Goal: Task Accomplishment & Management: Manage account settings

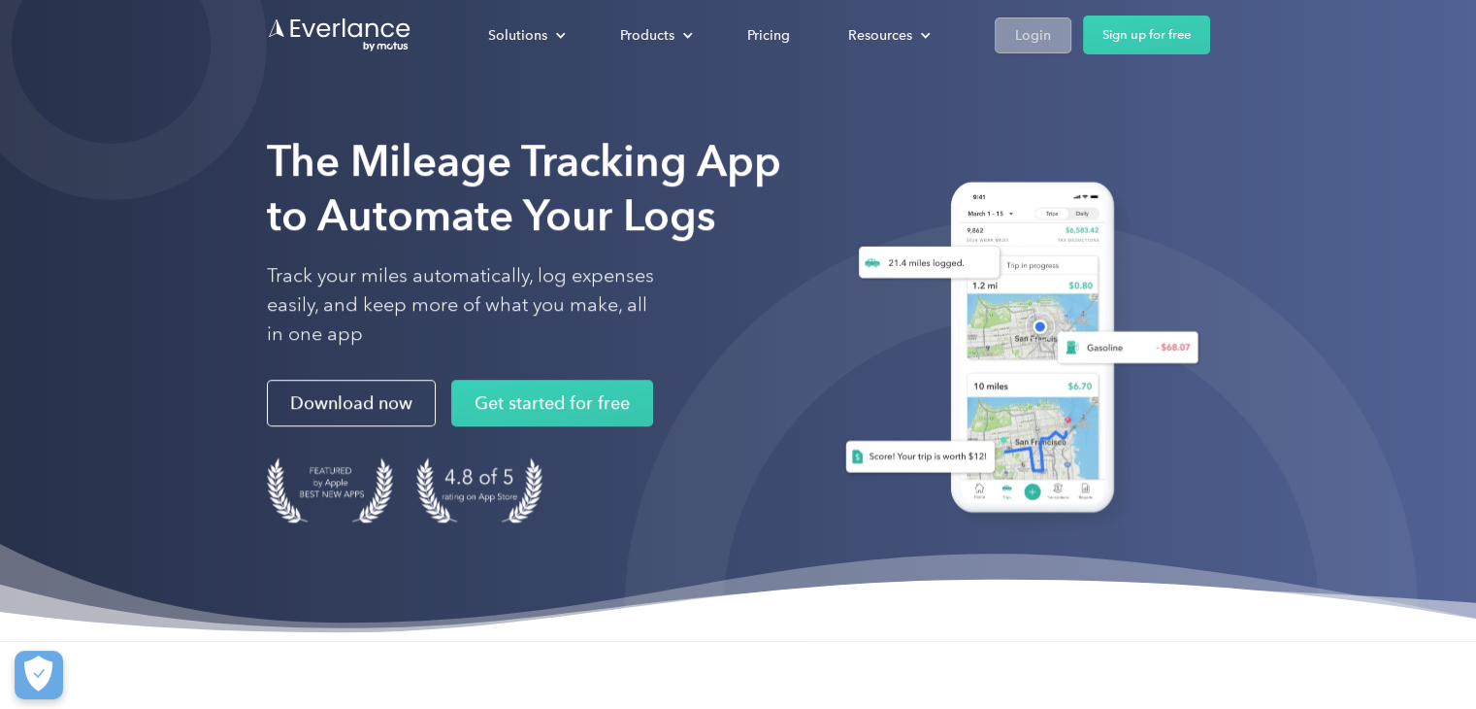
click at [1018, 45] on div "Login" at bounding box center [1033, 35] width 36 height 24
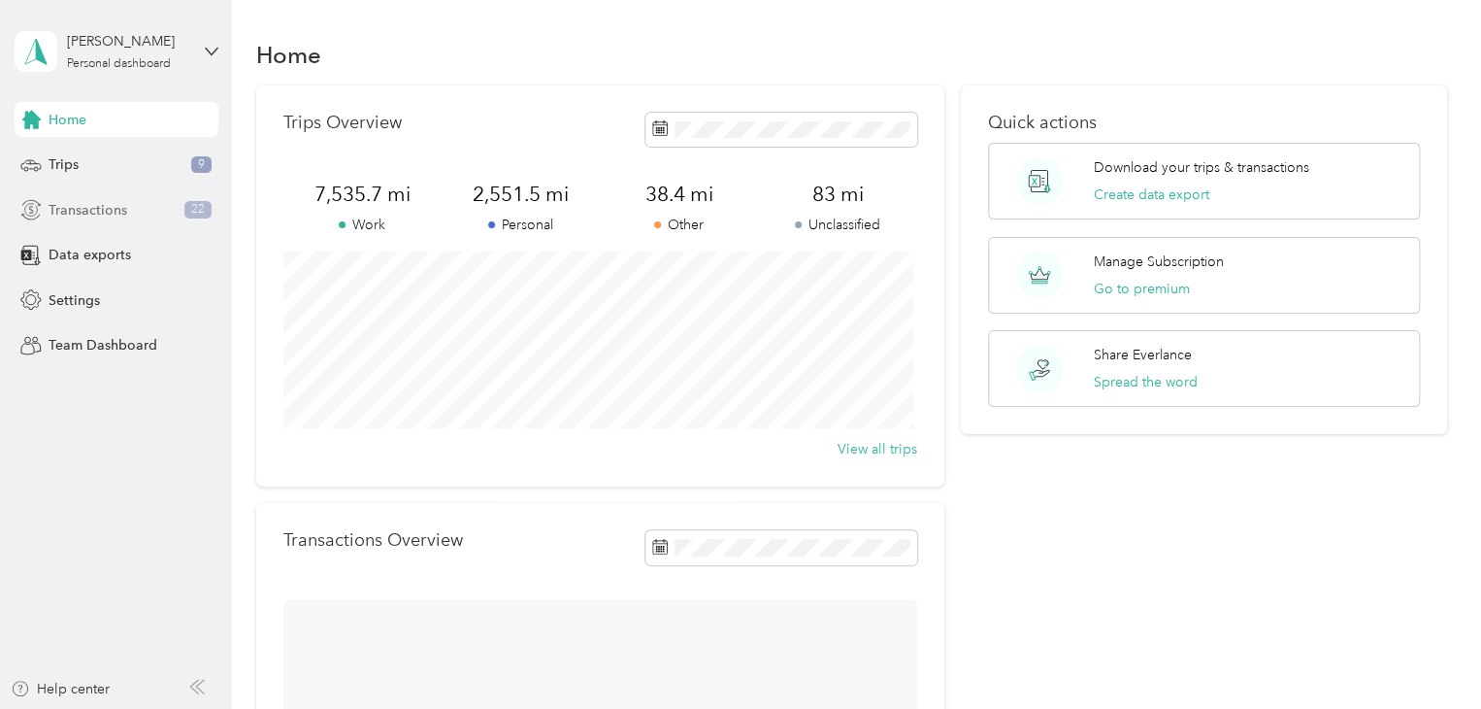
click at [114, 211] on span "Transactions" at bounding box center [88, 210] width 79 height 20
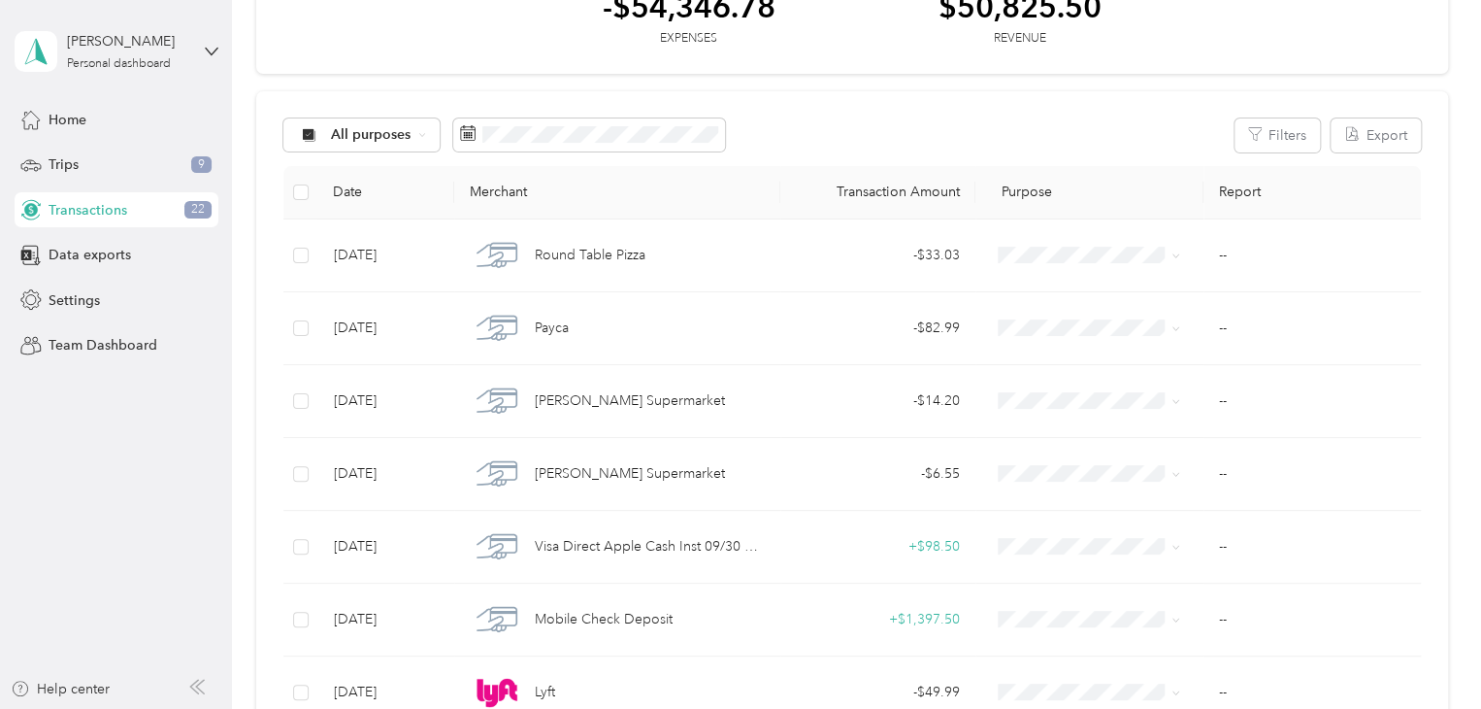
scroll to position [125, 0]
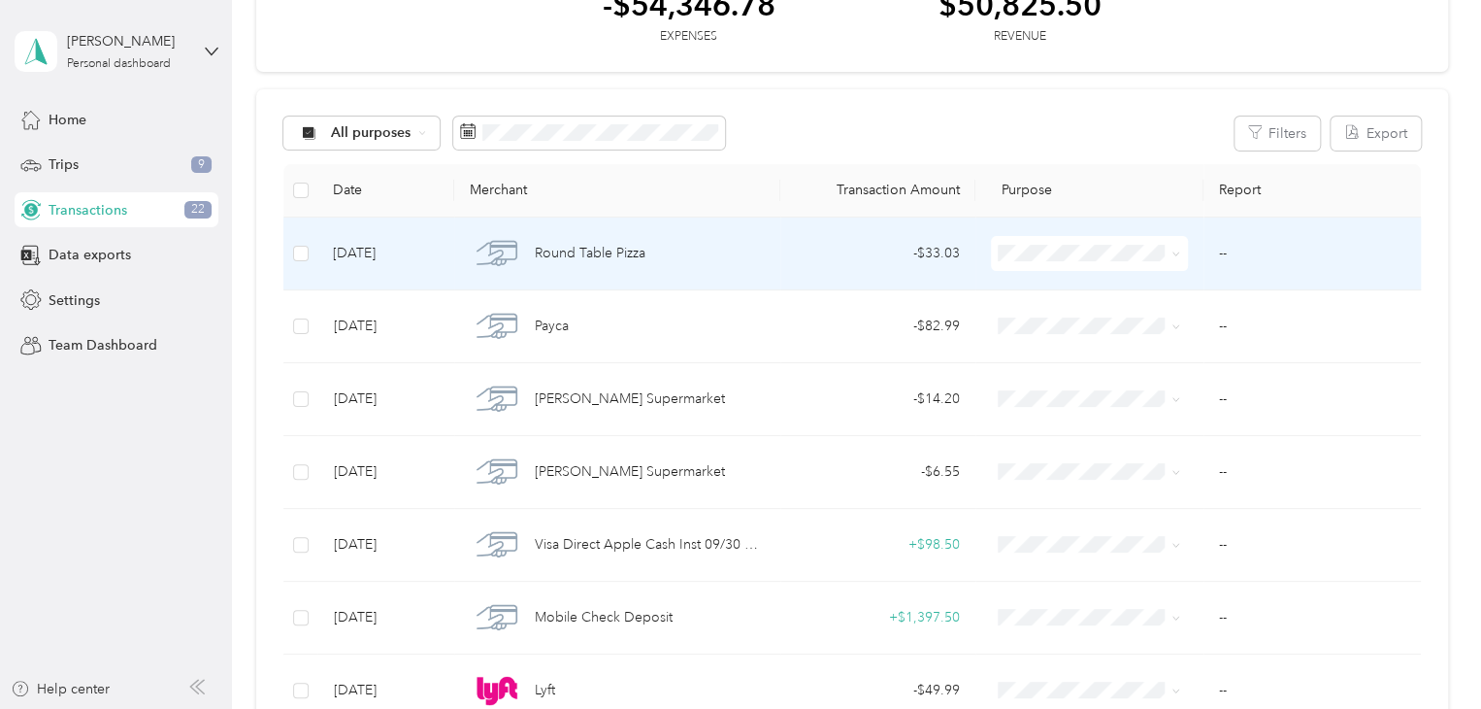
click at [1053, 346] on span "Real Estate" at bounding box center [1103, 347] width 134 height 20
click at [881, 258] on div "- $33.03" at bounding box center [878, 253] width 164 height 21
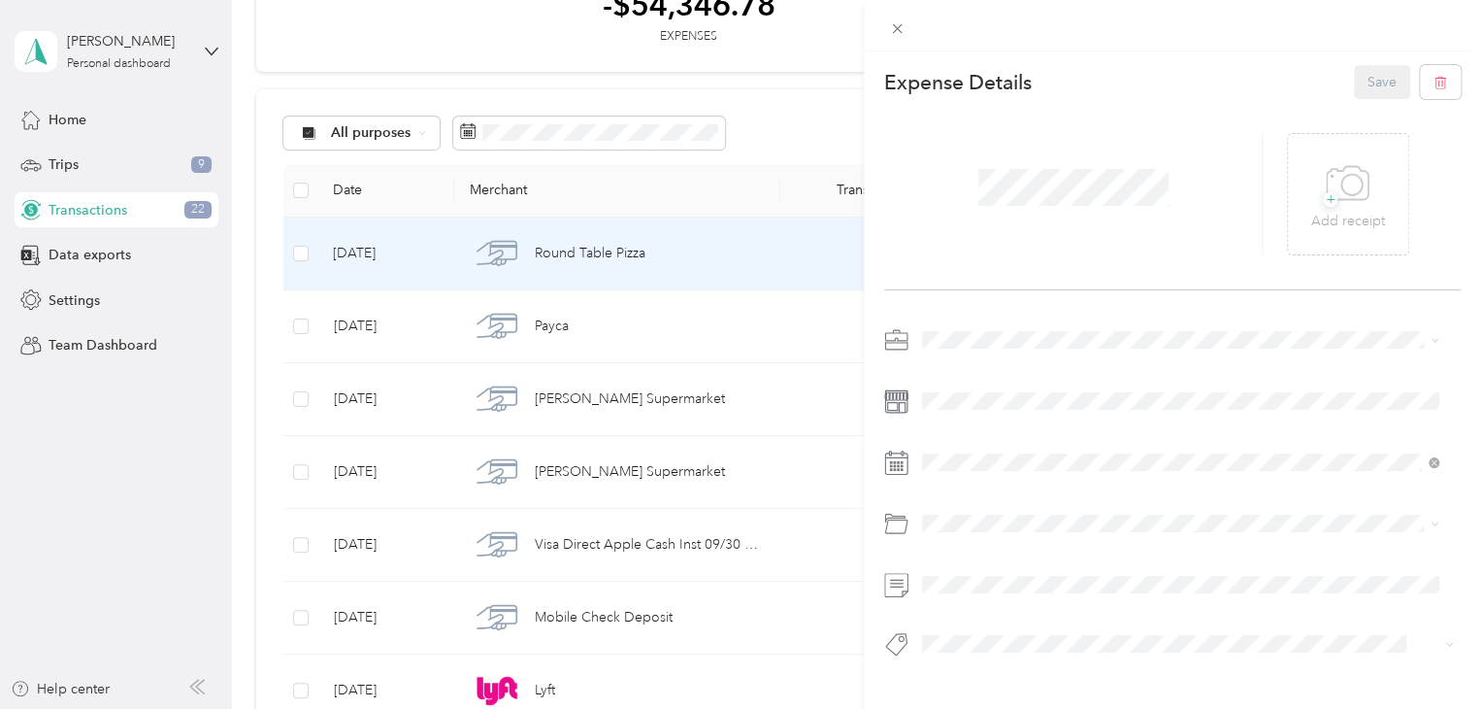
click at [1238, 105] on div "+ Add receipt" at bounding box center [1172, 194] width 577 height 191
click at [889, 25] on icon at bounding box center [897, 28] width 16 height 16
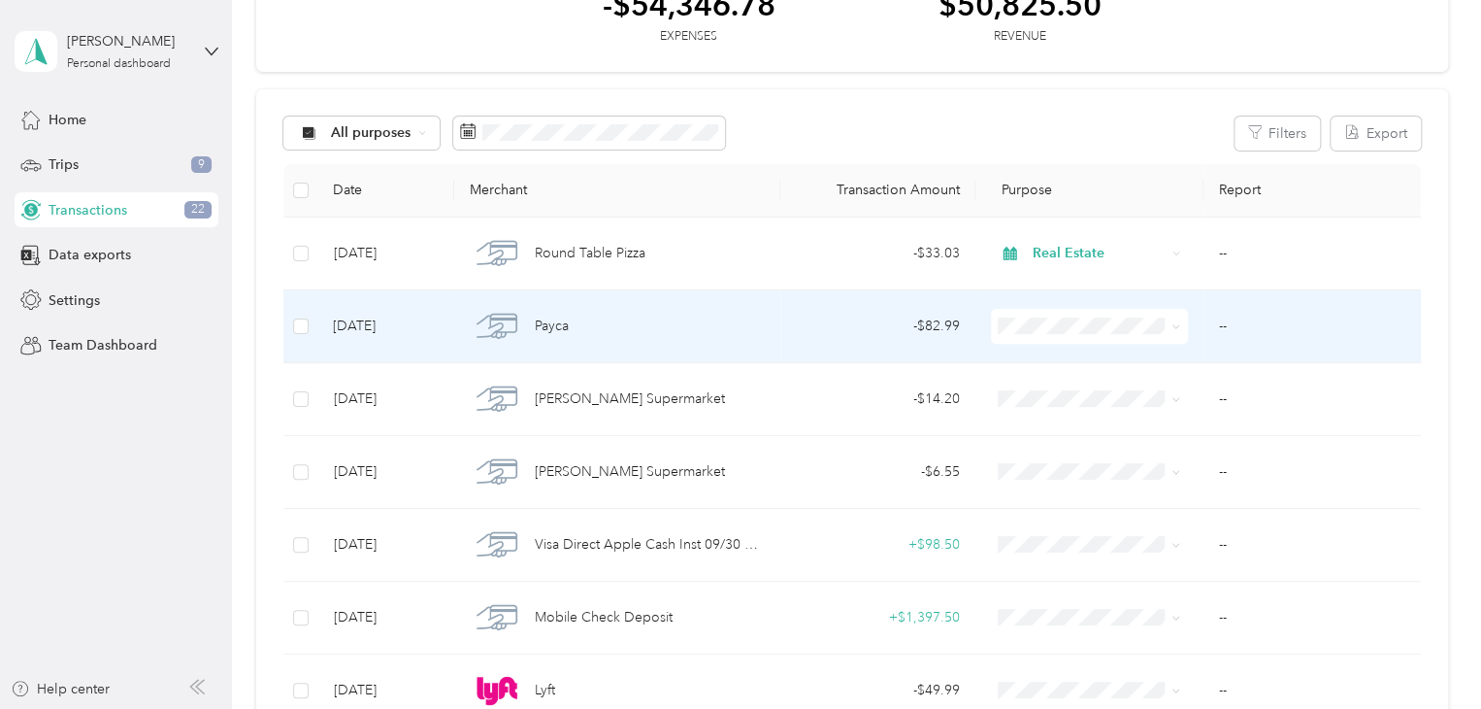
click at [1062, 432] on li "Real Estate" at bounding box center [1086, 429] width 196 height 34
click at [897, 326] on div "- $82.99" at bounding box center [878, 325] width 164 height 21
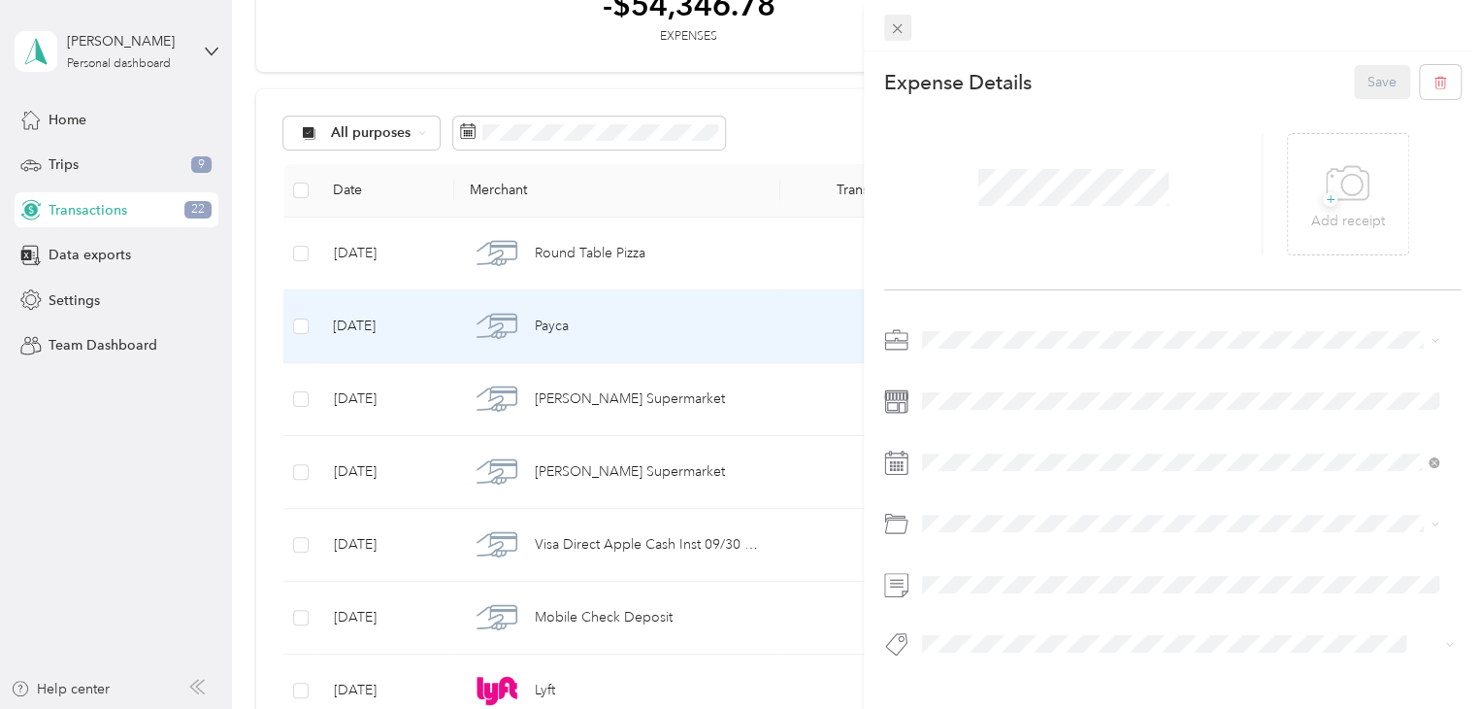
click at [903, 28] on icon at bounding box center [897, 28] width 16 height 16
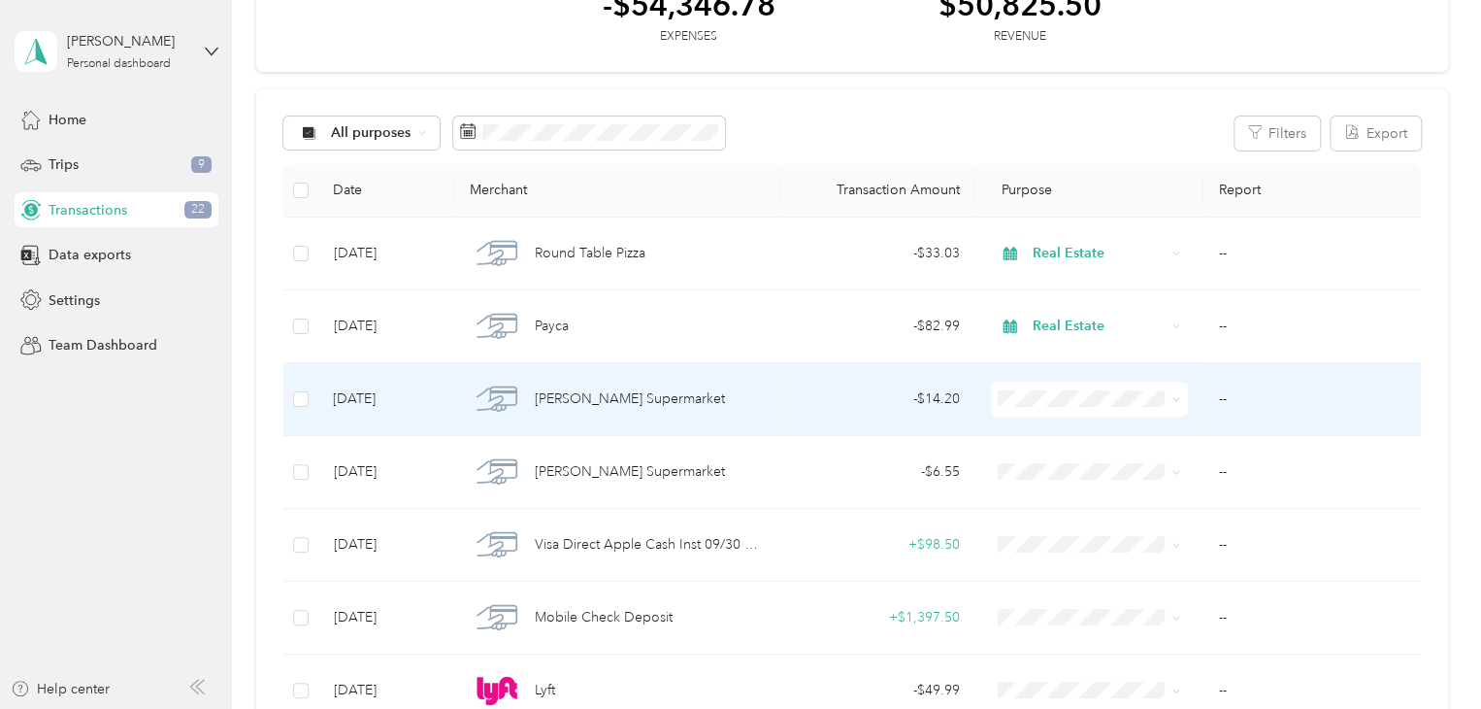
click at [1087, 471] on li "Personal" at bounding box center [1086, 462] width 196 height 34
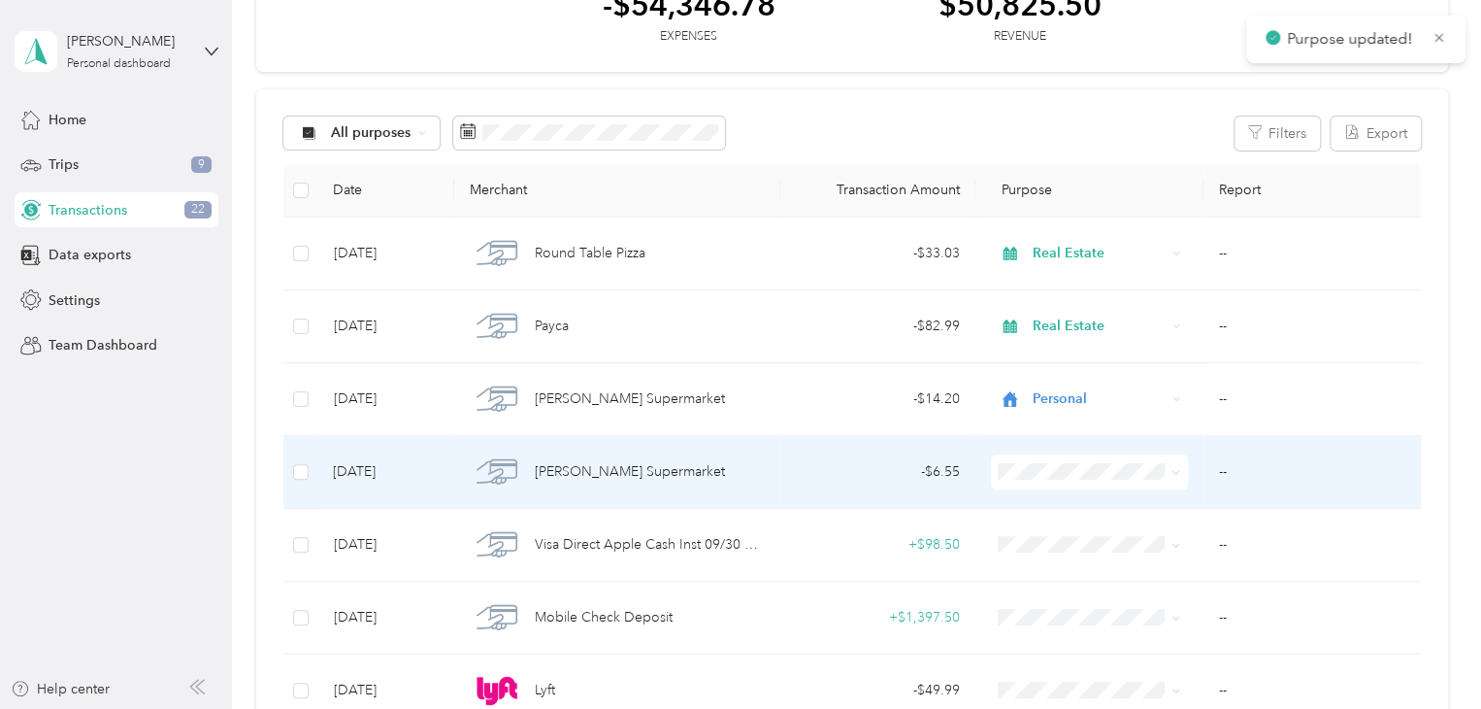
click at [1039, 238] on ol "Work Personal Real Estate Other Charity Medical Moving Commute" at bounding box center [1086, 305] width 196 height 272
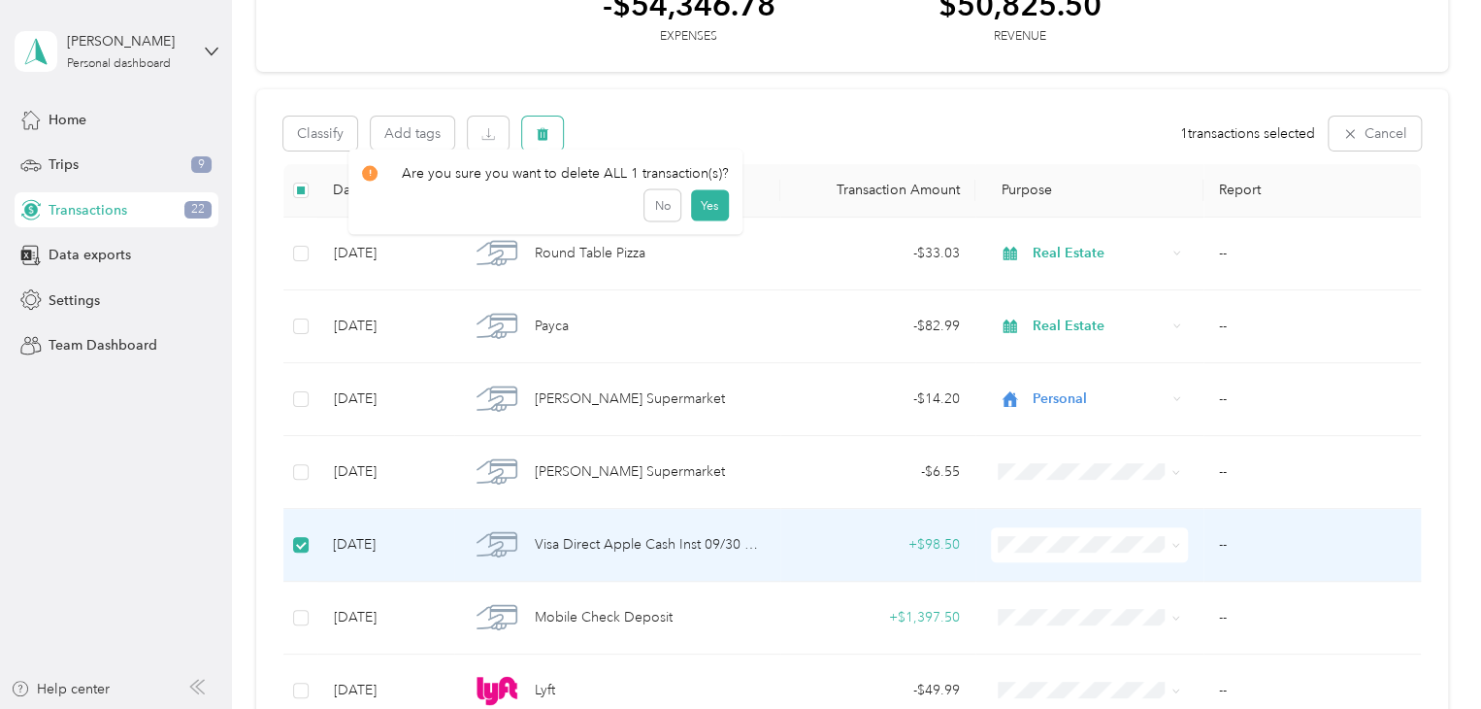
click at [546, 125] on span "button" at bounding box center [543, 133] width 14 height 16
click at [699, 219] on button "Yes" at bounding box center [709, 213] width 38 height 31
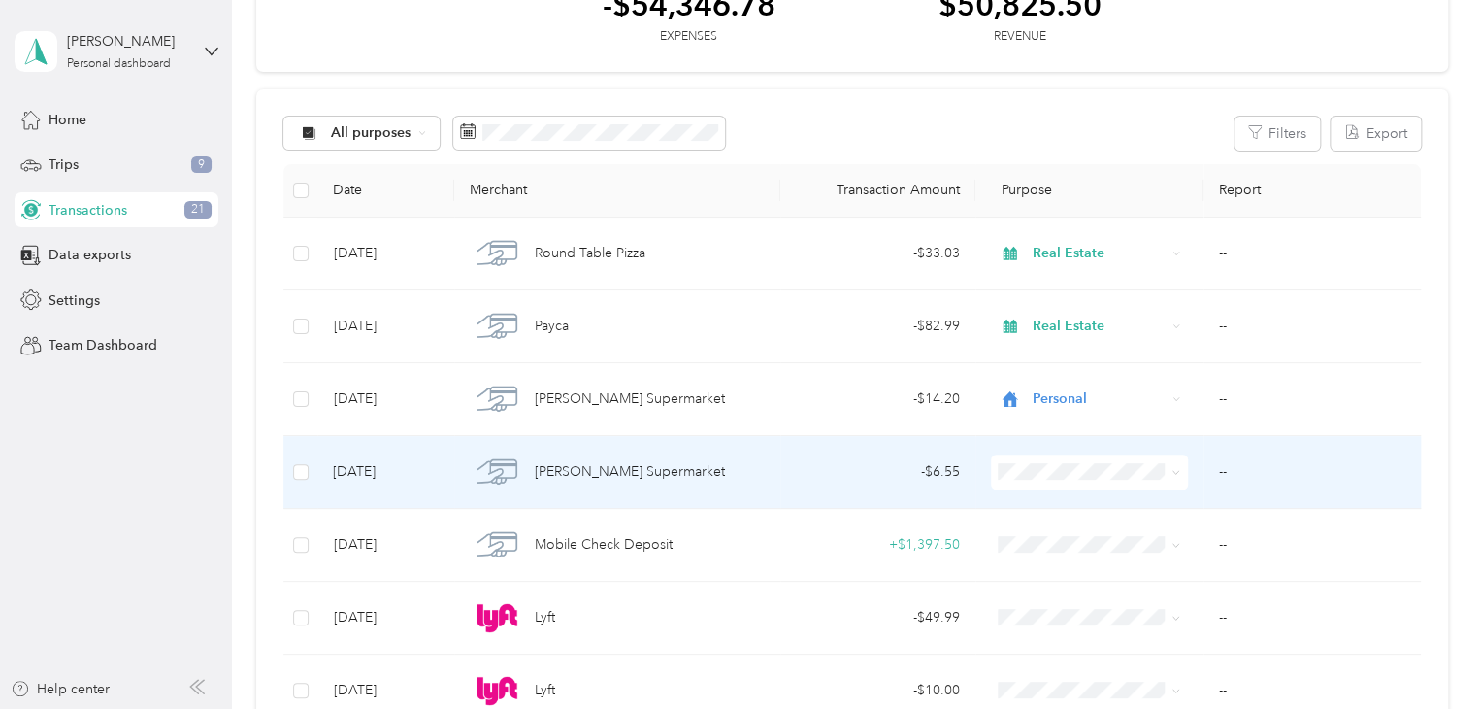
click at [1051, 229] on span "Personal" at bounding box center [1103, 230] width 134 height 20
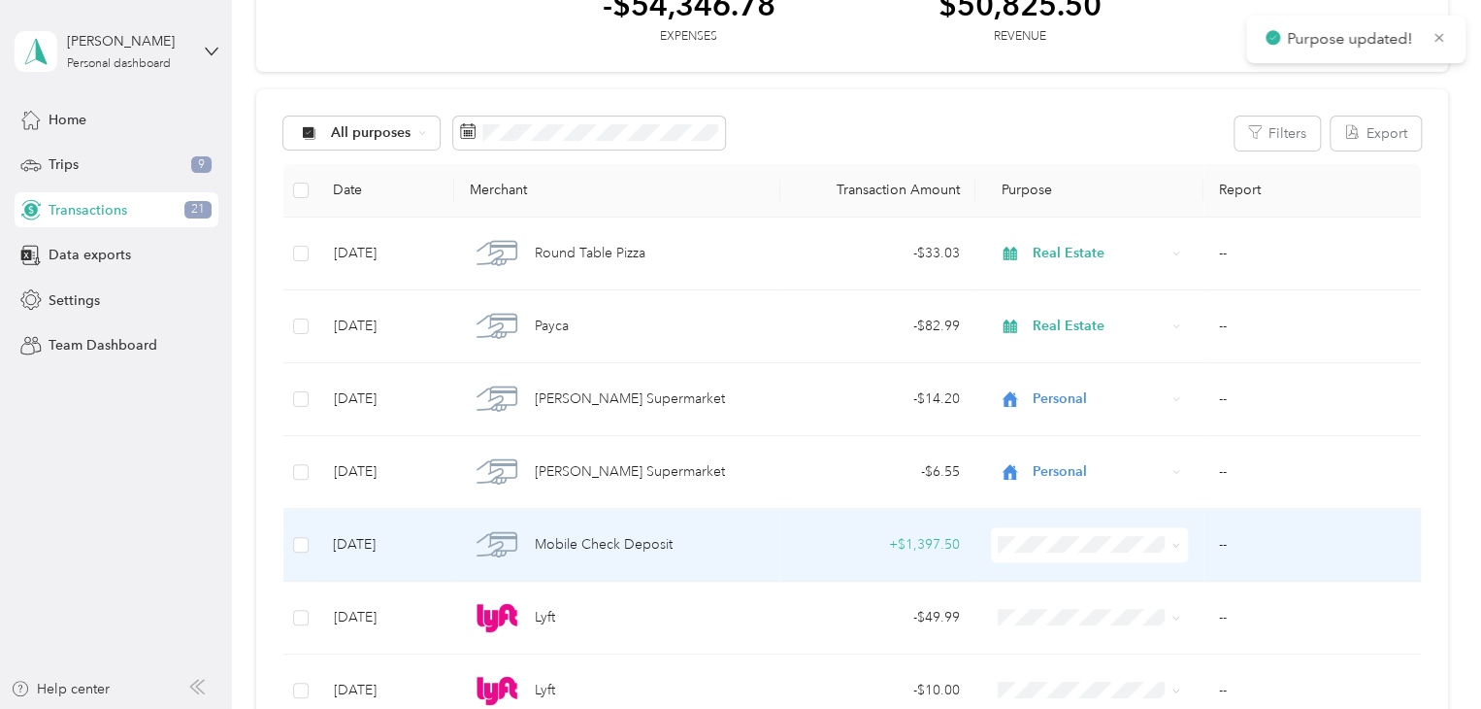
click at [1079, 343] on ol "Work Personal Real Estate Other Charity Medical Moving Commute" at bounding box center [1086, 388] width 196 height 272
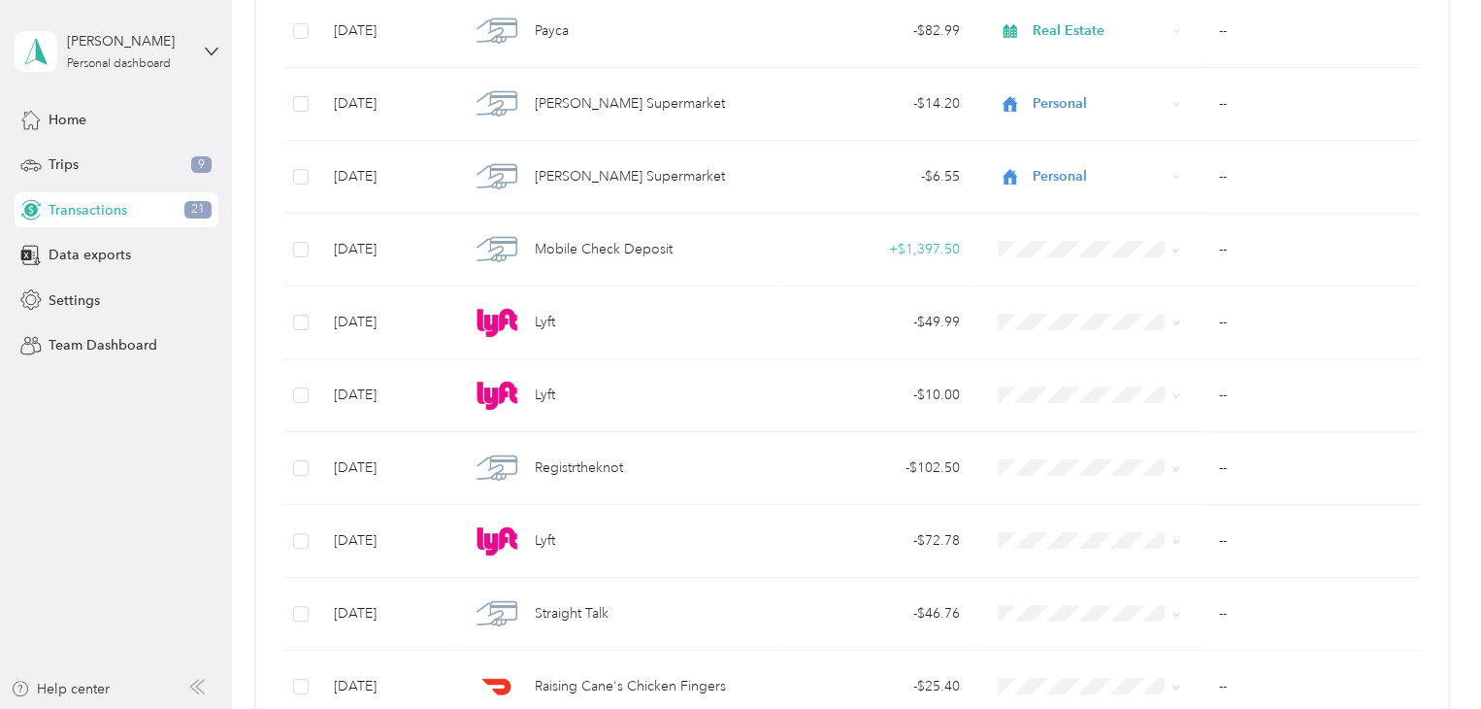
scroll to position [459, 0]
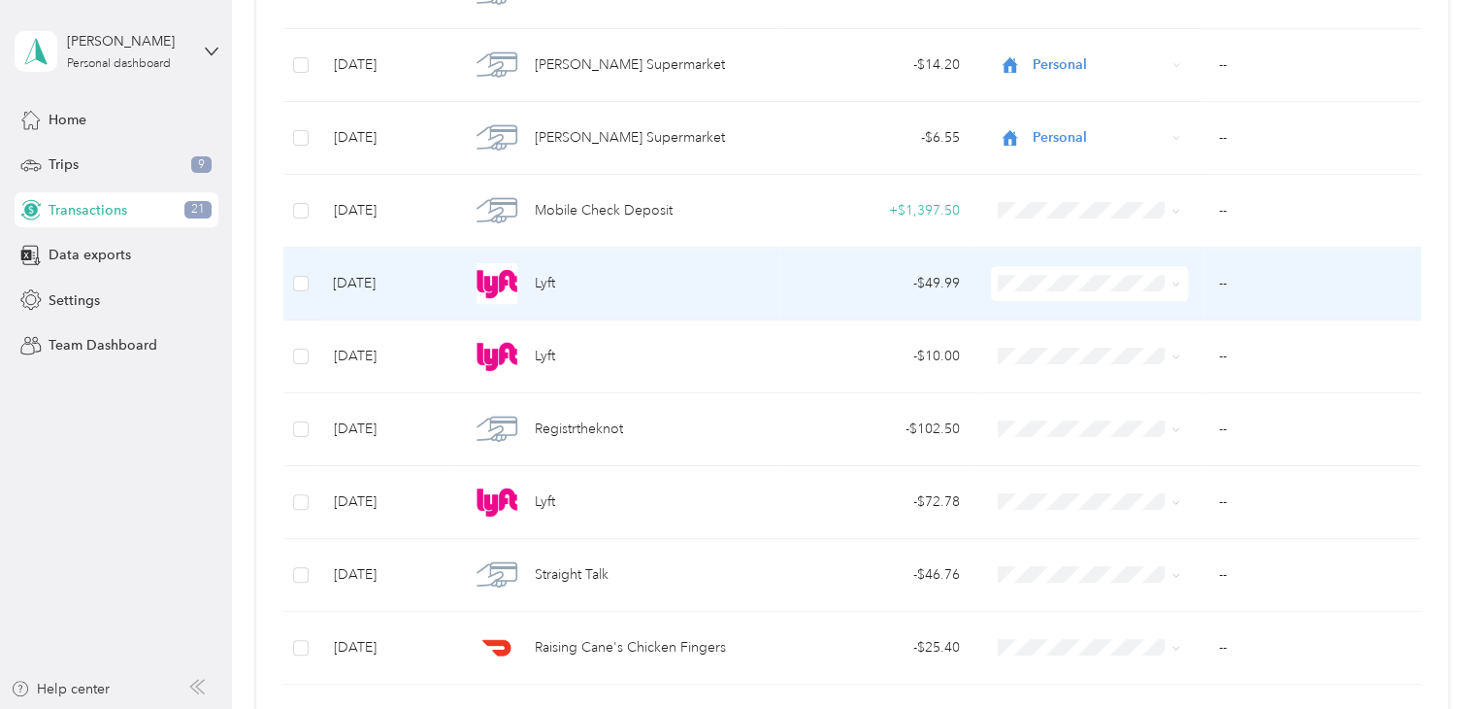
click at [1076, 378] on span "Real Estate" at bounding box center [1103, 375] width 134 height 20
click at [880, 284] on div "- $49.99" at bounding box center [878, 283] width 164 height 21
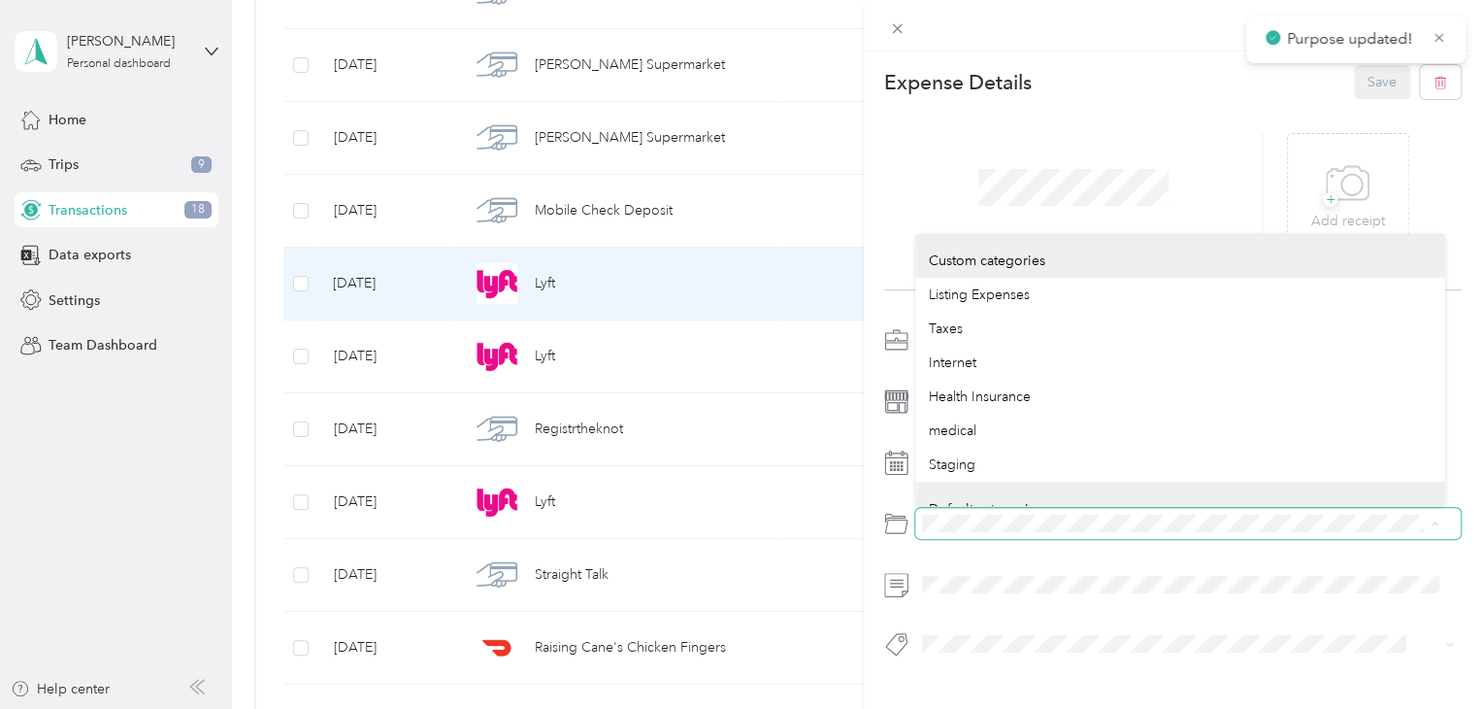
click at [918, 522] on span at bounding box center [1187, 523] width 545 height 31
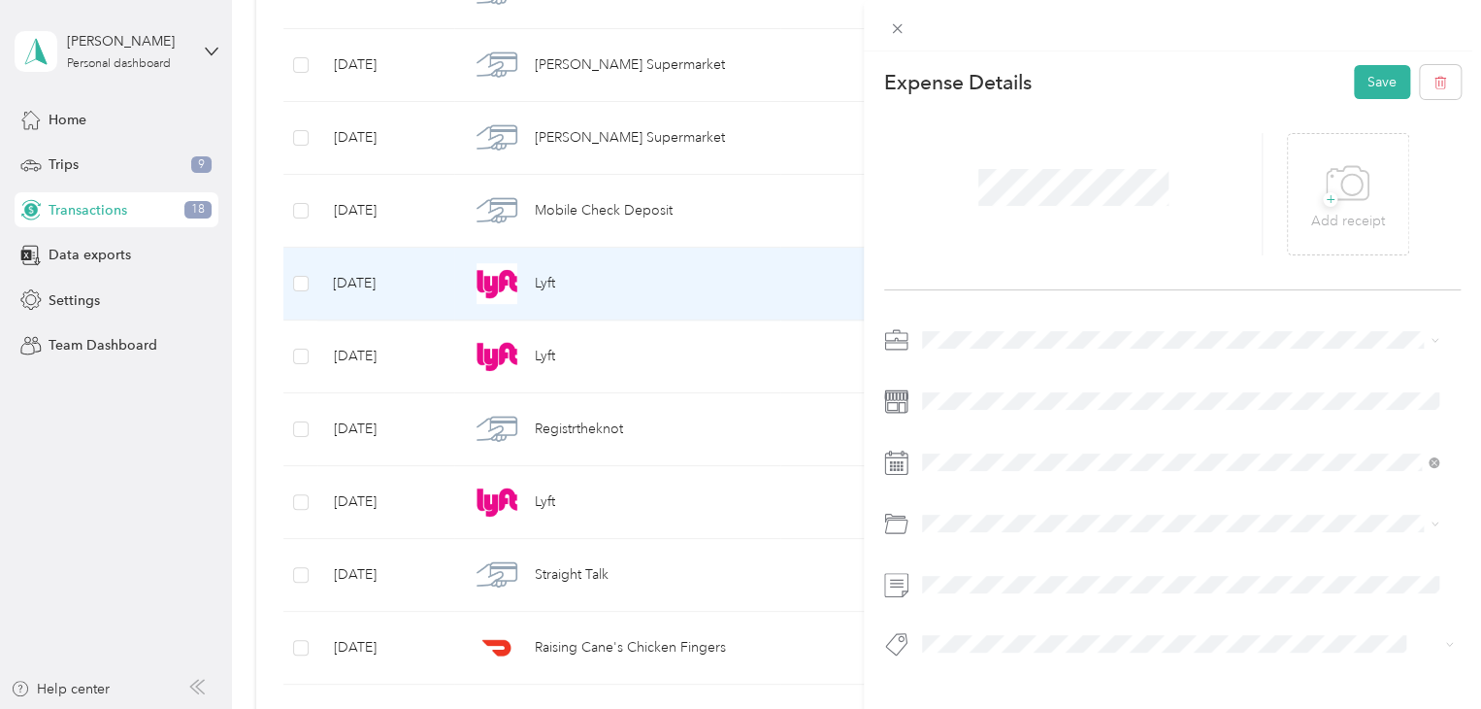
click at [986, 708] on div "This expense cannot be edited because it is either under review, approved, or p…" at bounding box center [735, 709] width 1471 height 0
click at [998, 587] on li "Business Travel" at bounding box center [1180, 591] width 530 height 34
click at [1354, 75] on button "Save" at bounding box center [1382, 82] width 56 height 34
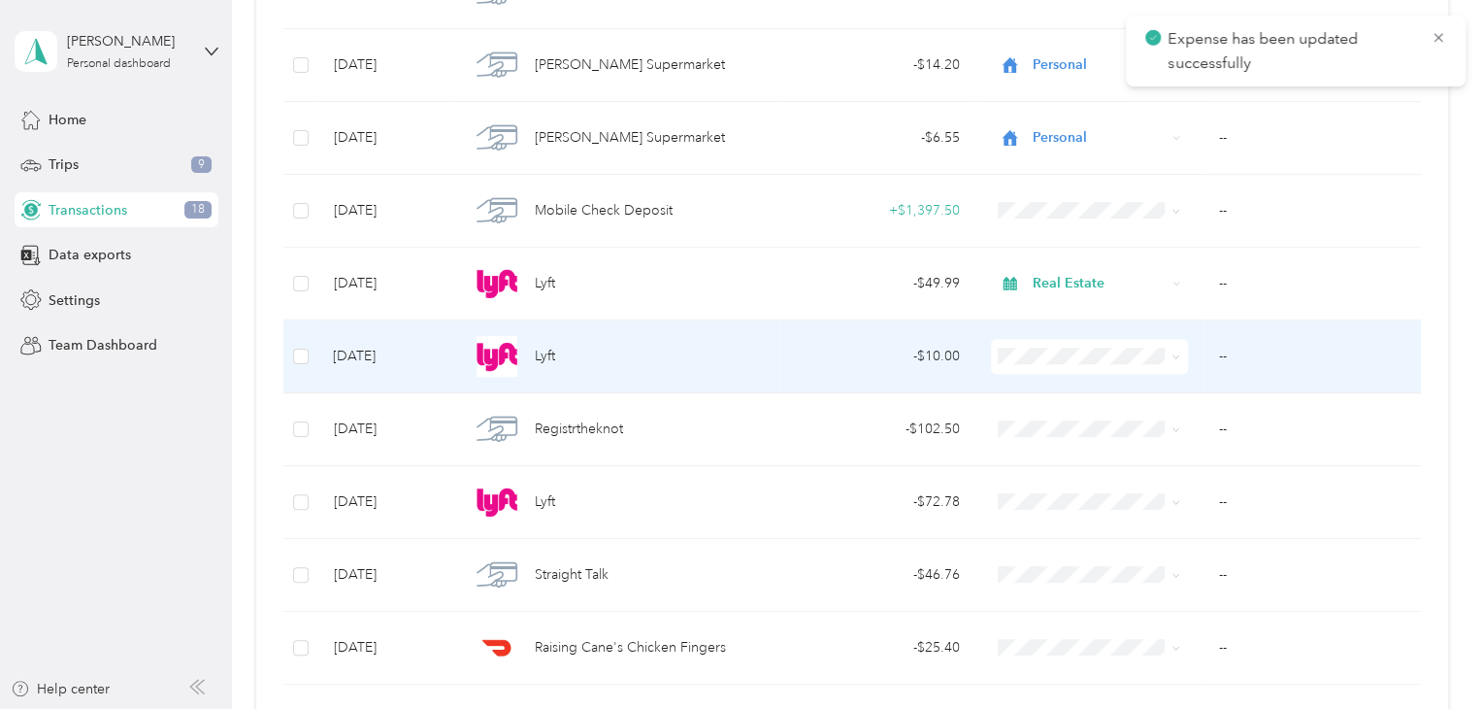
click at [1064, 462] on li "Real Estate" at bounding box center [1086, 449] width 196 height 34
click at [926, 373] on td "- $10.00" at bounding box center [877, 356] width 195 height 73
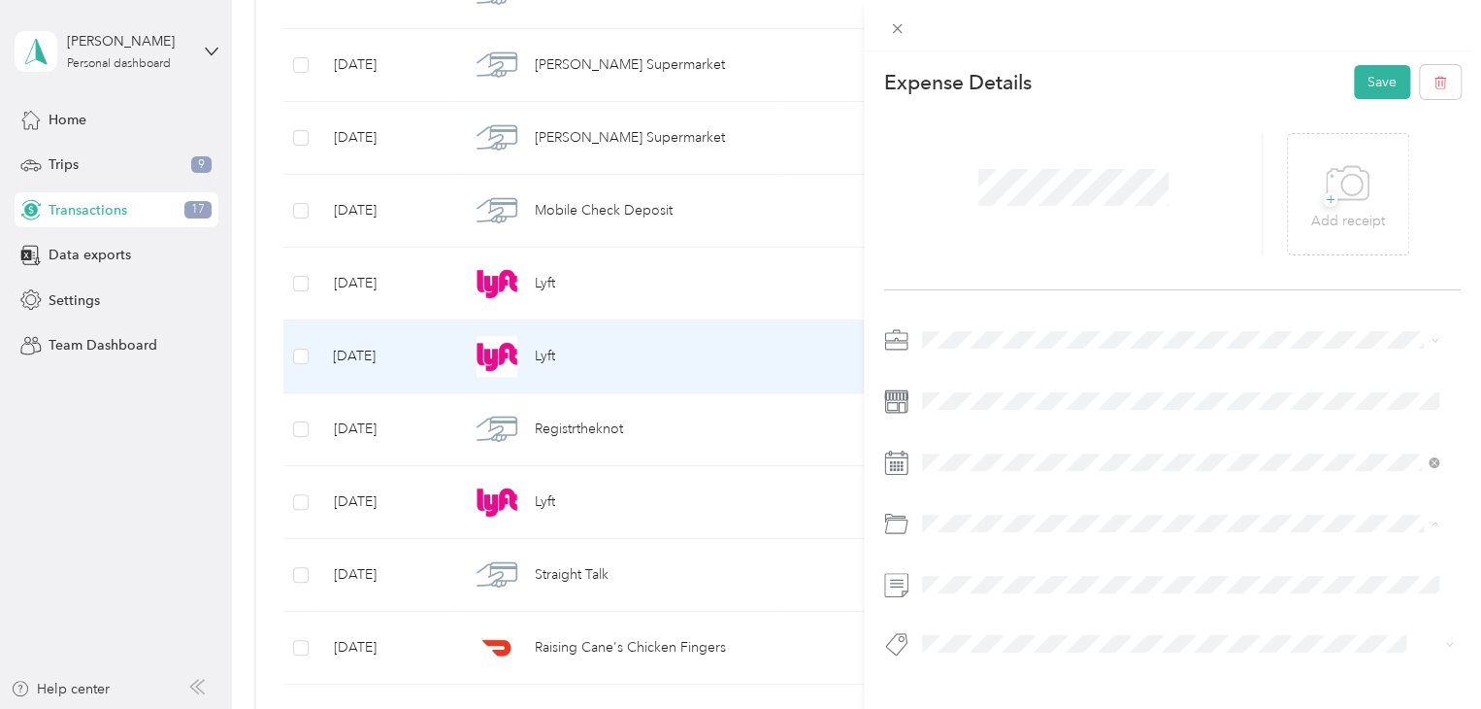
click at [1001, 595] on span "Business Travel" at bounding box center [975, 601] width 92 height 16
click at [1359, 85] on button "Save" at bounding box center [1382, 82] width 56 height 34
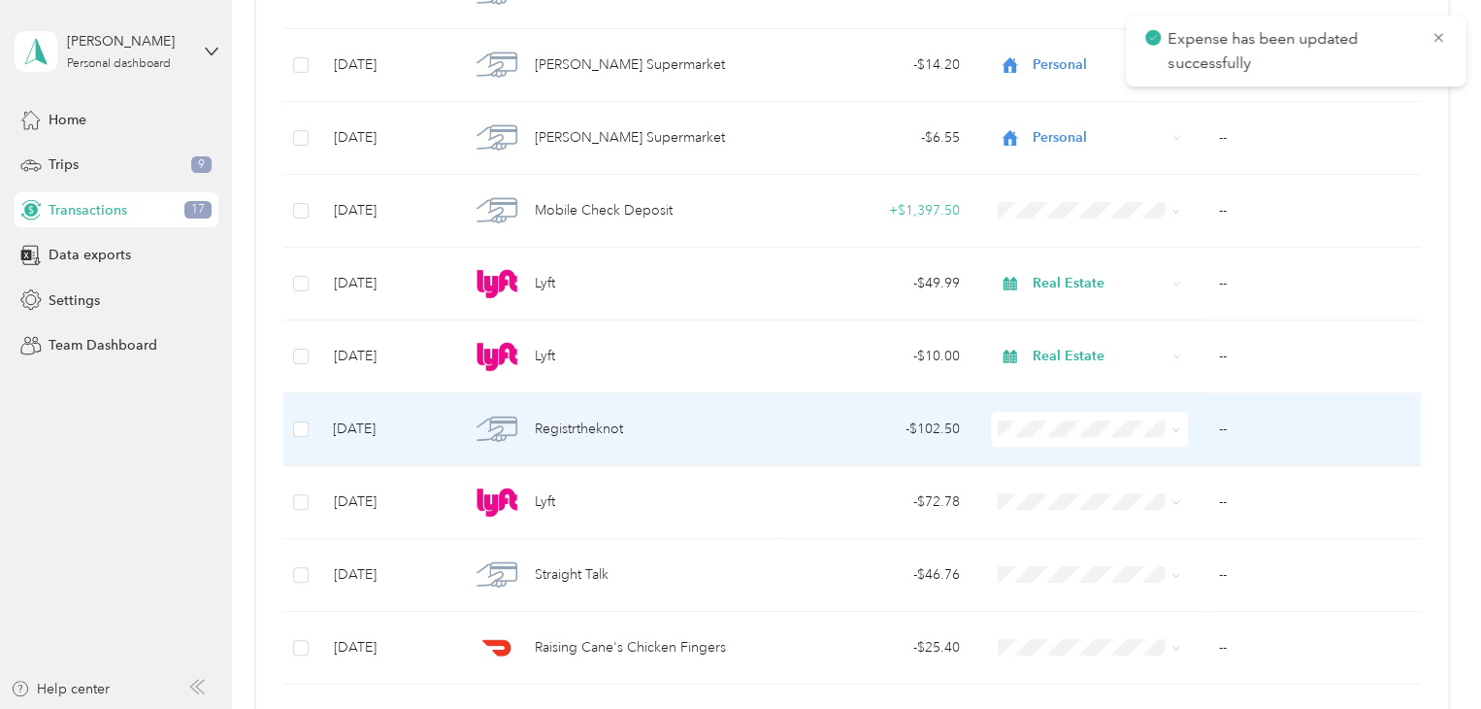
click at [1070, 220] on li "Real Estate" at bounding box center [1086, 210] width 196 height 34
click at [887, 427] on div "- $102.50" at bounding box center [878, 428] width 164 height 21
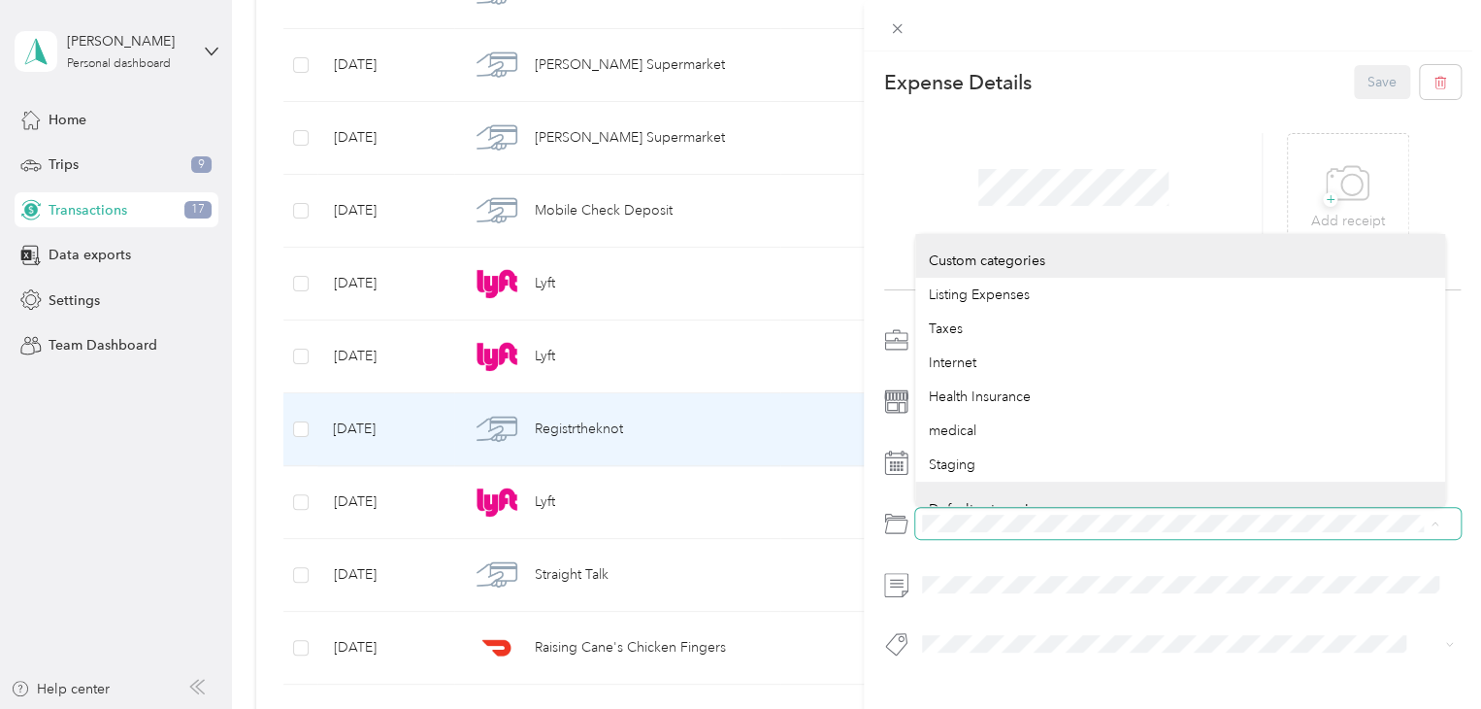
click at [919, 525] on span at bounding box center [1187, 523] width 545 height 31
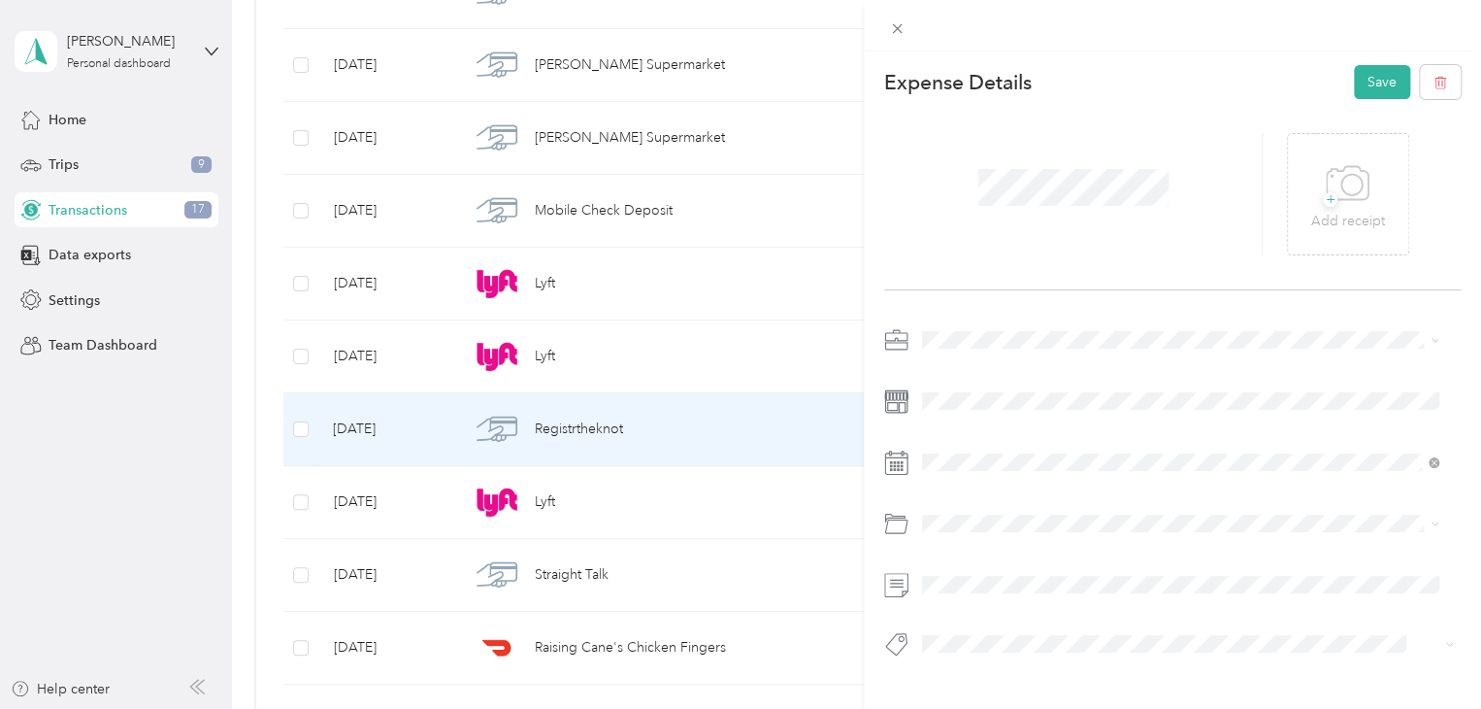
click at [978, 591] on div "Business Gifts (Up to $25)" at bounding box center [1180, 601] width 503 height 20
click at [1363, 82] on button "Save" at bounding box center [1382, 82] width 56 height 34
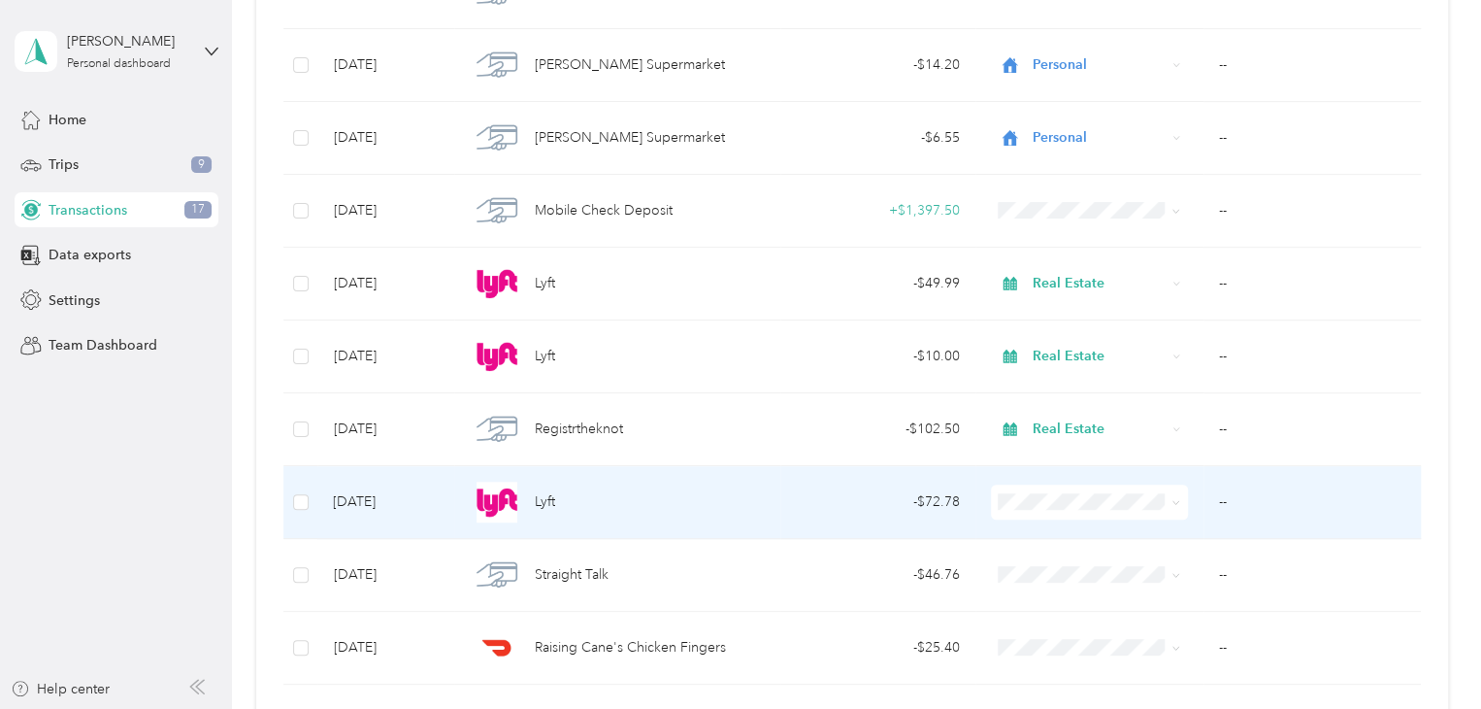
click at [1085, 302] on ol "Work Personal Real Estate Other Charity Medical Moving Commute" at bounding box center [1086, 334] width 196 height 272
click at [1063, 285] on span "Real Estate" at bounding box center [1103, 291] width 134 height 20
click at [927, 497] on div "- $72.78" at bounding box center [878, 501] width 164 height 21
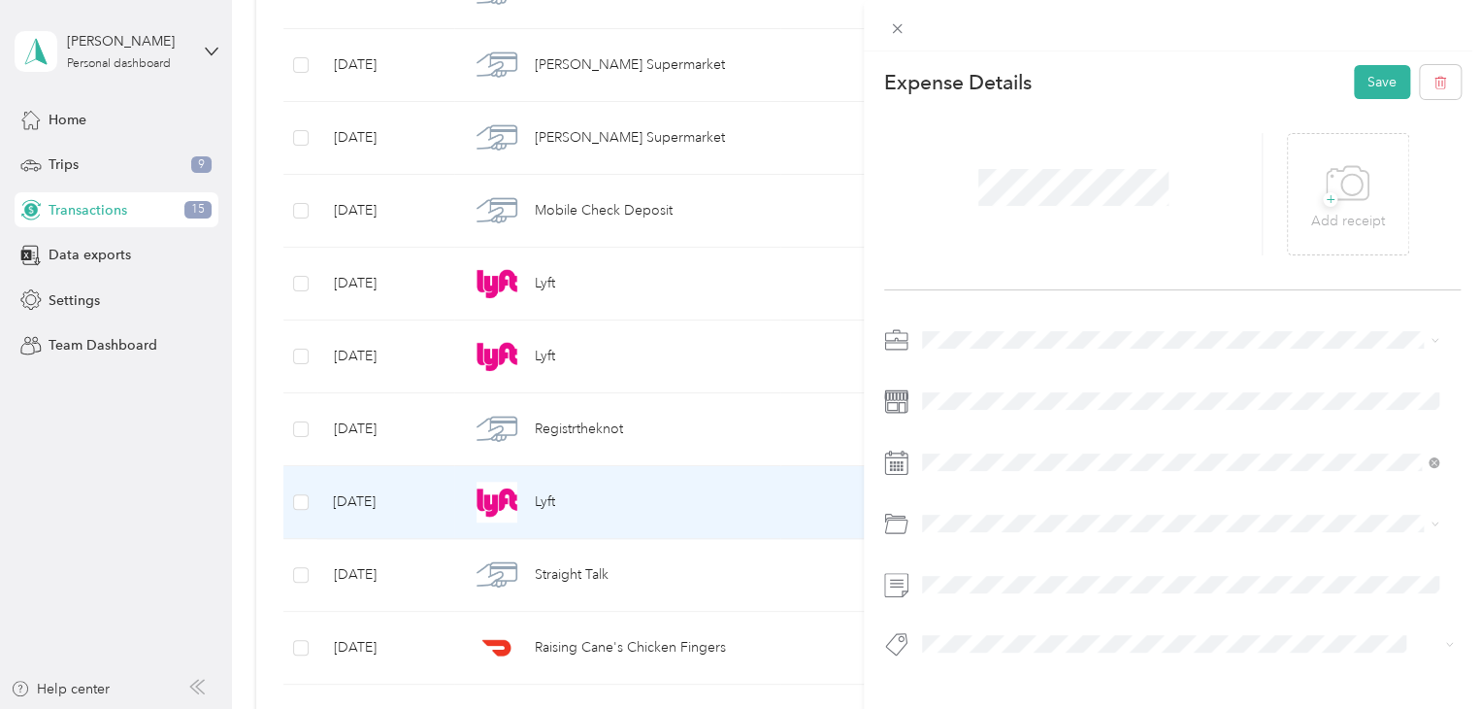
click at [968, 601] on li "Business Travel" at bounding box center [1180, 592] width 530 height 34
drag, startPoint x: 1368, startPoint y: 63, endPoint x: 1366, endPoint y: 82, distance: 19.5
click at [1366, 82] on div "Expense Details Save + Add receipt" at bounding box center [1172, 394] width 617 height 687
click at [1366, 82] on button "Save" at bounding box center [1382, 82] width 56 height 34
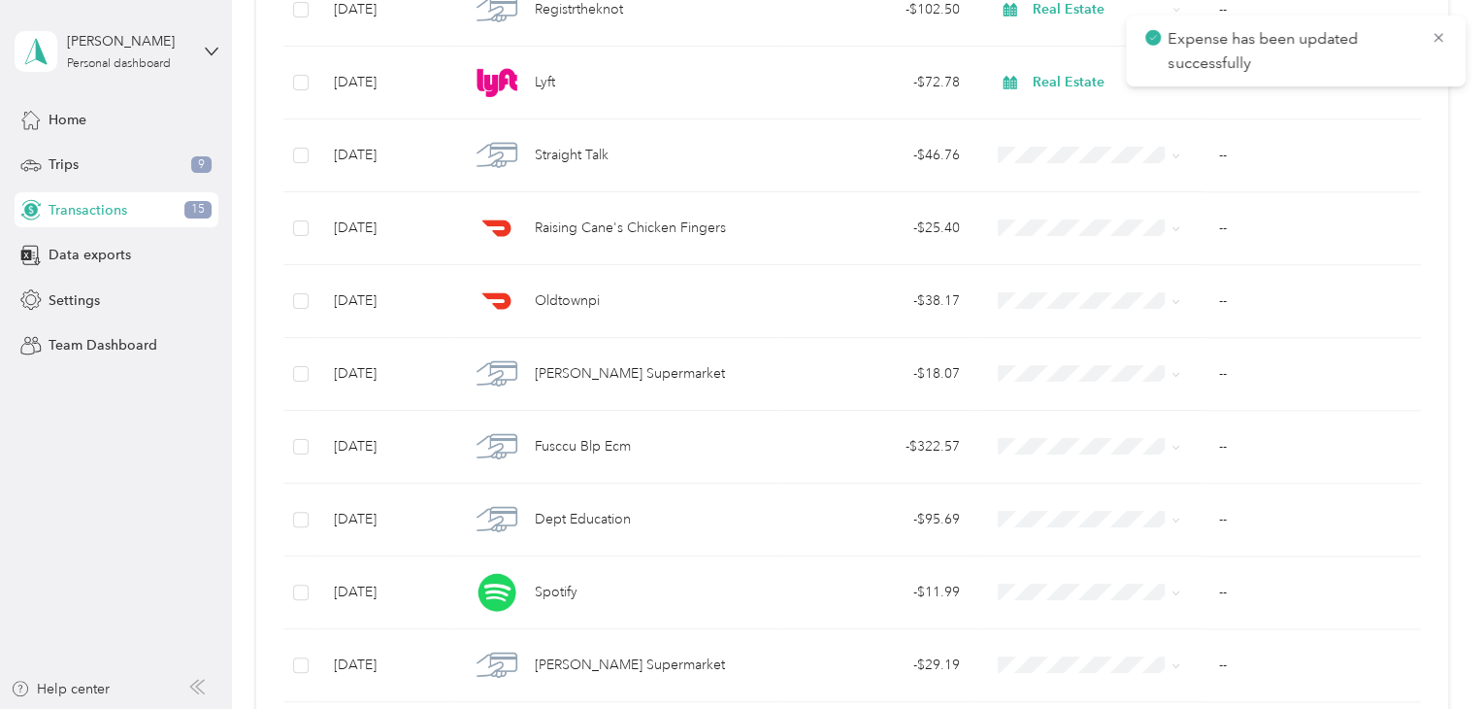
scroll to position [881, 0]
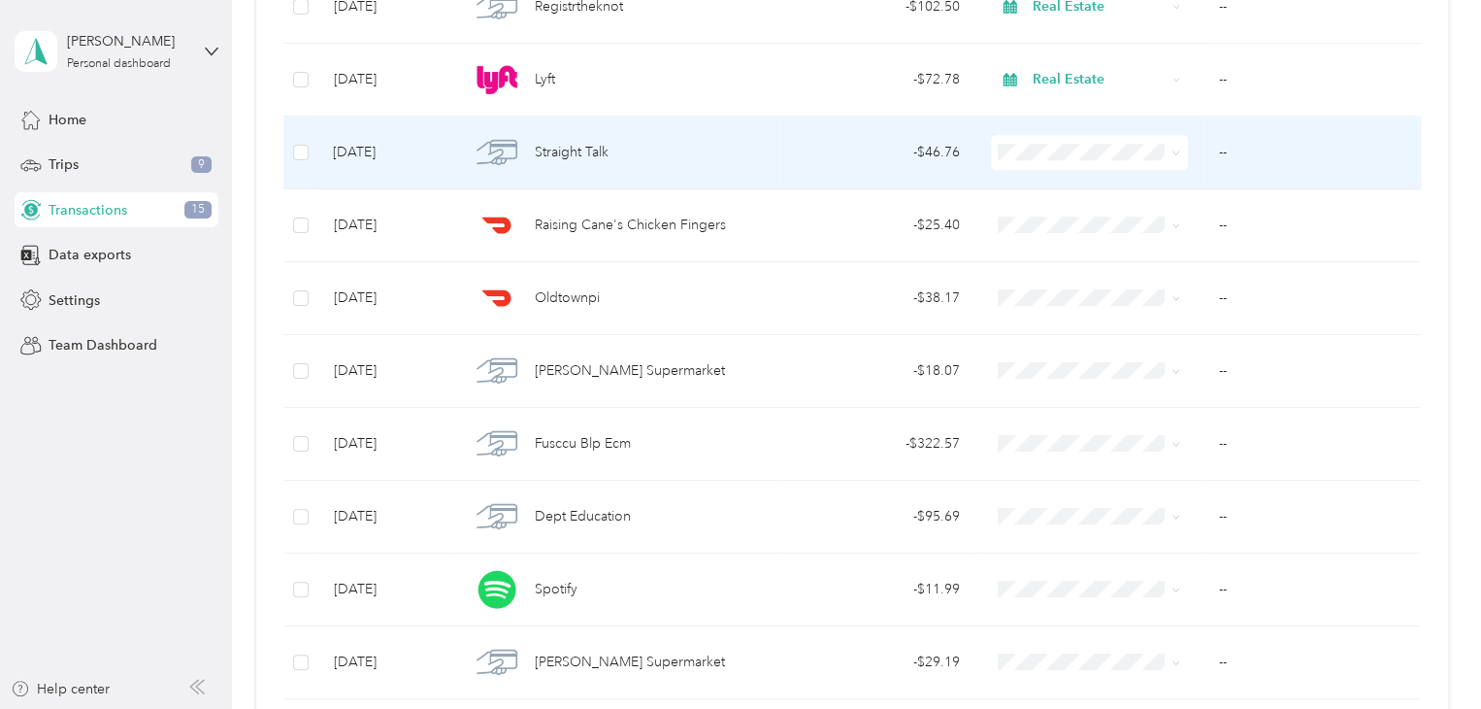
click at [1082, 256] on li "Real Estate" at bounding box center [1086, 251] width 196 height 34
click at [927, 154] on div "- $46.76" at bounding box center [878, 152] width 164 height 21
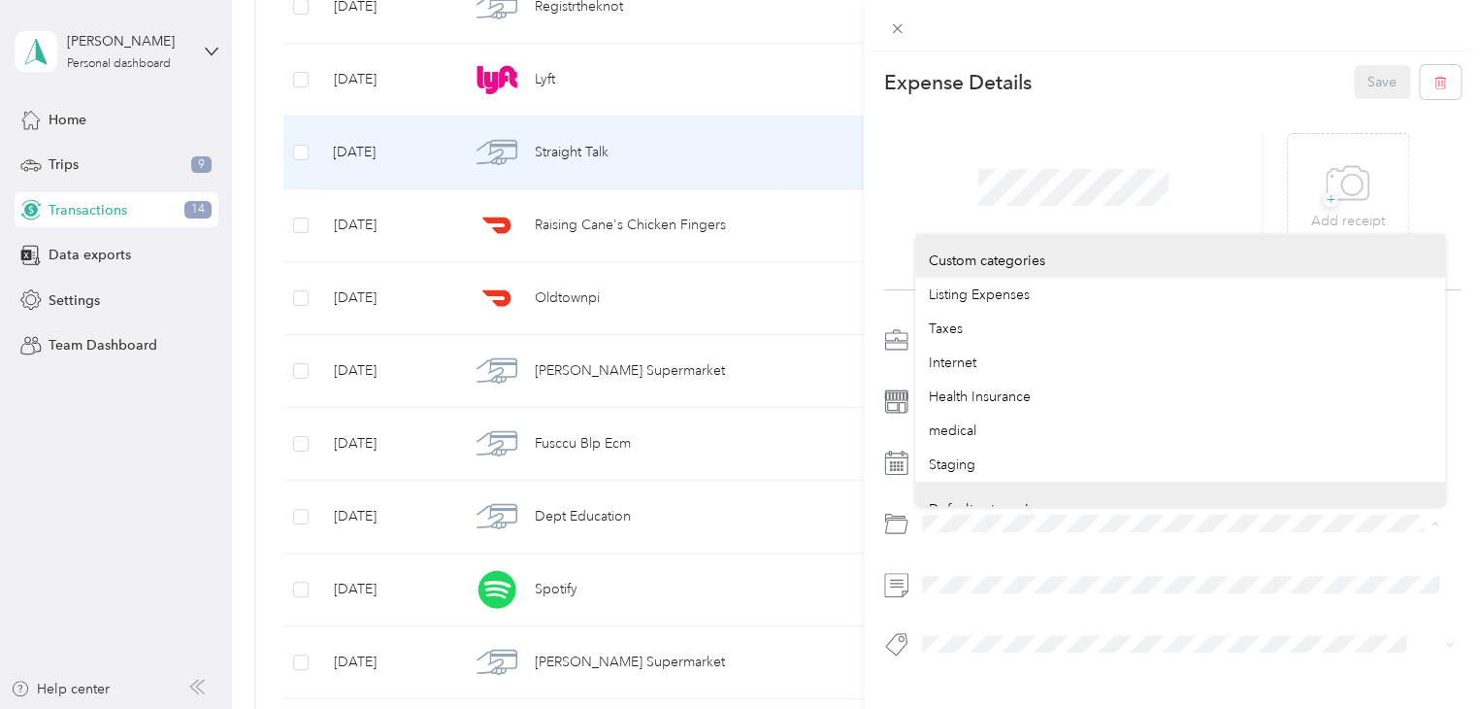
click at [870, 502] on div "Expense Details Save + Add receipt" at bounding box center [1172, 394] width 617 height 687
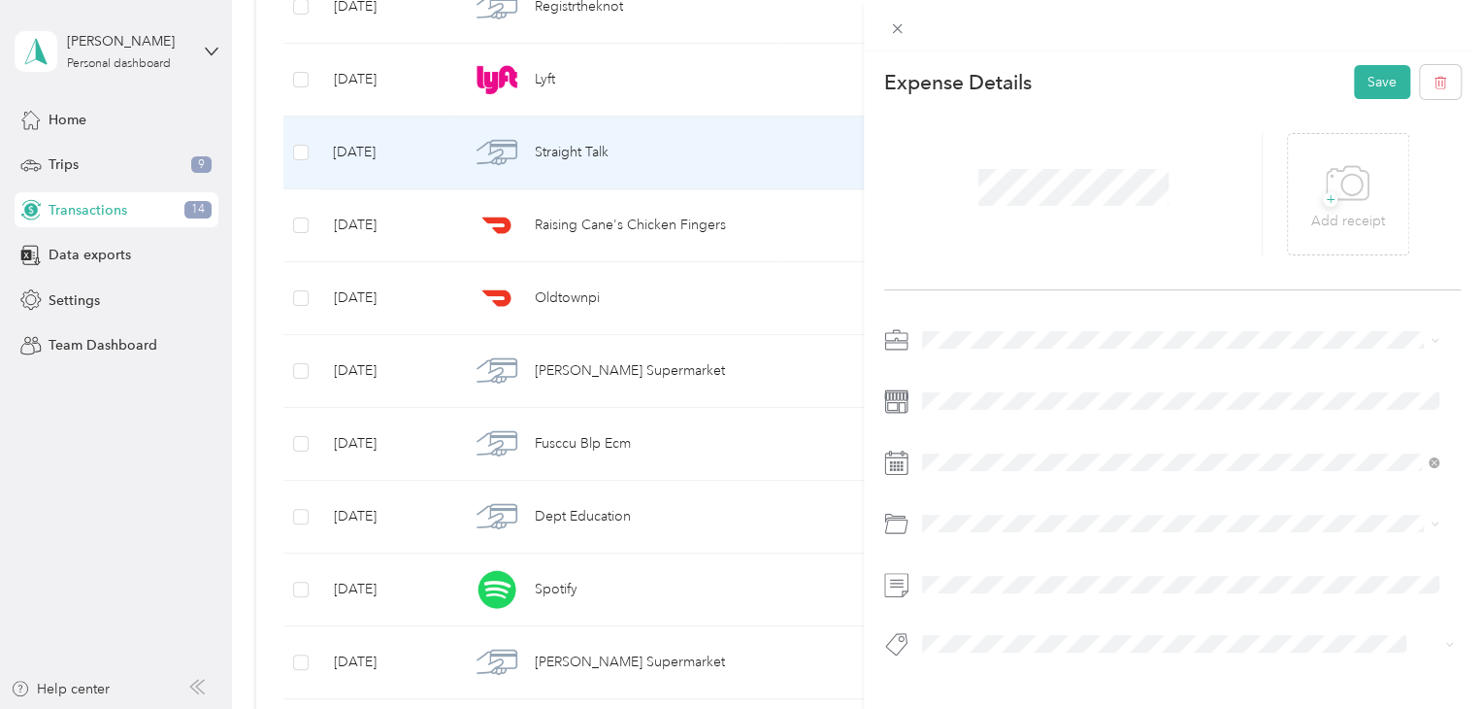
click at [1038, 610] on ol "Default categories Mobile Phone Plan Electronics (Phone, Laptop, etc.)" at bounding box center [1180, 586] width 530 height 113
click at [967, 511] on span at bounding box center [1187, 523] width 545 height 31
click at [986, 594] on span "Mobile Phone Plan" at bounding box center [986, 592] width 115 height 16
click at [1365, 82] on button "Save" at bounding box center [1382, 82] width 56 height 34
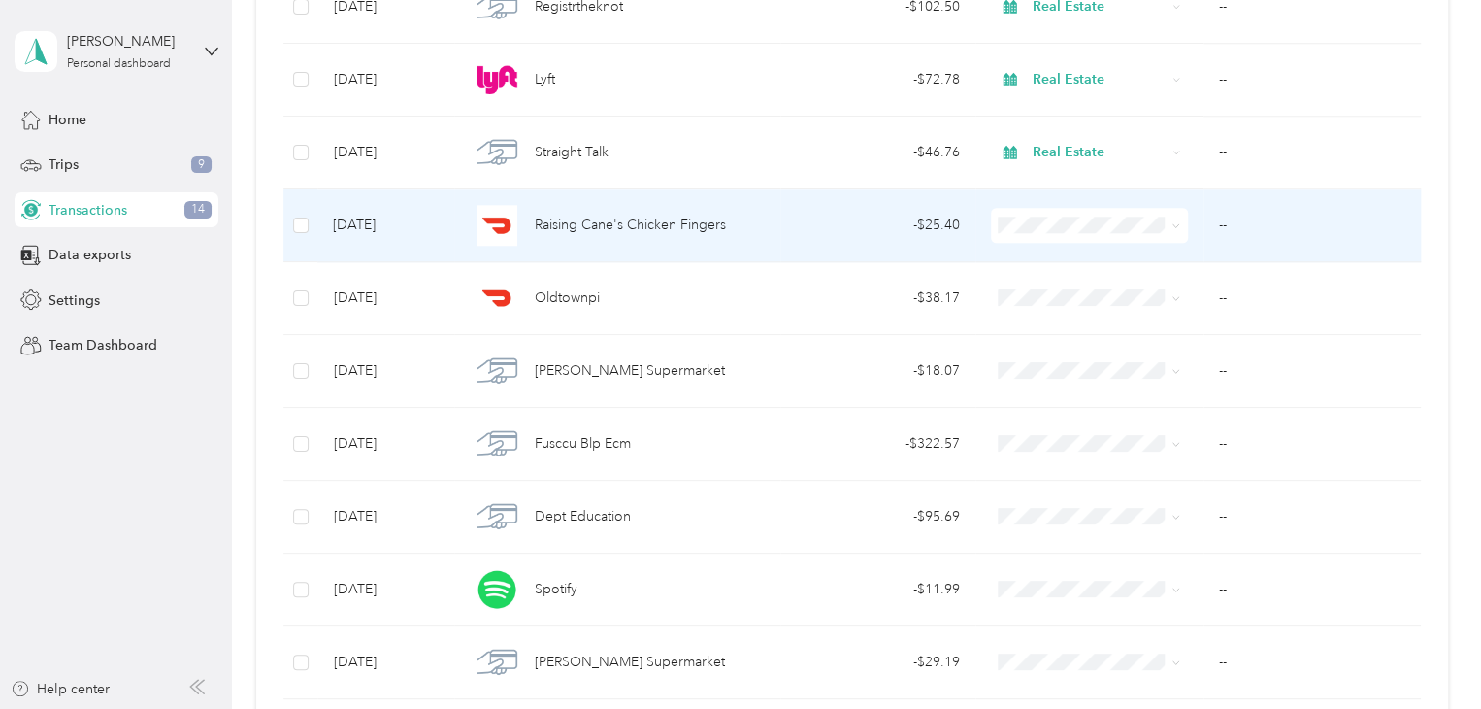
click at [1063, 325] on span "Real Estate" at bounding box center [1103, 317] width 134 height 20
click at [932, 223] on div "- $25.40" at bounding box center [878, 224] width 164 height 21
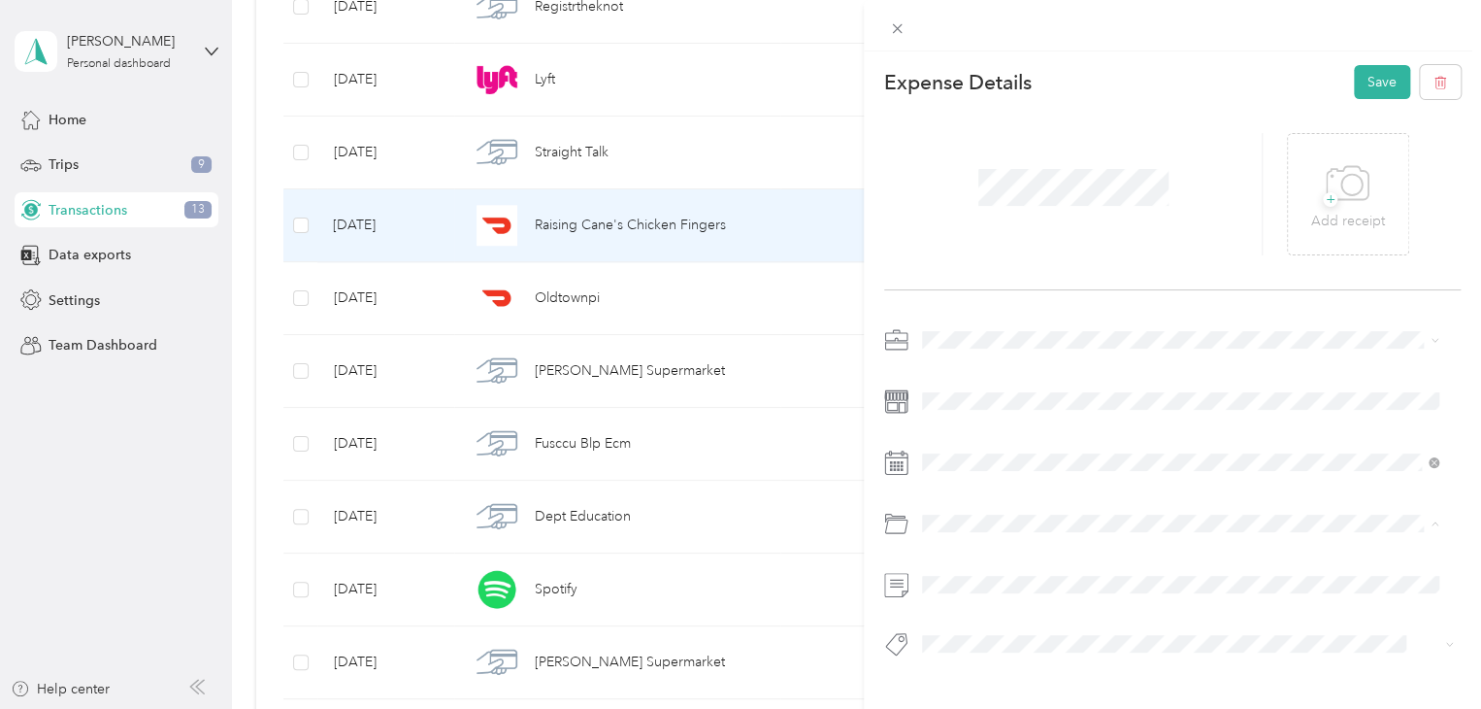
click at [967, 593] on span "Business Meals & Entertainment" at bounding box center [1025, 601] width 193 height 16
click at [1361, 77] on button "Save" at bounding box center [1382, 82] width 56 height 34
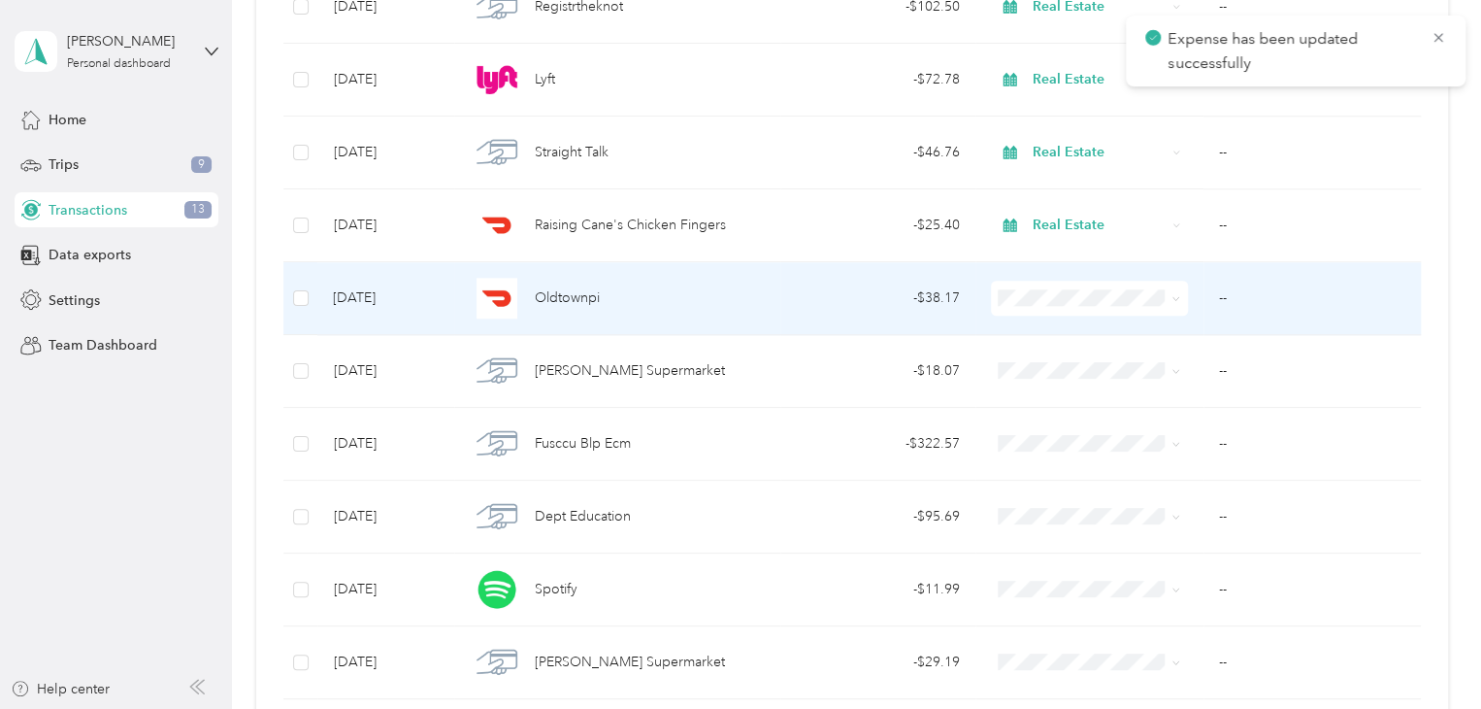
click at [1082, 382] on li "Real Estate" at bounding box center [1086, 390] width 196 height 34
click at [916, 297] on div "- $38.17" at bounding box center [878, 297] width 164 height 21
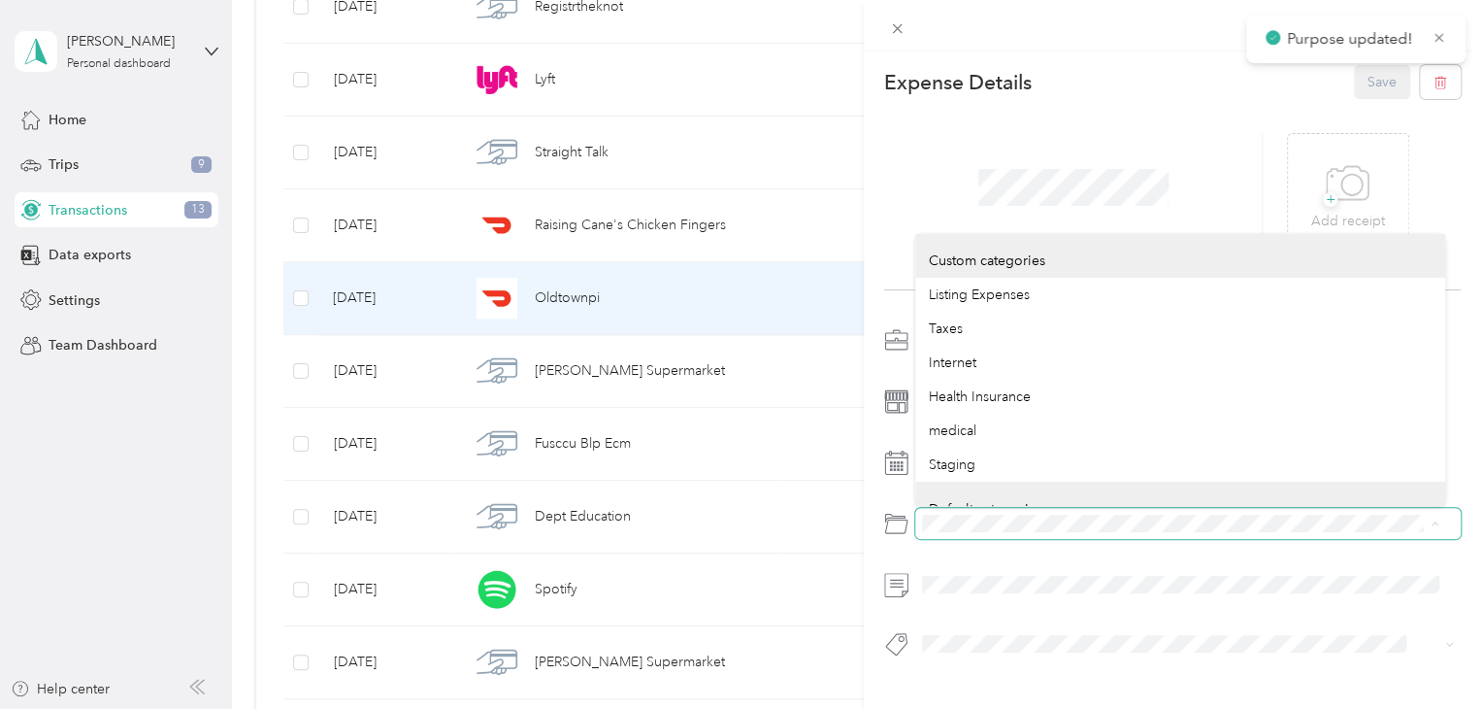
click at [920, 521] on span at bounding box center [1187, 523] width 545 height 31
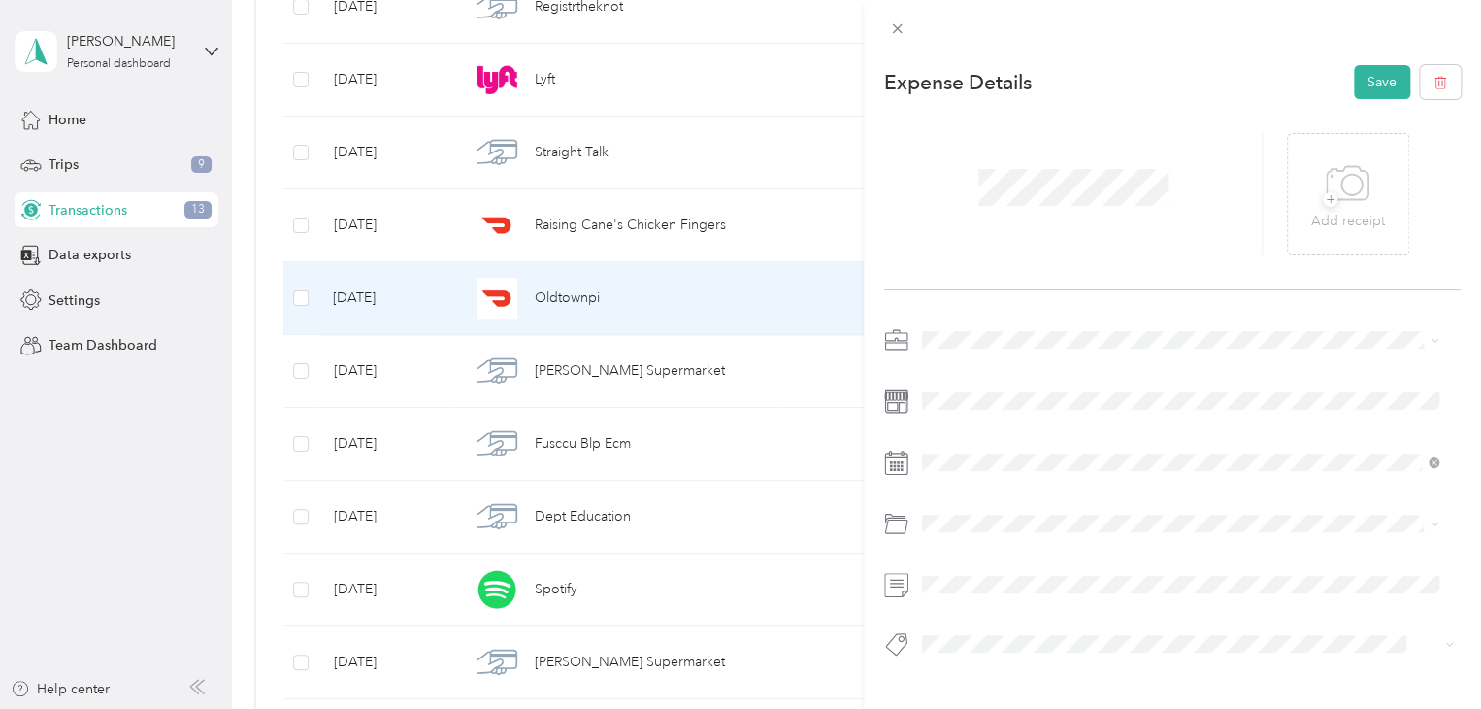
click at [955, 599] on div "Business Meals & Entertainment" at bounding box center [1180, 599] width 503 height 20
click at [1370, 65] on button "Save" at bounding box center [1382, 82] width 56 height 34
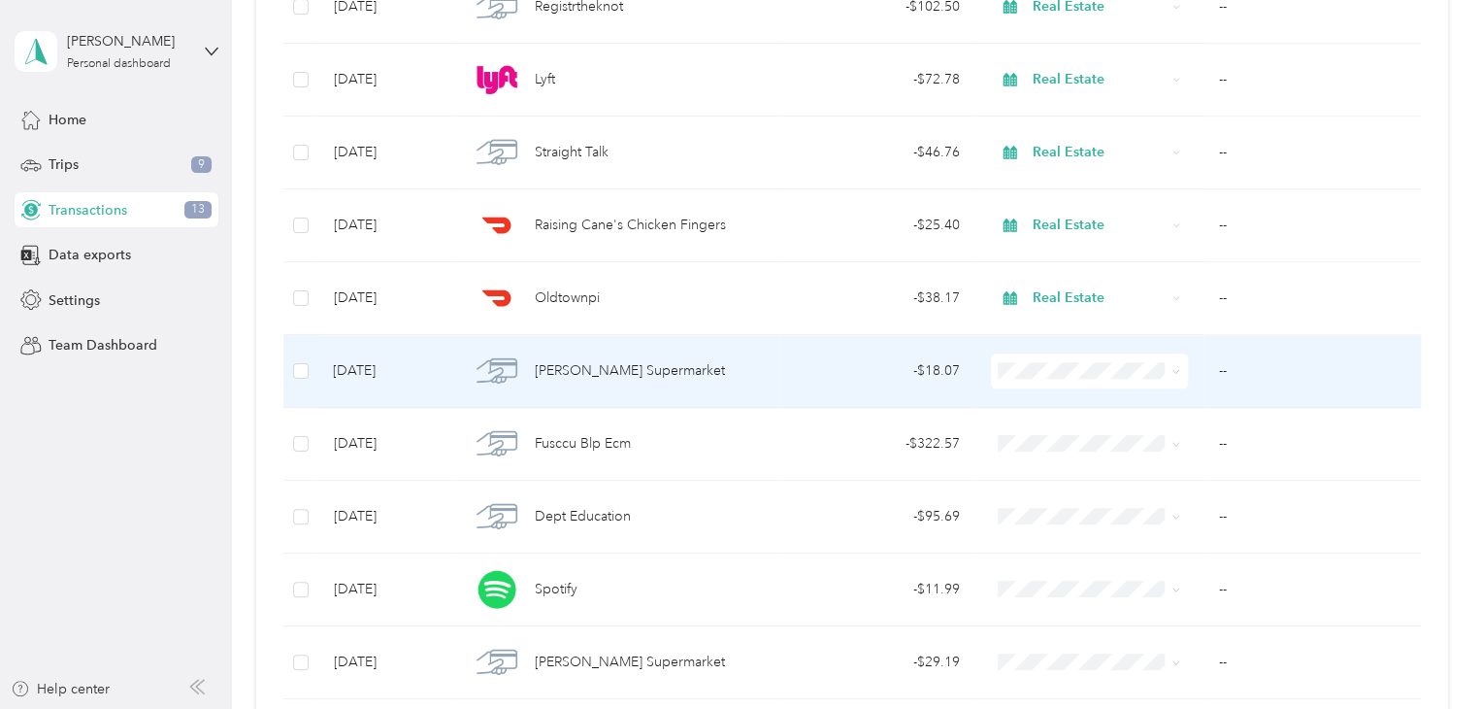
click at [1068, 432] on span "Personal" at bounding box center [1103, 438] width 134 height 20
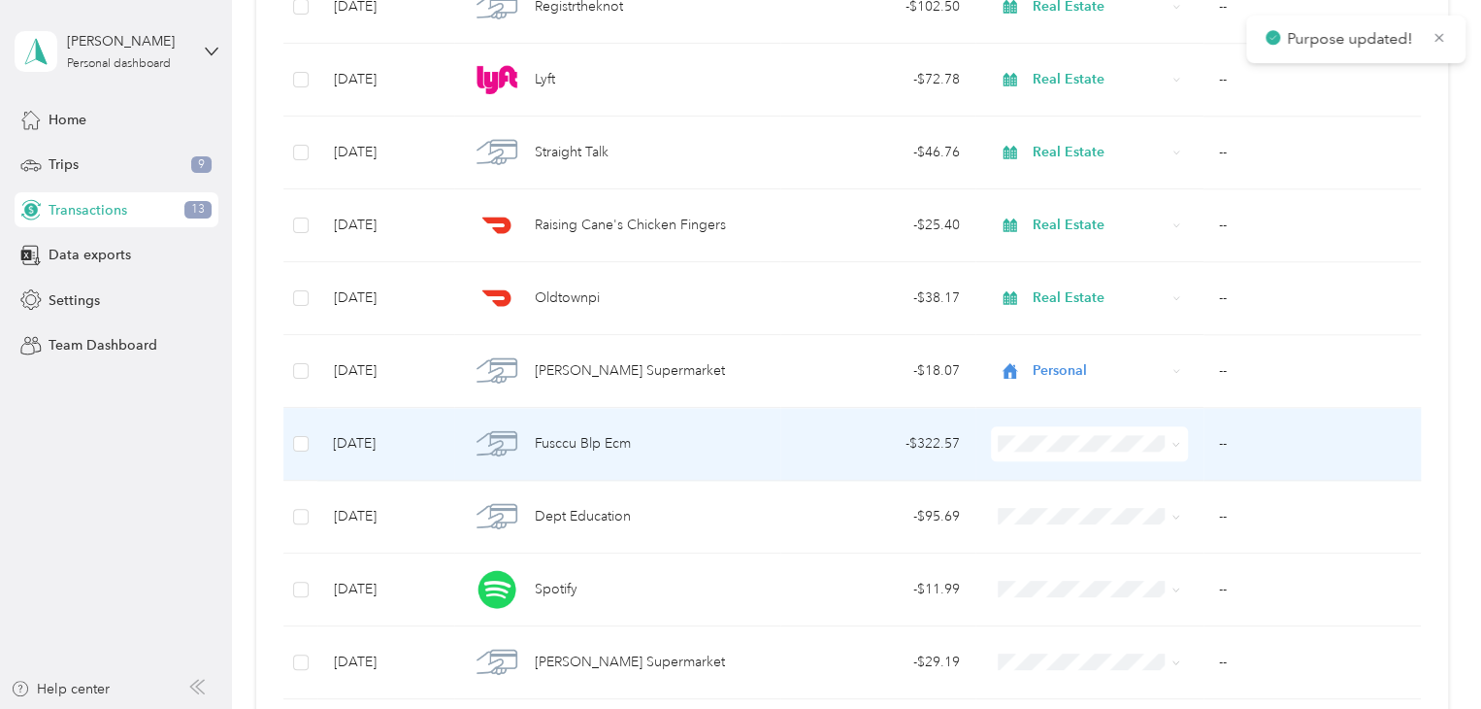
click at [1099, 244] on ol "Work Personal Real Estate Other Charity Medical Moving Commute" at bounding box center [1086, 275] width 196 height 272
click at [754, 438] on div "Fusccu Blp Ecm" at bounding box center [617, 443] width 294 height 41
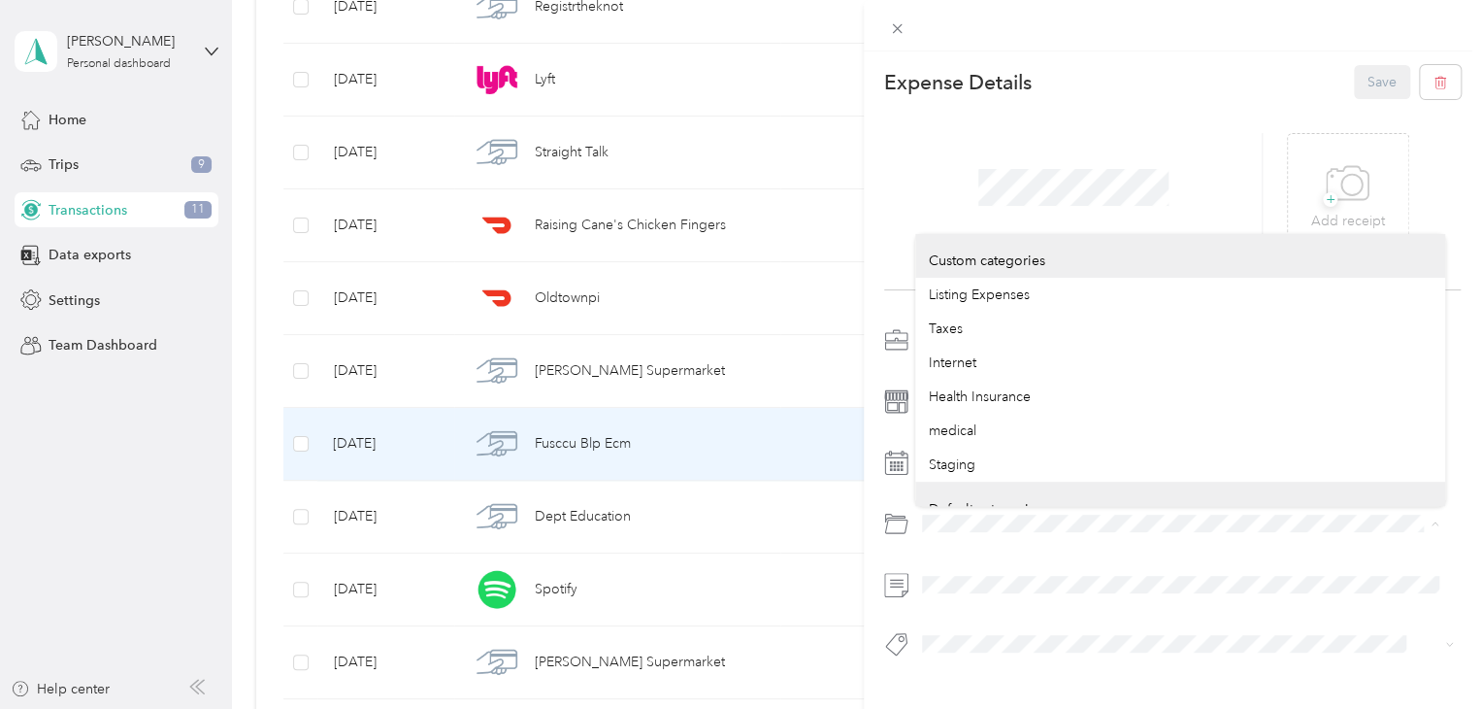
click at [913, 521] on div at bounding box center [1172, 523] width 577 height 31
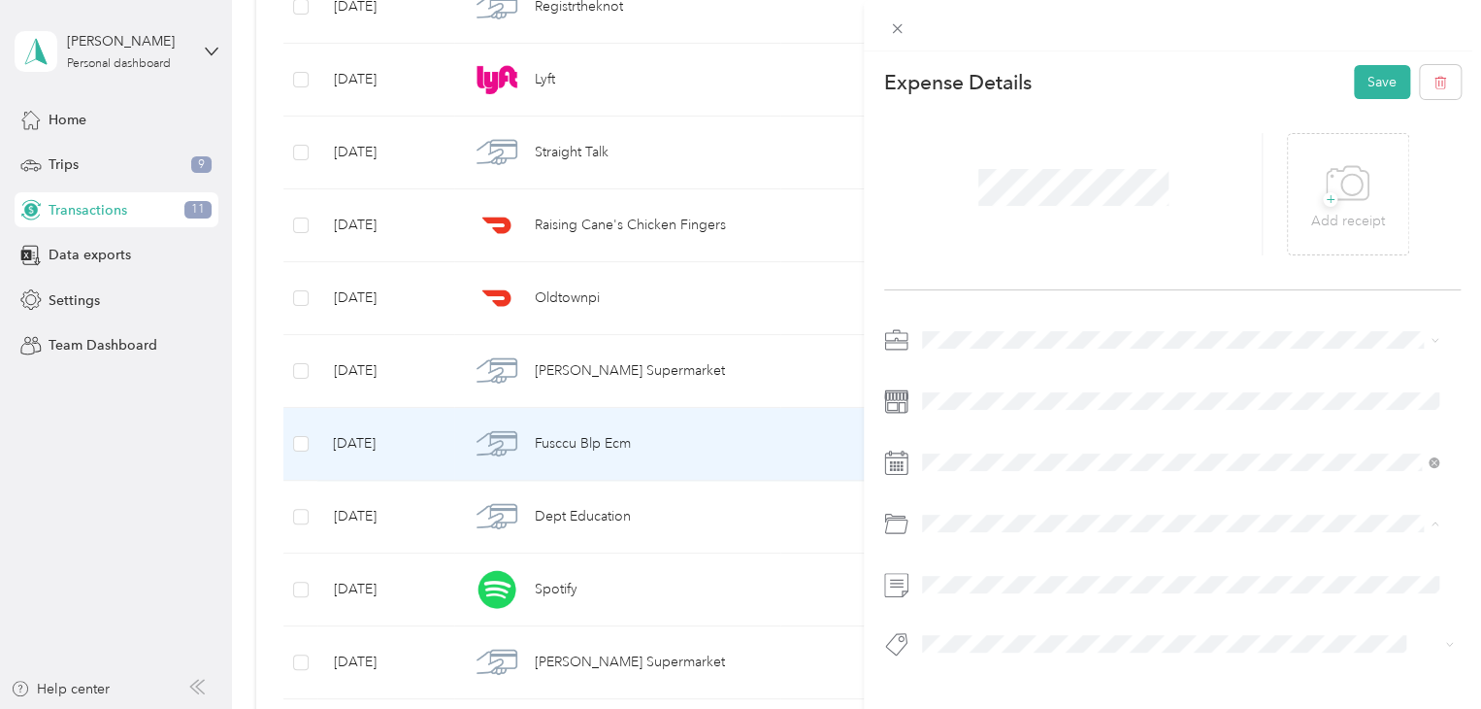
click at [1053, 381] on div "Car Lease Payments" at bounding box center [1180, 387] width 503 height 20
click at [1354, 88] on button "Save" at bounding box center [1382, 82] width 56 height 34
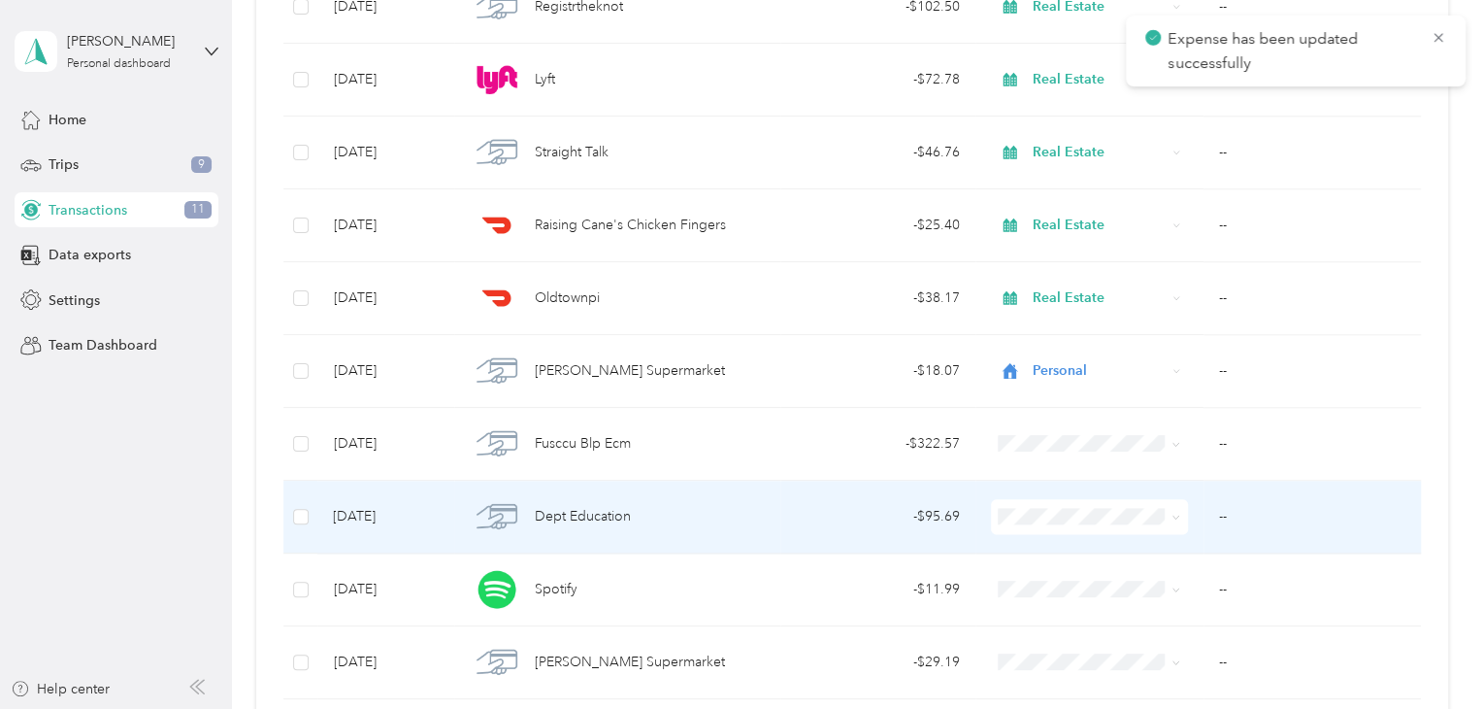
click at [1079, 309] on li "Real Estate" at bounding box center [1086, 307] width 196 height 34
click at [896, 528] on td "- $95.69" at bounding box center [877, 516] width 195 height 73
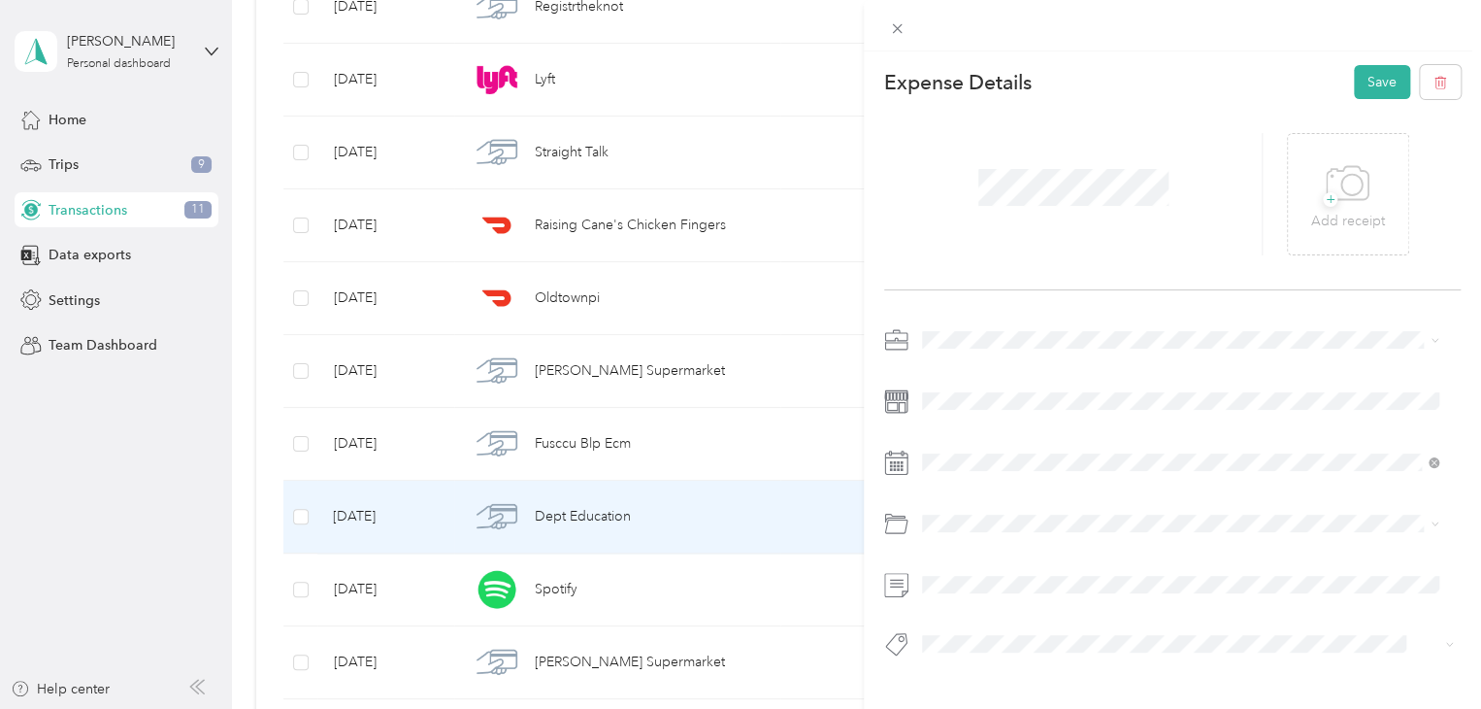
click at [1044, 708] on div "This expense cannot be edited because it is either under review, approved, or p…" at bounding box center [735, 709] width 1471 height 0
click at [1009, 598] on div "Education and Training" at bounding box center [1180, 601] width 503 height 20
drag, startPoint x: 1374, startPoint y: 63, endPoint x: 1373, endPoint y: 74, distance: 10.7
click at [1373, 74] on div "Expense Details Save + Add receipt" at bounding box center [1172, 394] width 617 height 687
click at [1373, 74] on button "Save" at bounding box center [1382, 82] width 56 height 34
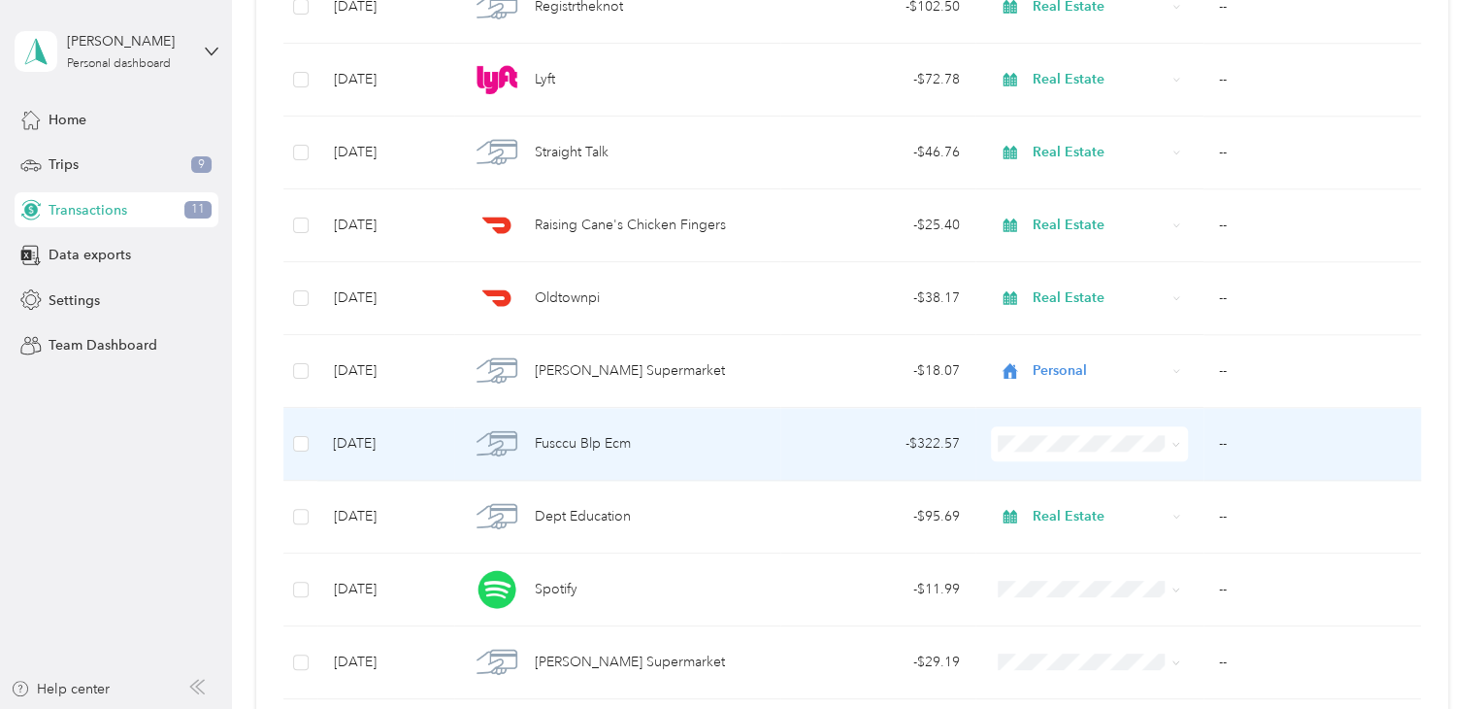
click at [1072, 227] on span "Real Estate" at bounding box center [1103, 234] width 134 height 20
click at [927, 437] on div "- $322.57" at bounding box center [878, 443] width 164 height 21
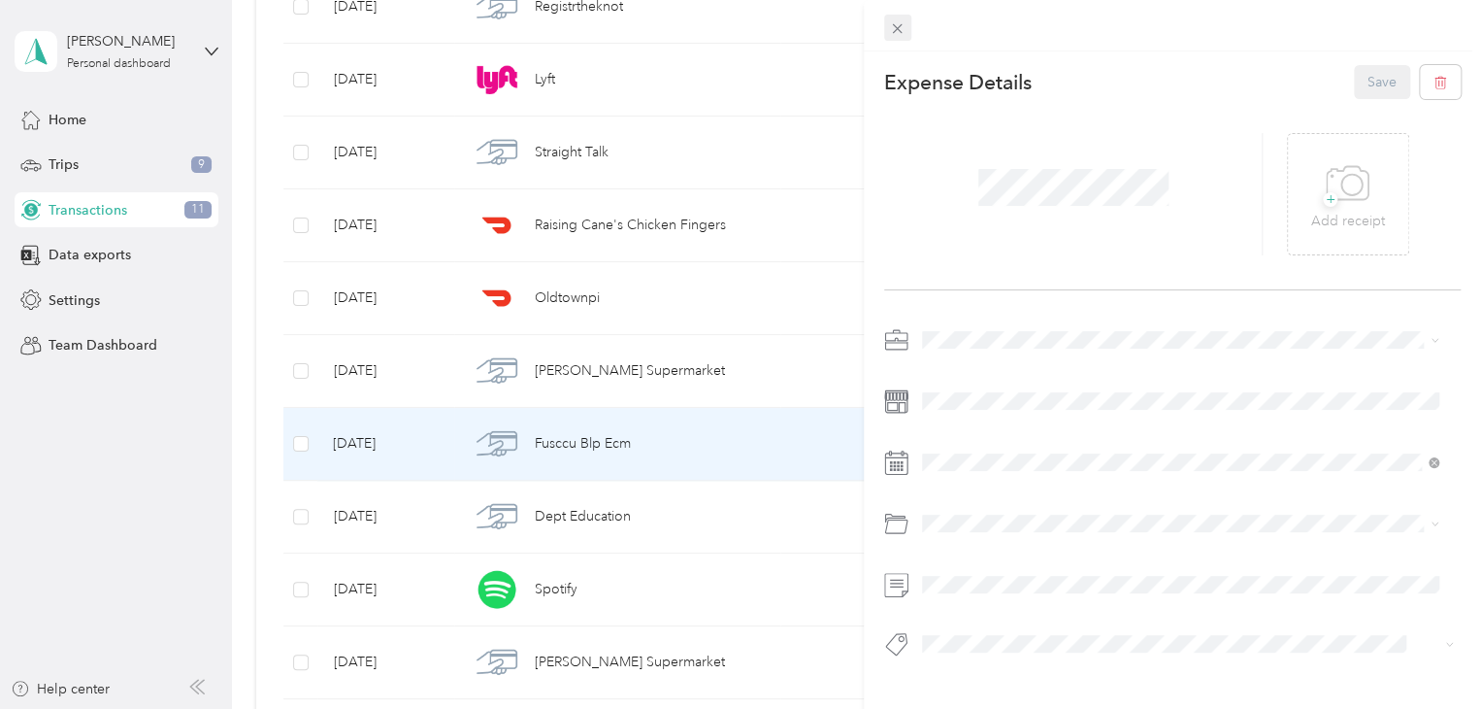
click at [898, 28] on icon at bounding box center [898, 29] width 10 height 10
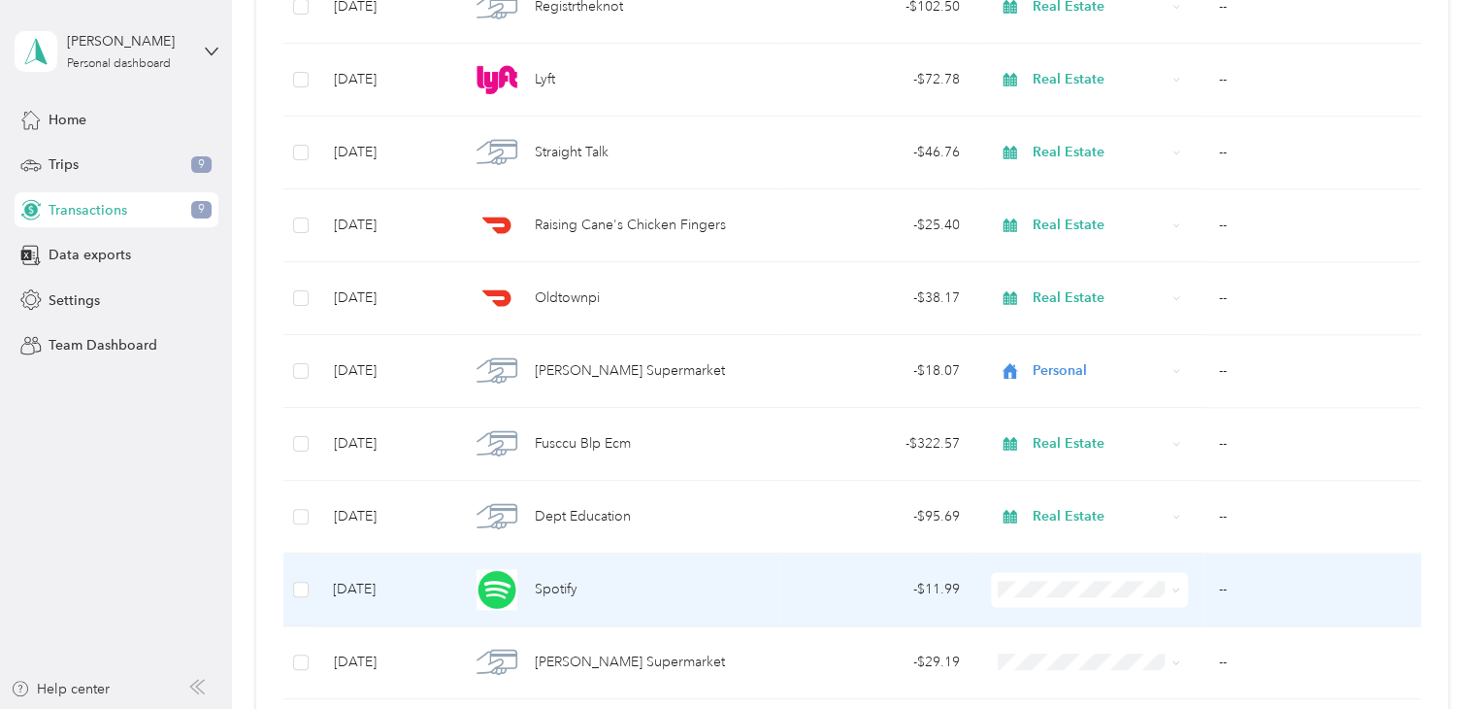
click at [1029, 595] on span at bounding box center [1089, 589] width 197 height 35
click at [1070, 384] on li "Real Estate" at bounding box center [1086, 378] width 196 height 34
click at [935, 589] on div "- $11.99" at bounding box center [878, 588] width 164 height 21
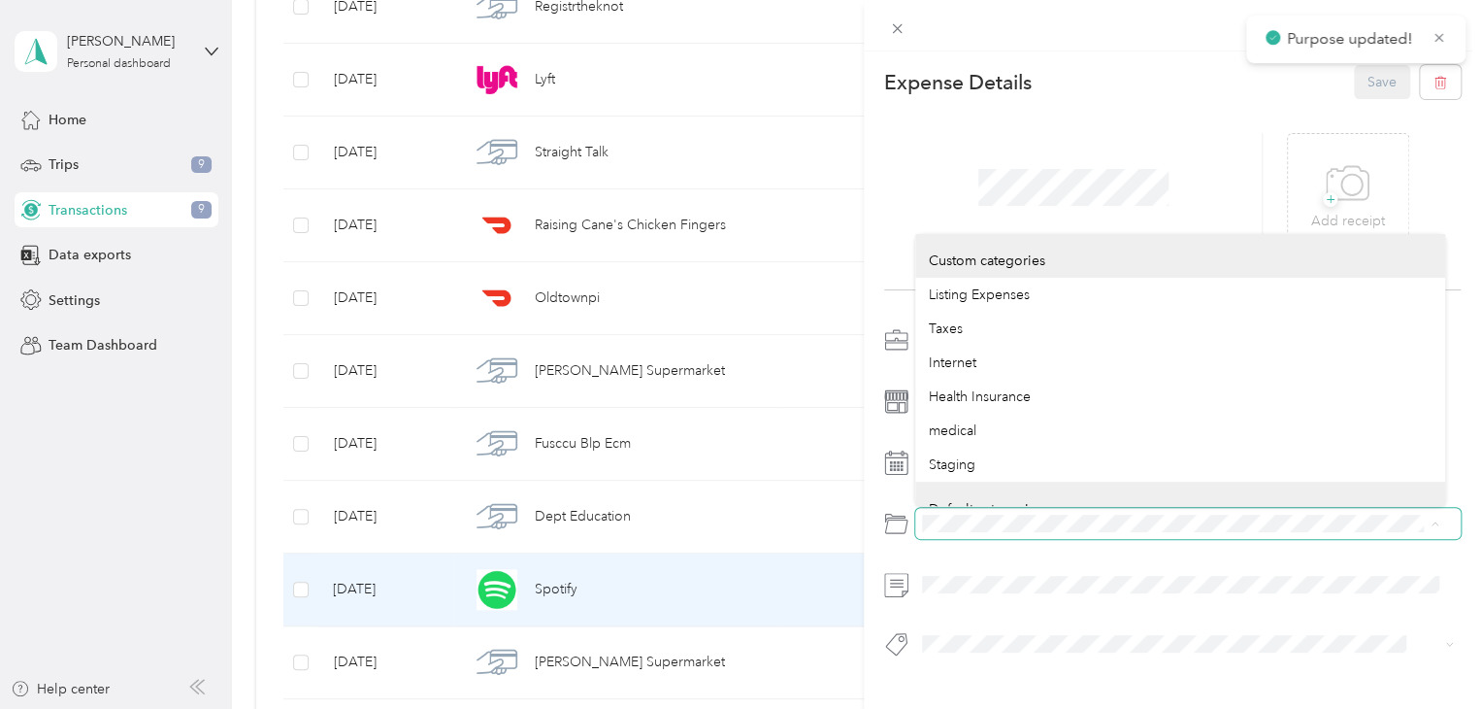
click at [920, 521] on span at bounding box center [1187, 523] width 545 height 31
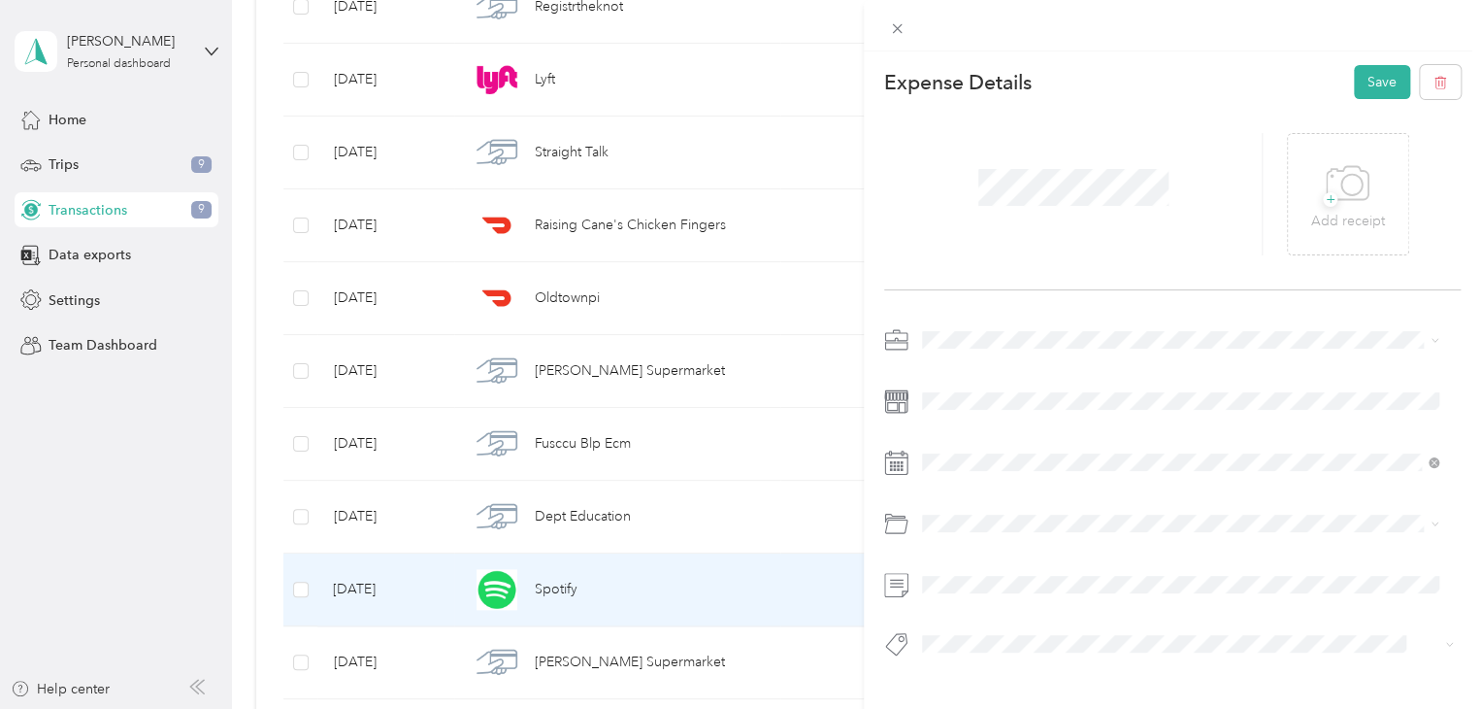
click at [978, 708] on div "This expense cannot be edited because it is either under review, approved, or p…" at bounding box center [735, 709] width 1471 height 0
click at [995, 630] on span "Education and Training" at bounding box center [999, 624] width 141 height 16
click at [1373, 89] on button "Save" at bounding box center [1382, 82] width 56 height 34
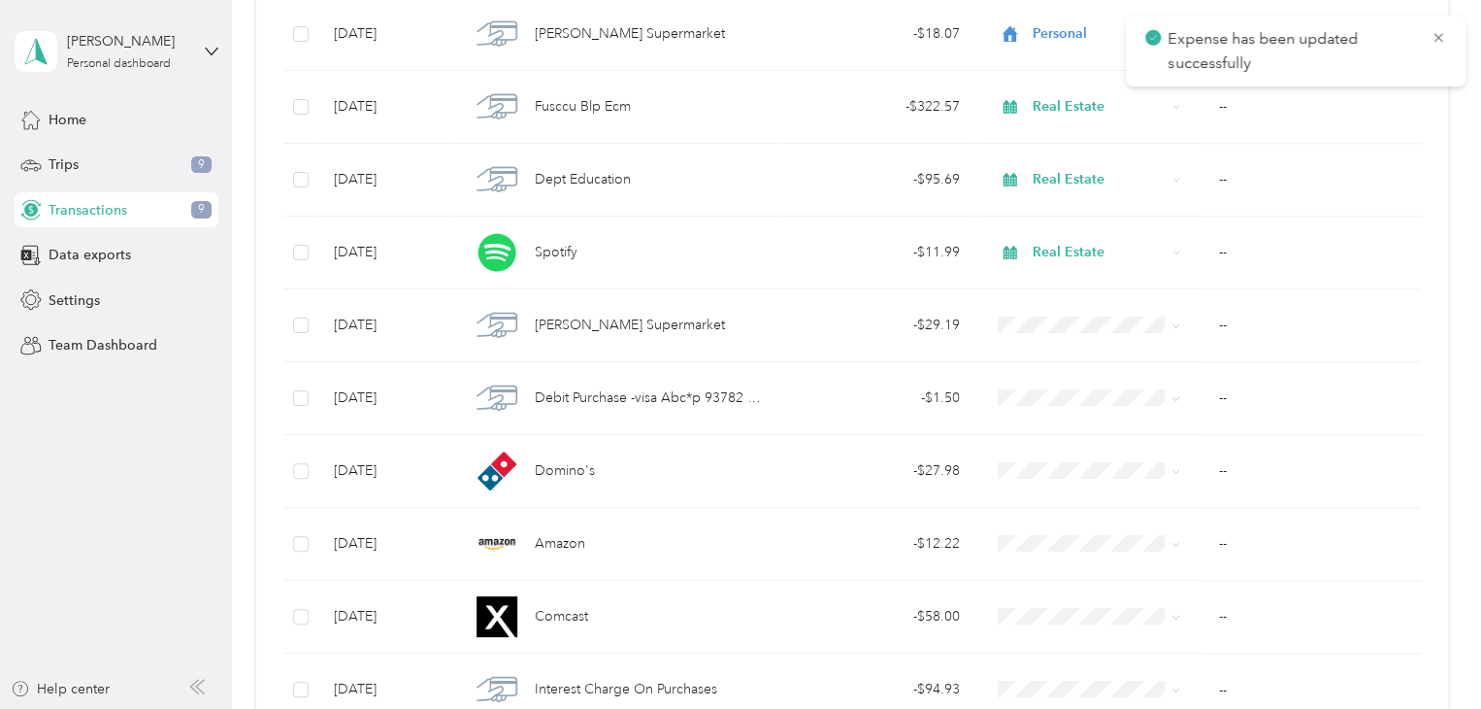
scroll to position [1260, 0]
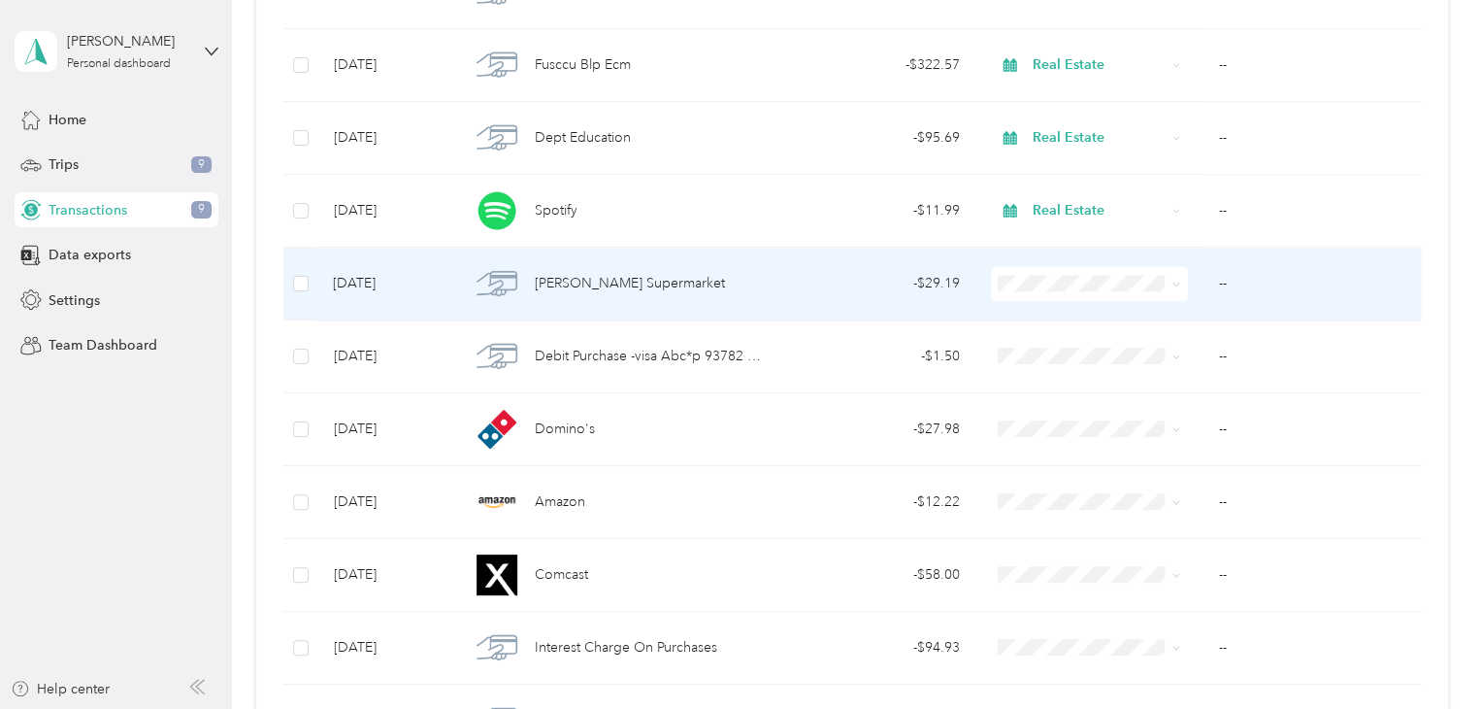
click at [1044, 343] on span "Personal" at bounding box center [1103, 350] width 134 height 20
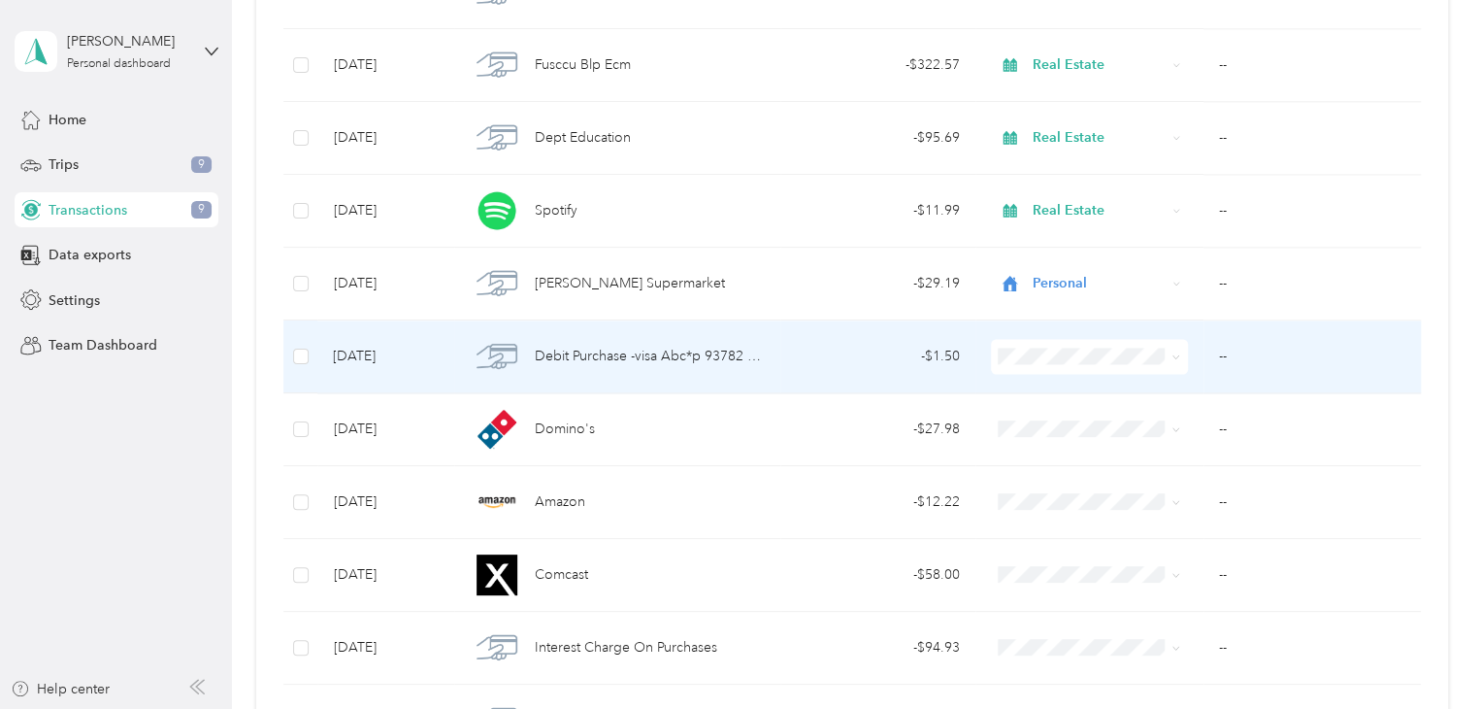
click at [1082, 423] on li "Personal" at bounding box center [1086, 423] width 196 height 34
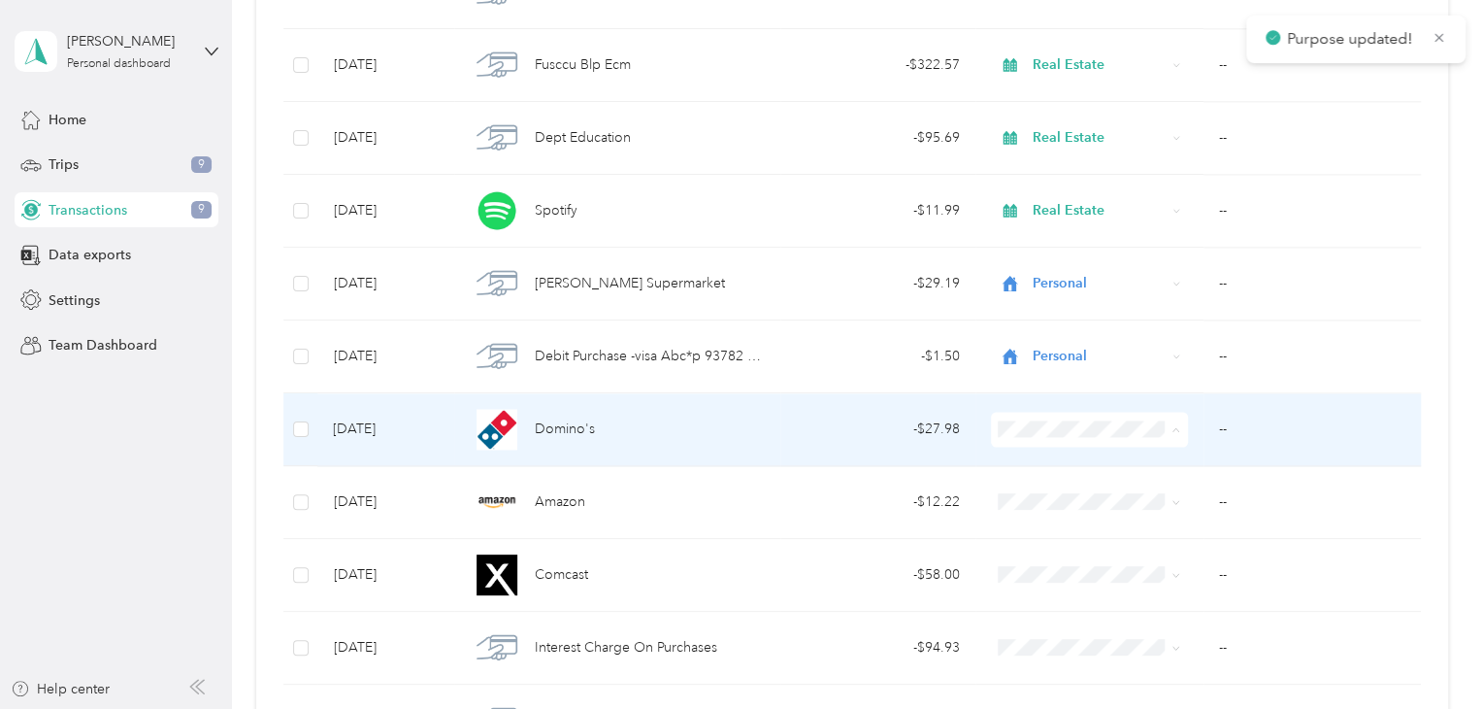
click at [1086, 226] on ol "Work Personal Real Estate Other Charity Medical Moving Commute" at bounding box center [1086, 270] width 196 height 272
click at [854, 432] on div "- $27.98" at bounding box center [878, 428] width 164 height 21
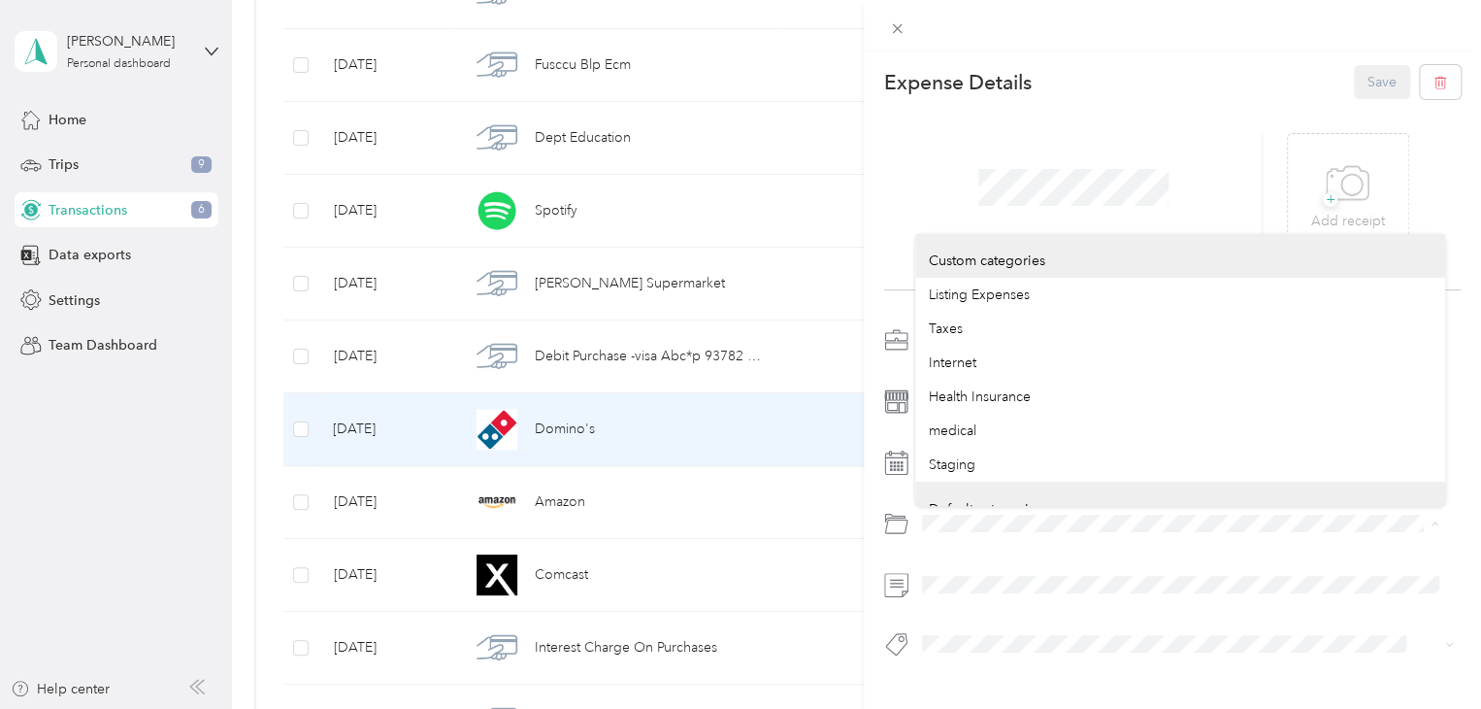
click at [912, 506] on div at bounding box center [1172, 497] width 577 height 346
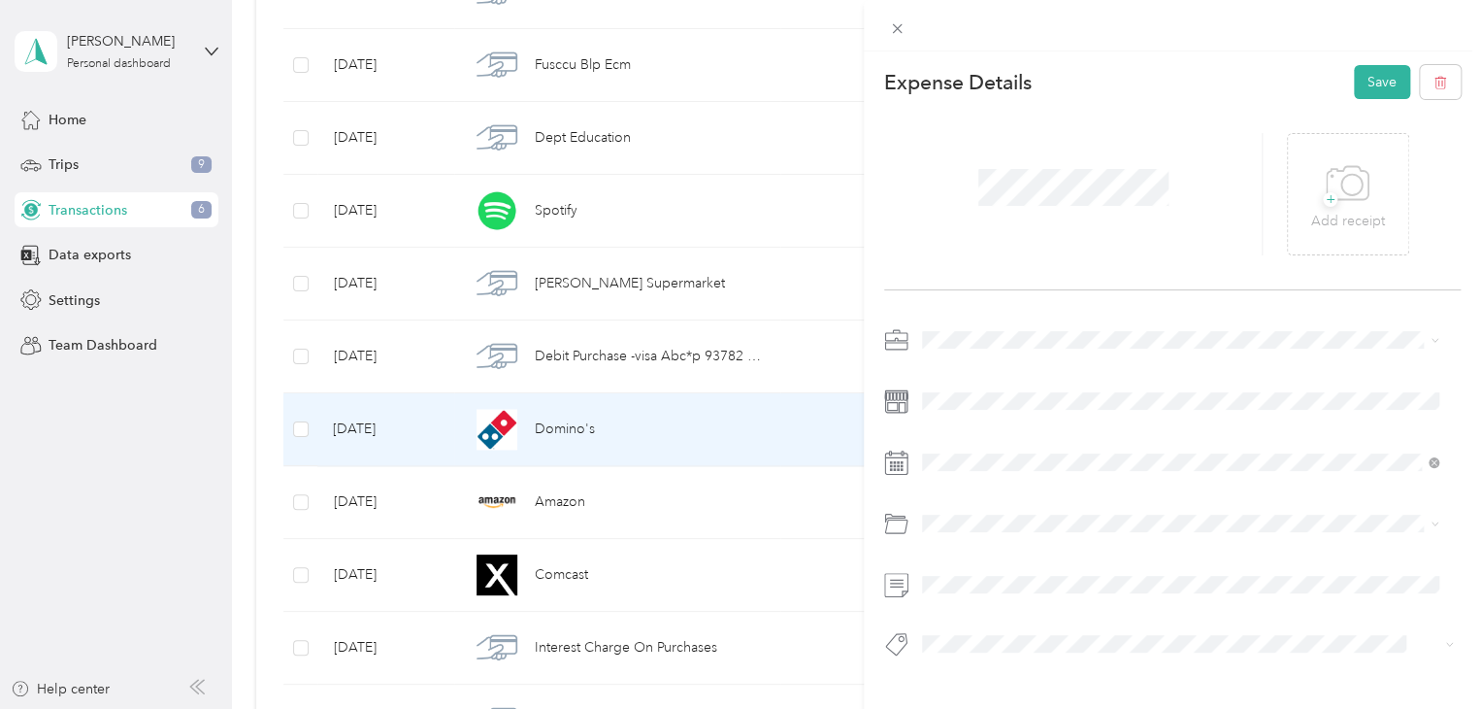
click at [955, 597] on span "Business Meals & Entertainment" at bounding box center [1025, 590] width 193 height 16
click at [1354, 79] on button "Save" at bounding box center [1382, 82] width 56 height 34
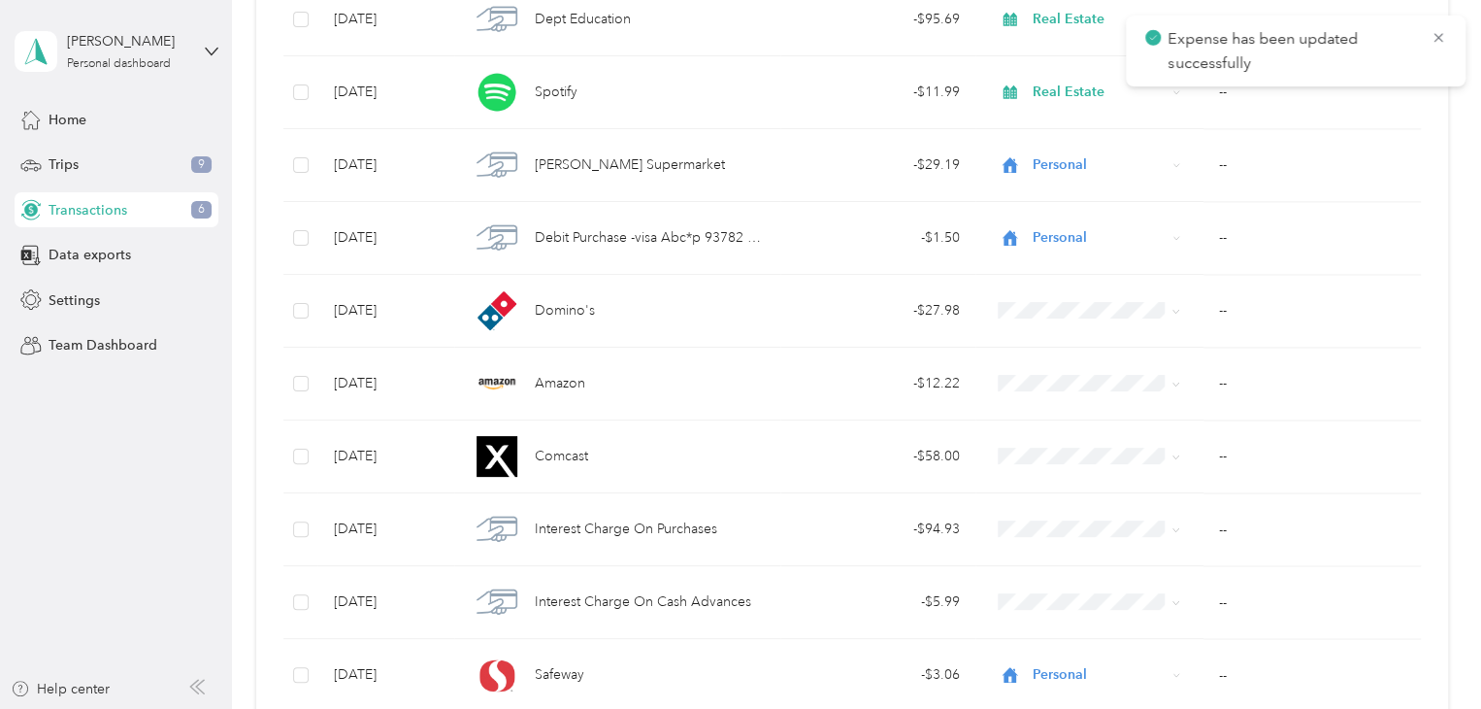
scroll to position [1389, 0]
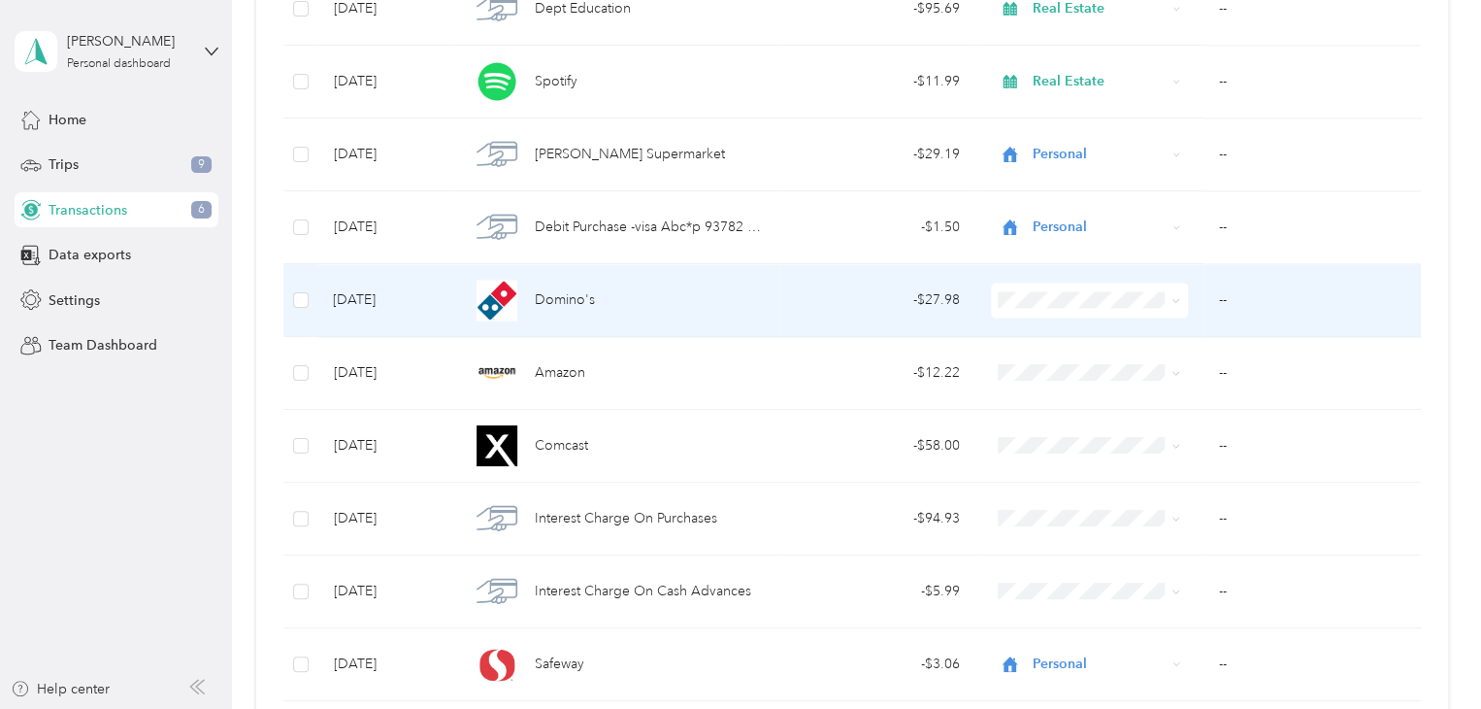
click at [1037, 403] on li "Real Estate" at bounding box center [1086, 390] width 196 height 34
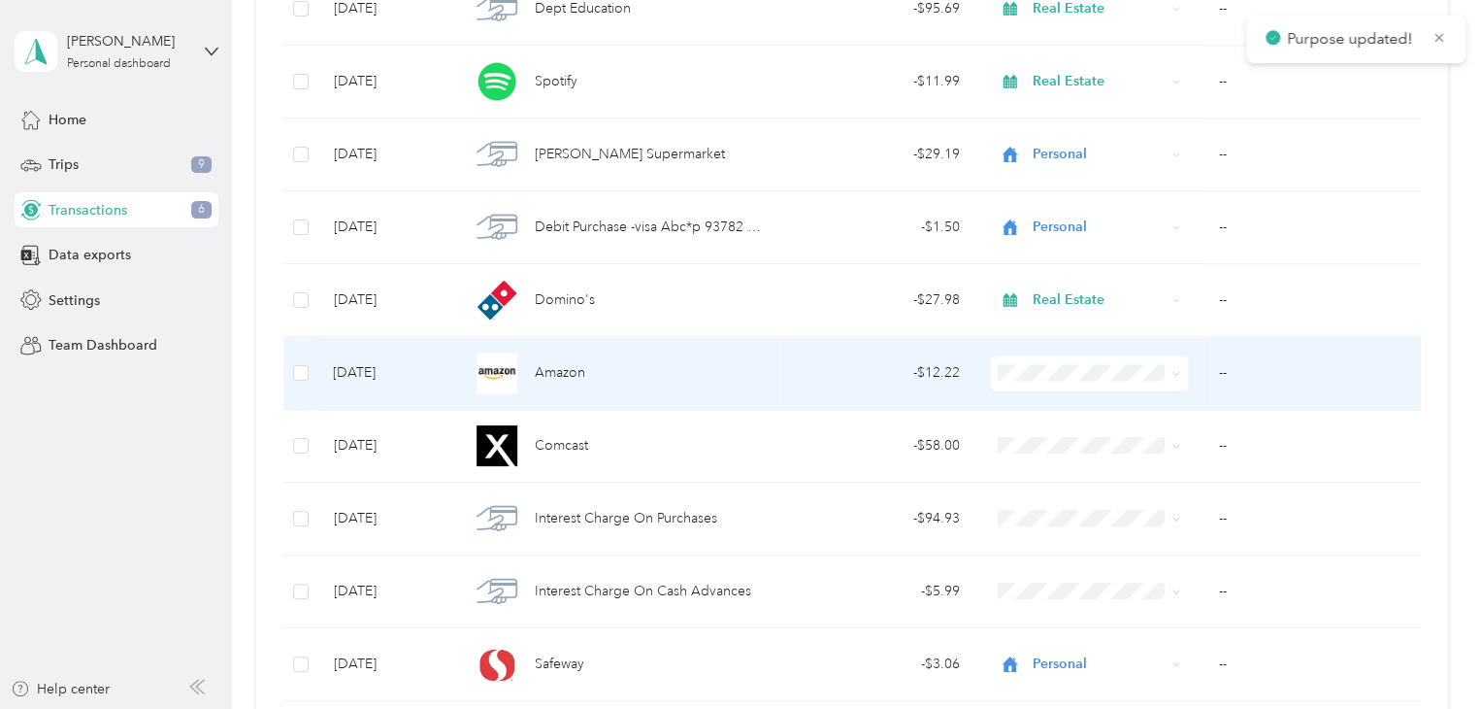
click at [1051, 440] on li "Personal" at bounding box center [1086, 436] width 196 height 34
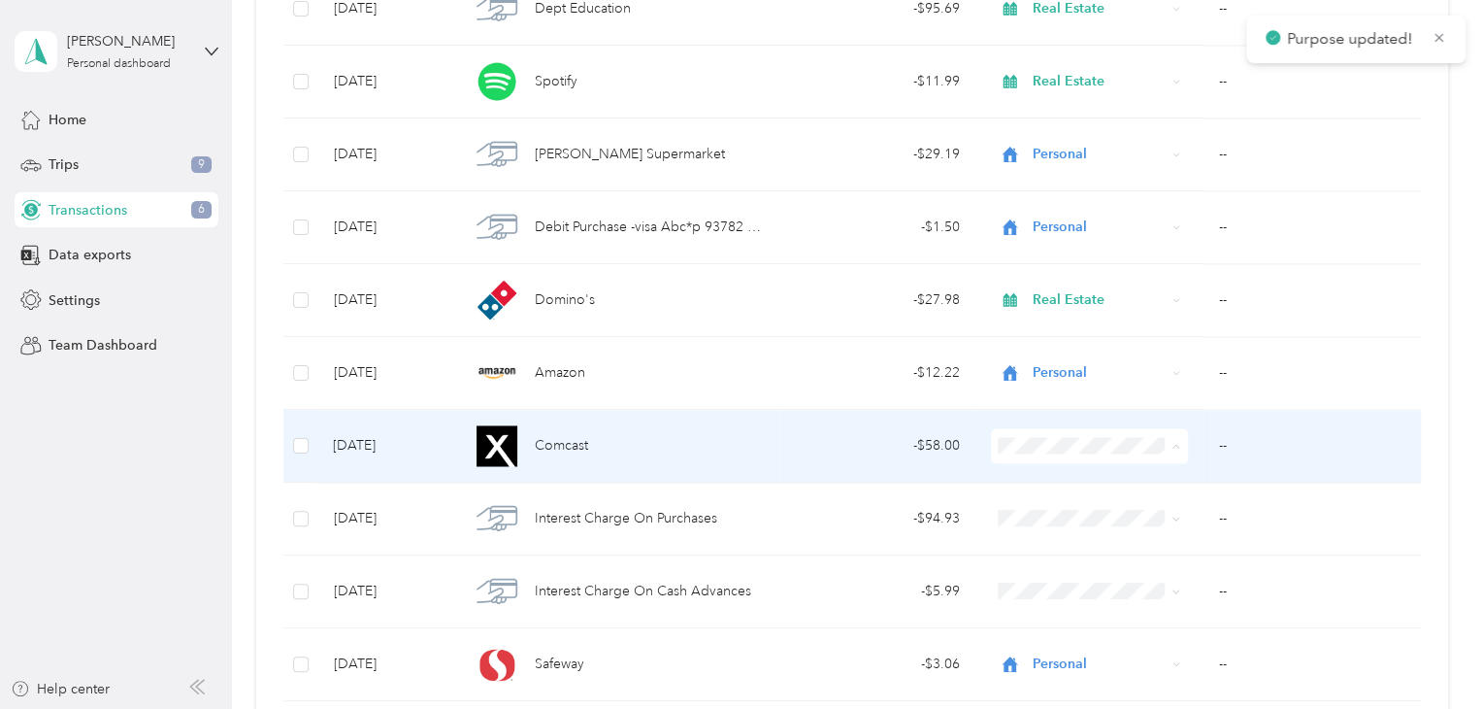
click at [1075, 233] on span "Real Estate" at bounding box center [1103, 235] width 134 height 20
click at [889, 453] on td "- $58.00" at bounding box center [877, 446] width 195 height 73
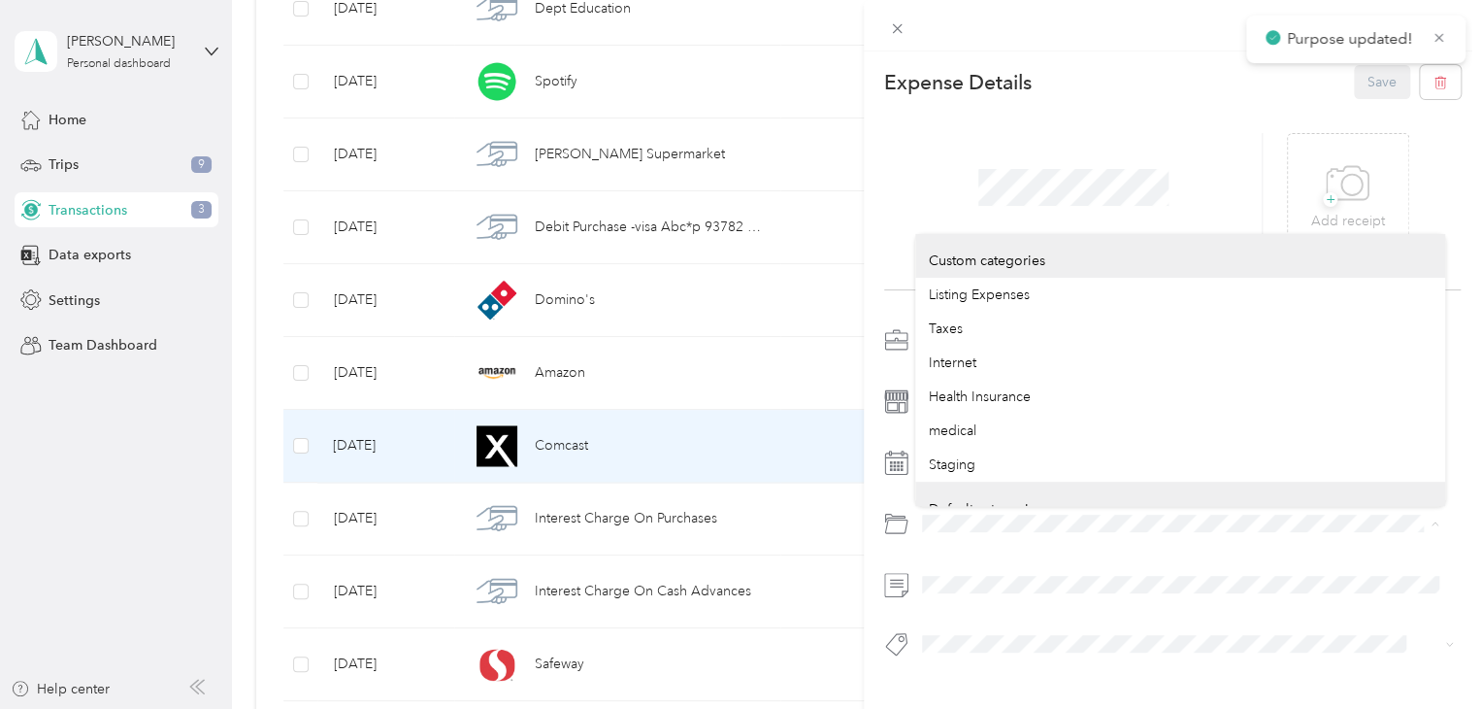
click at [903, 510] on div at bounding box center [1172, 523] width 577 height 31
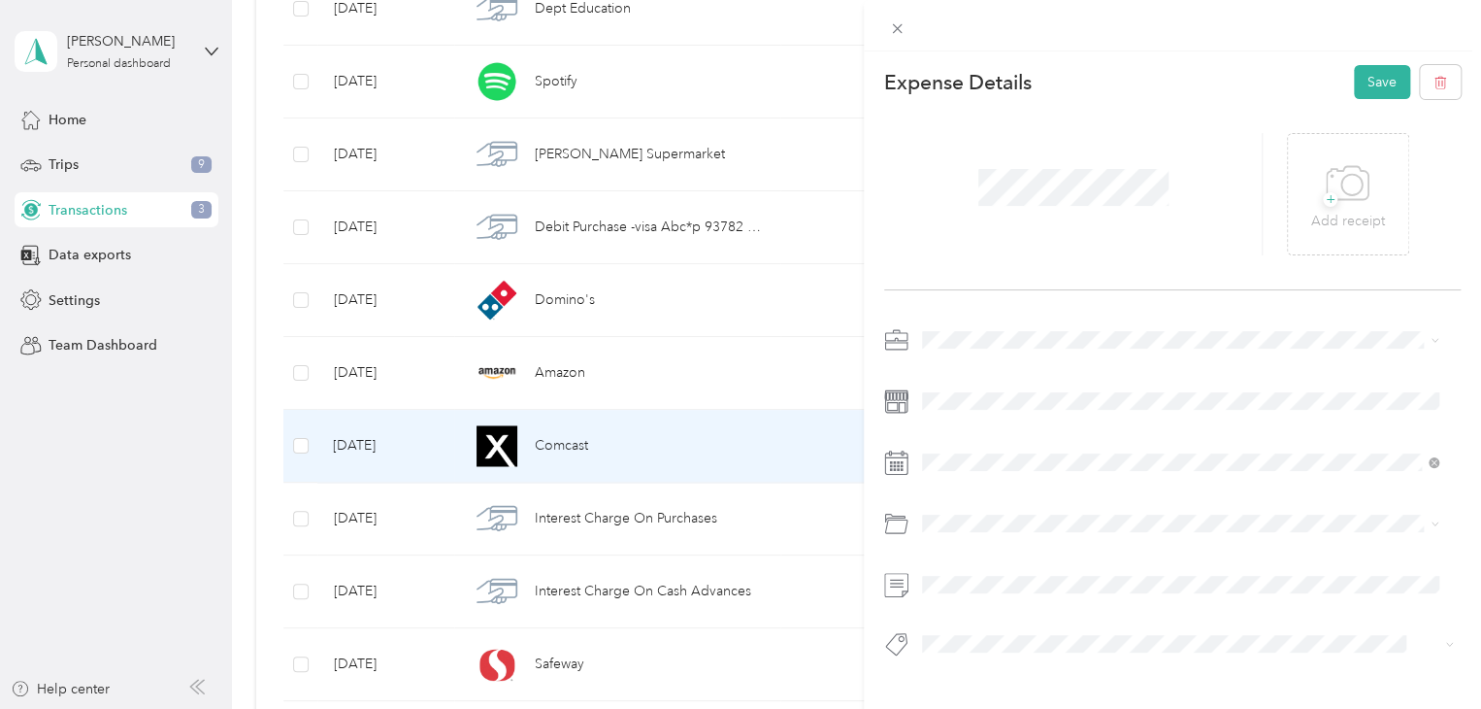
click at [964, 603] on li "Internet" at bounding box center [1180, 591] width 530 height 34
click at [1368, 92] on button "Save" at bounding box center [1382, 82] width 56 height 34
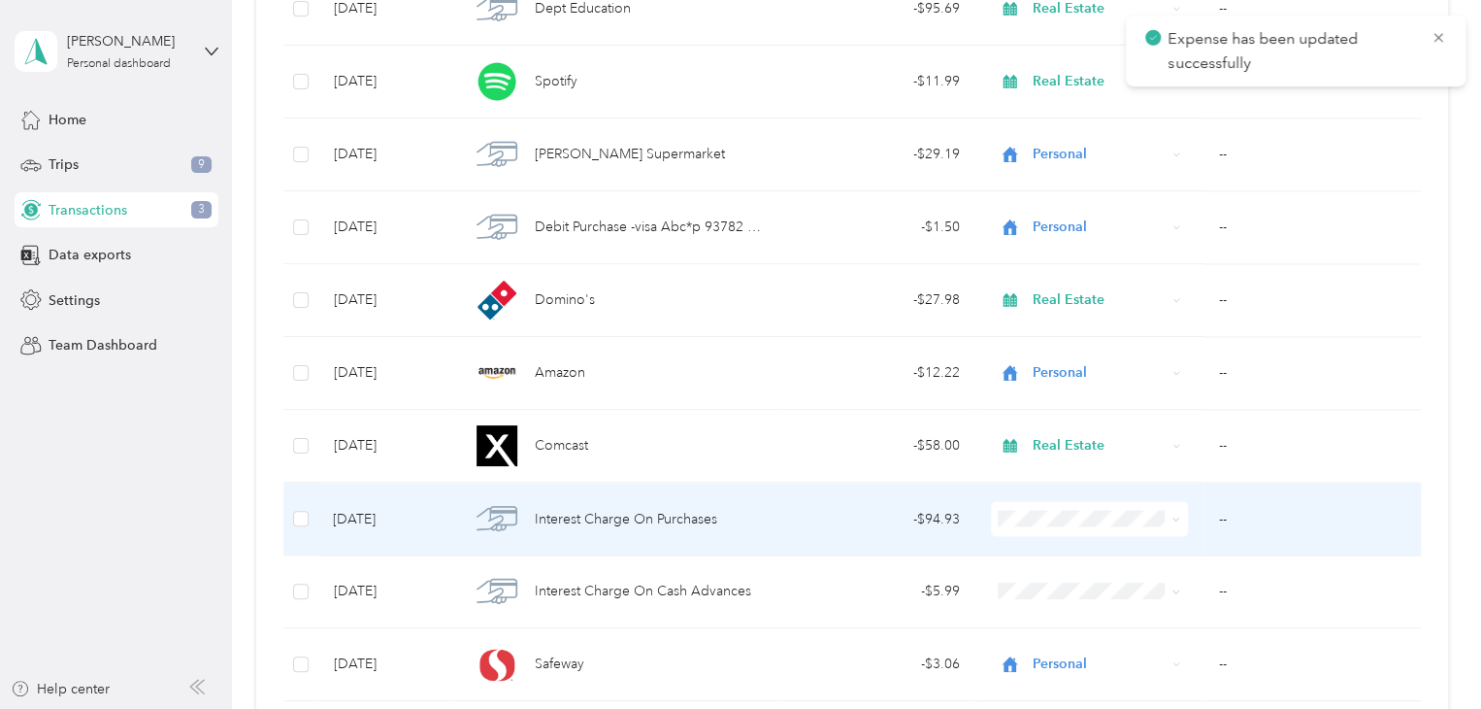
click at [1052, 271] on span "Personal" at bounding box center [1103, 262] width 134 height 20
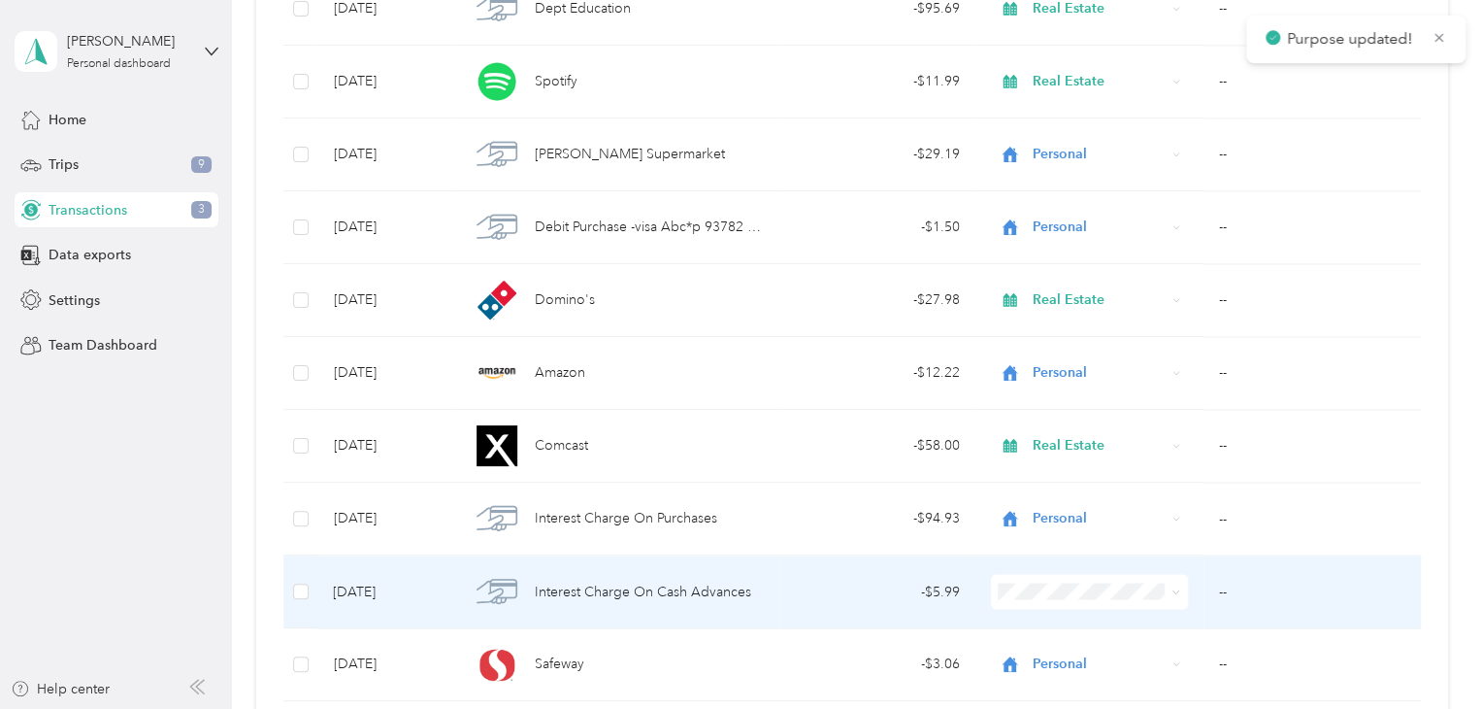
click at [1033, 346] on li "Personal" at bounding box center [1086, 335] width 196 height 34
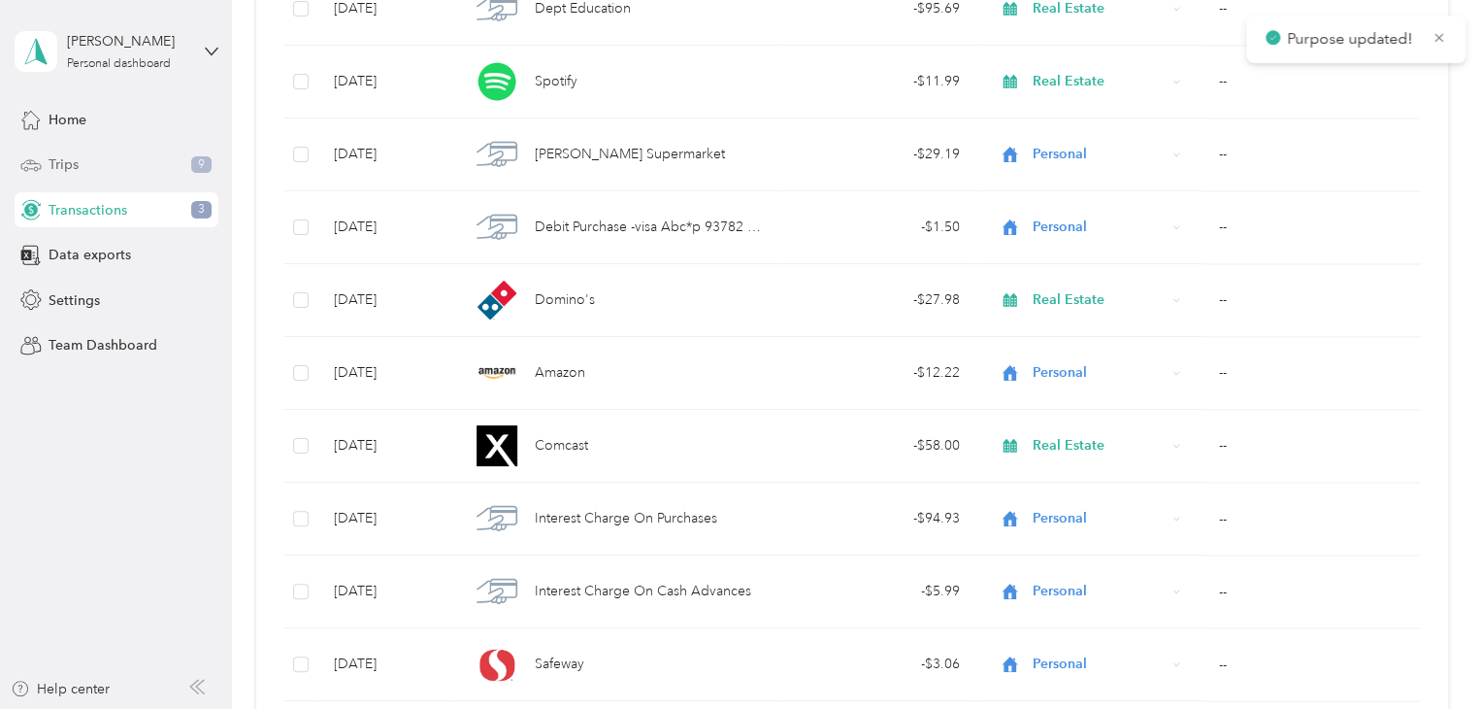
click at [139, 167] on div "Trips 9" at bounding box center [117, 165] width 204 height 35
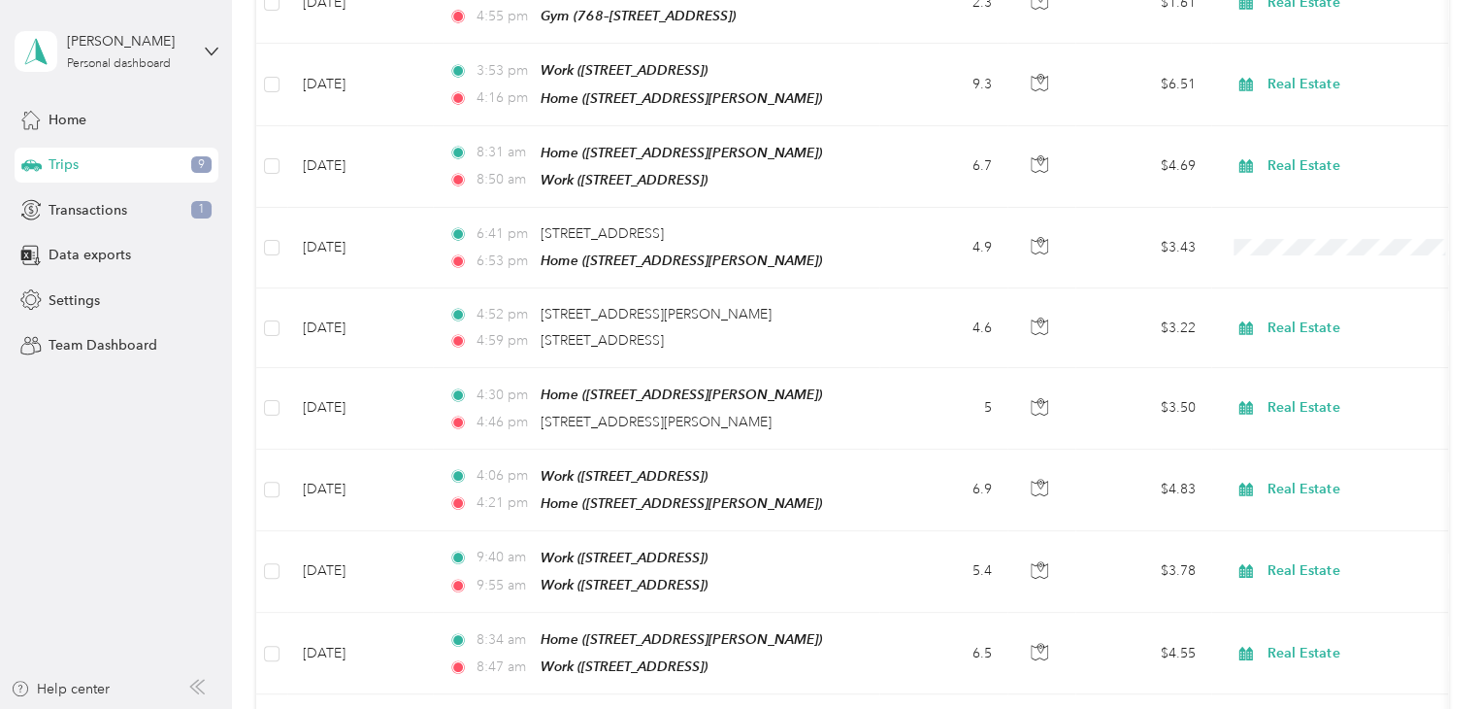
scroll to position [695, 0]
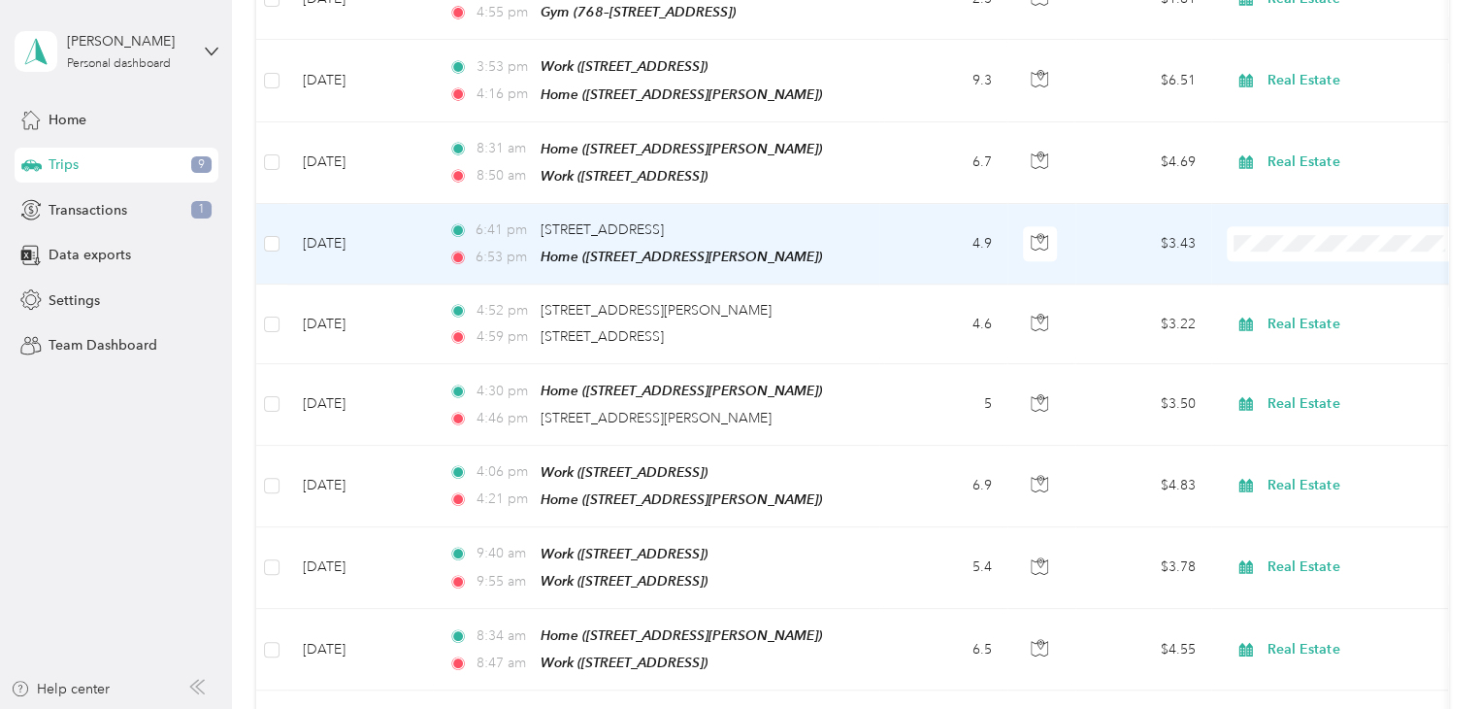
click at [1272, 292] on span "Personal" at bounding box center [1347, 296] width 214 height 20
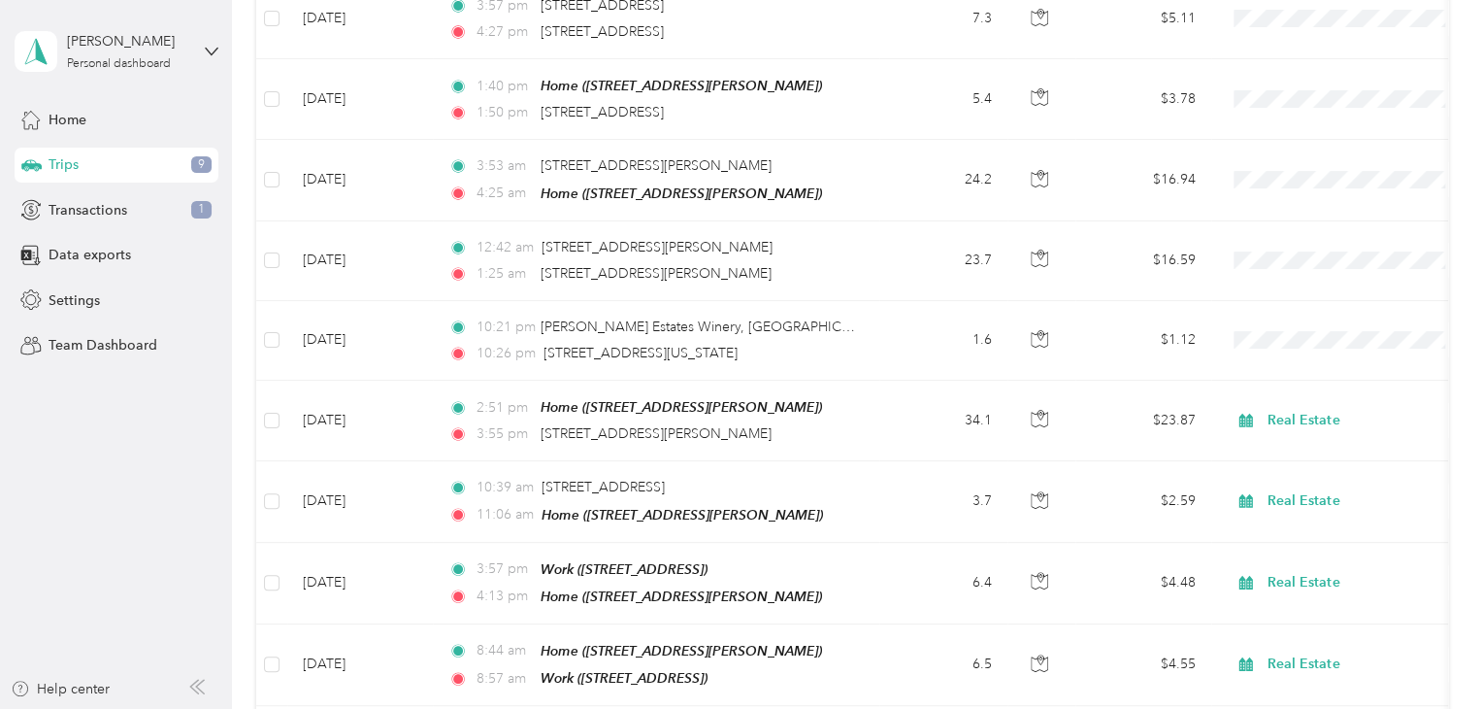
scroll to position [1566, 0]
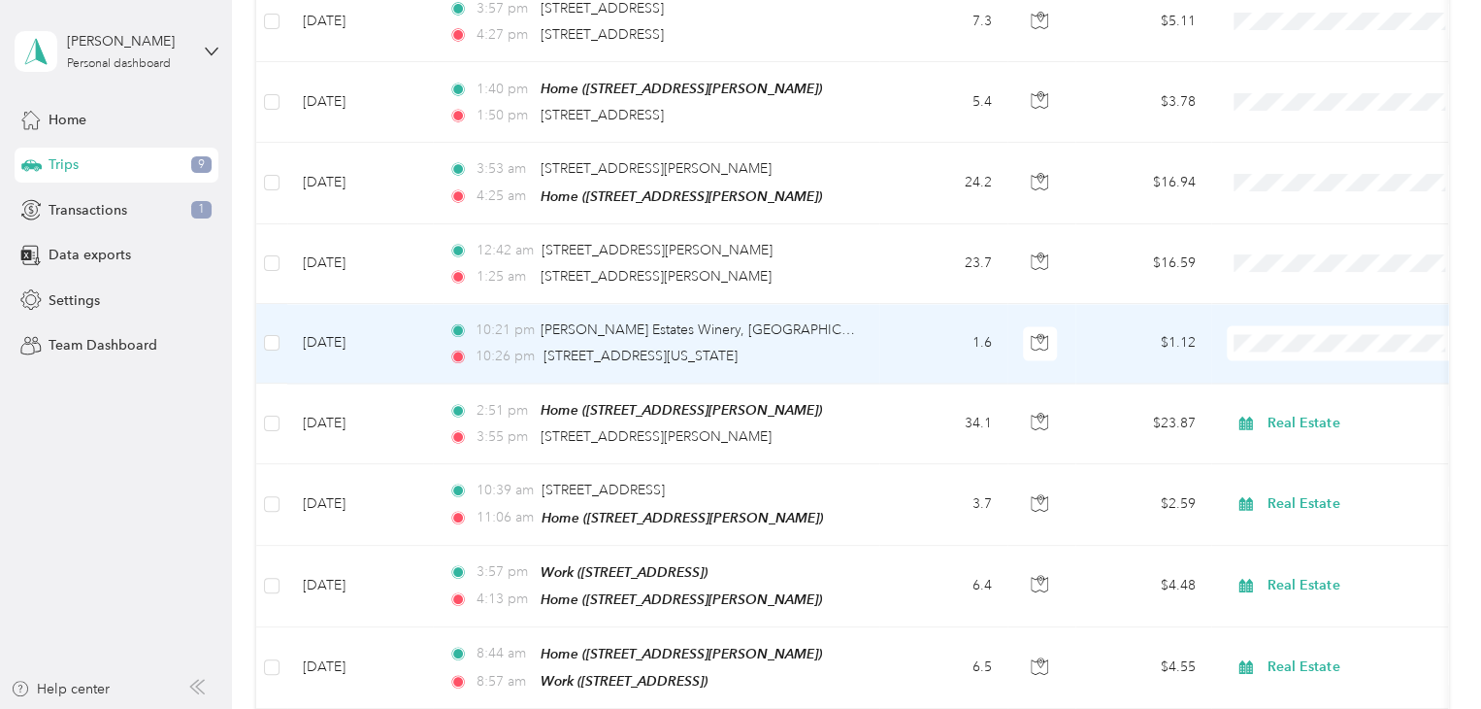
click at [1273, 389] on ol "Work Personal Real Estate Other Charity Medical Moving Commute" at bounding box center [1347, 458] width 241 height 272
click at [1268, 372] on li "Personal" at bounding box center [1347, 372] width 241 height 34
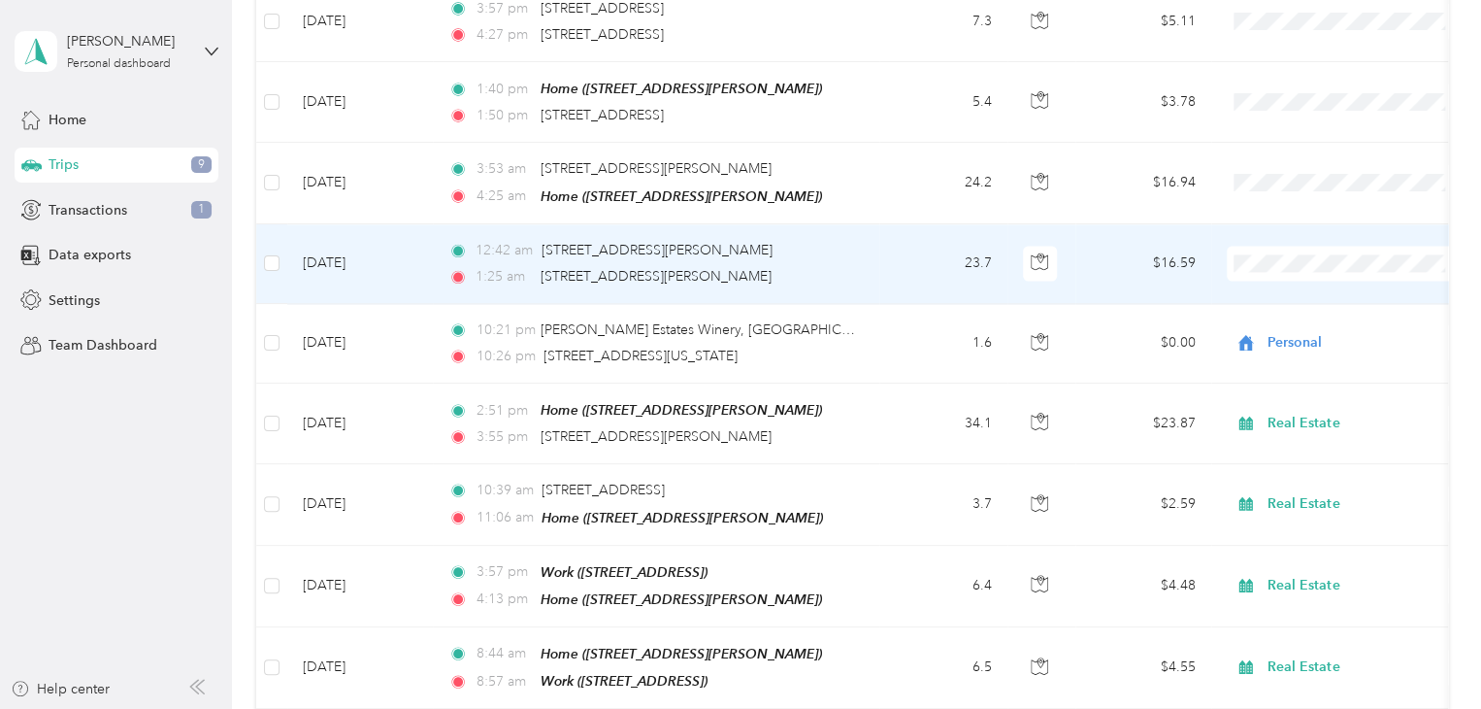
click at [1241, 302] on span "Personal" at bounding box center [1347, 292] width 214 height 20
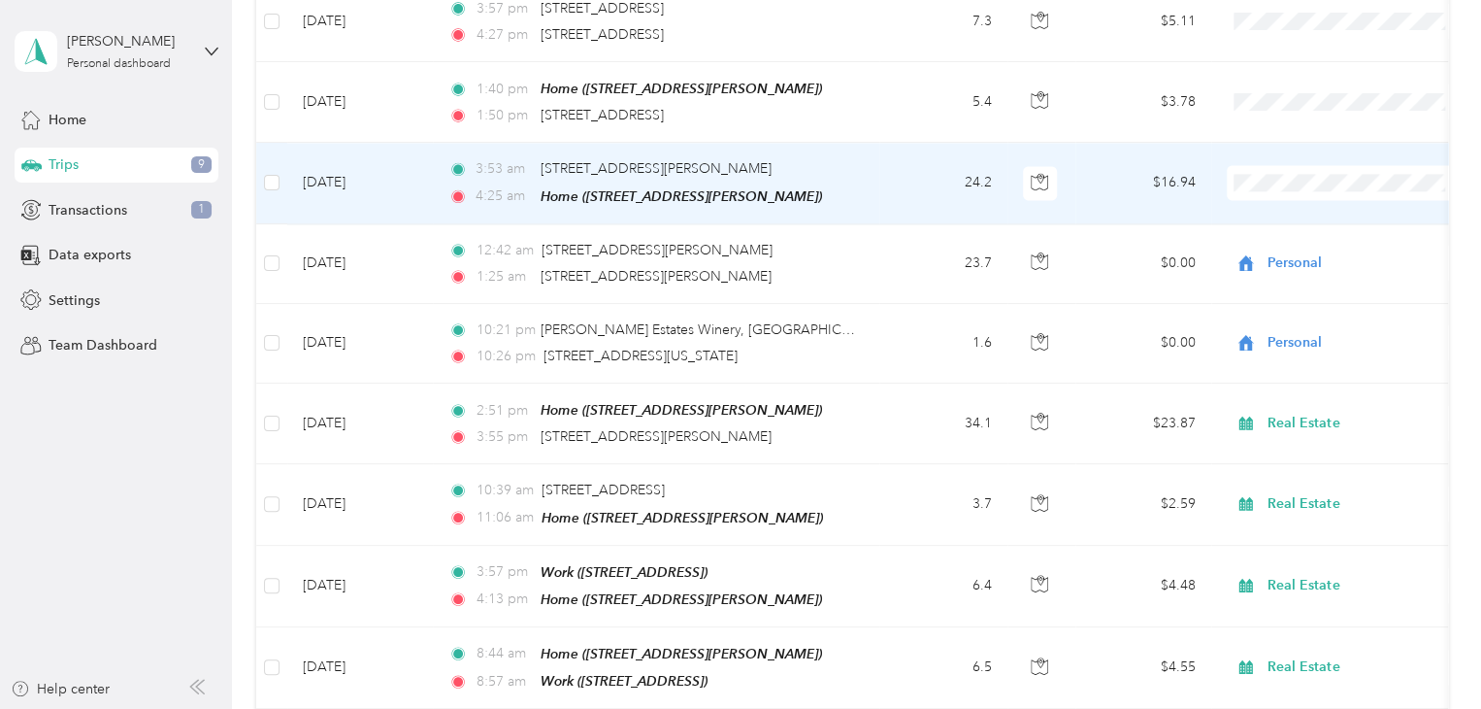
click at [1271, 214] on span "Personal" at bounding box center [1347, 214] width 214 height 20
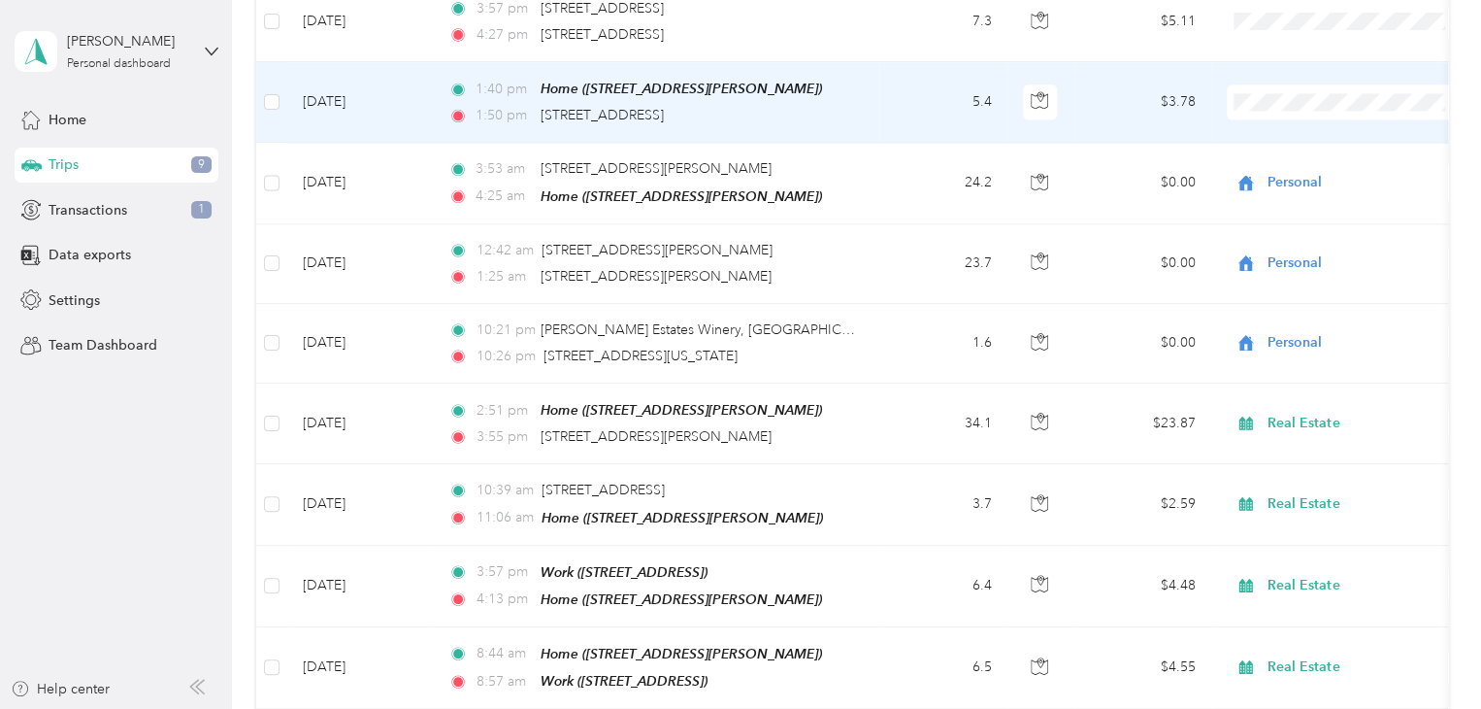
click at [1281, 169] on span "Real Estate" at bounding box center [1364, 178] width 180 height 20
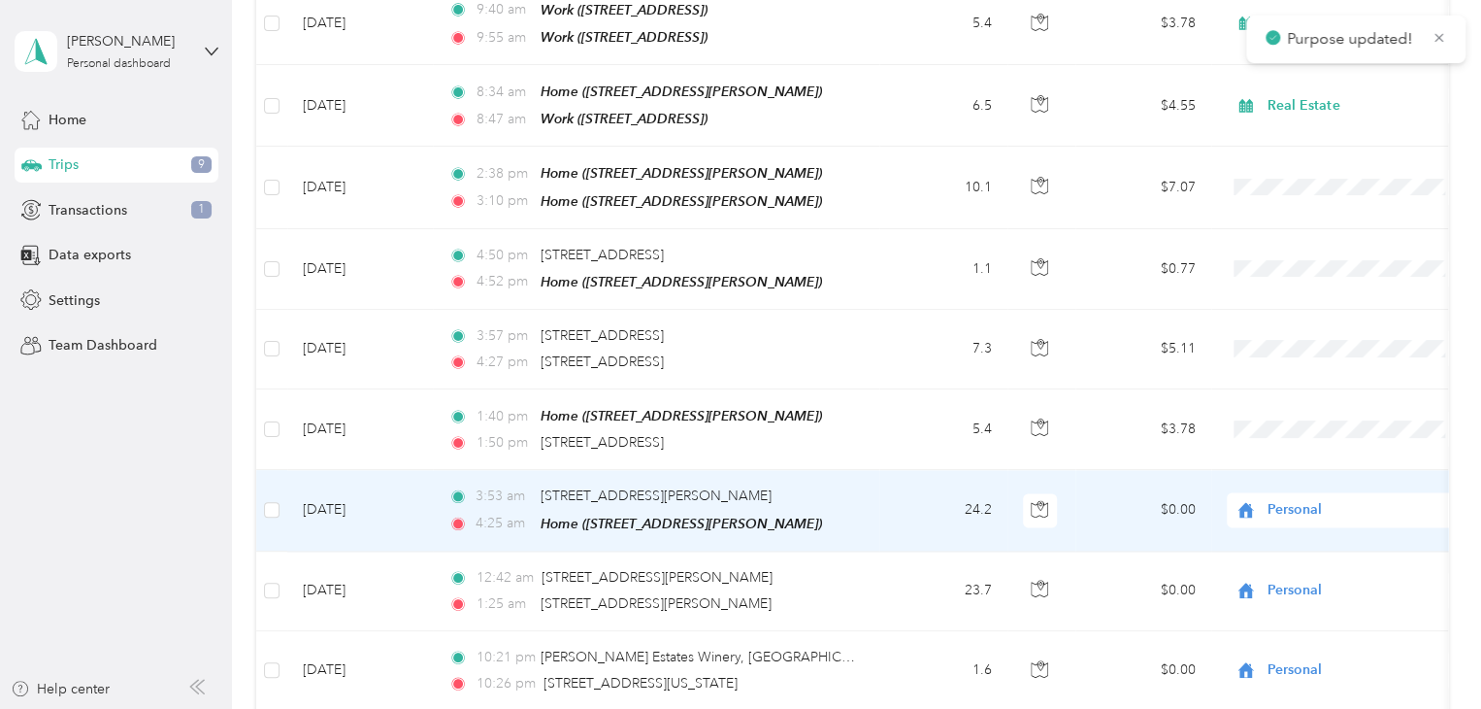
scroll to position [1237, 0]
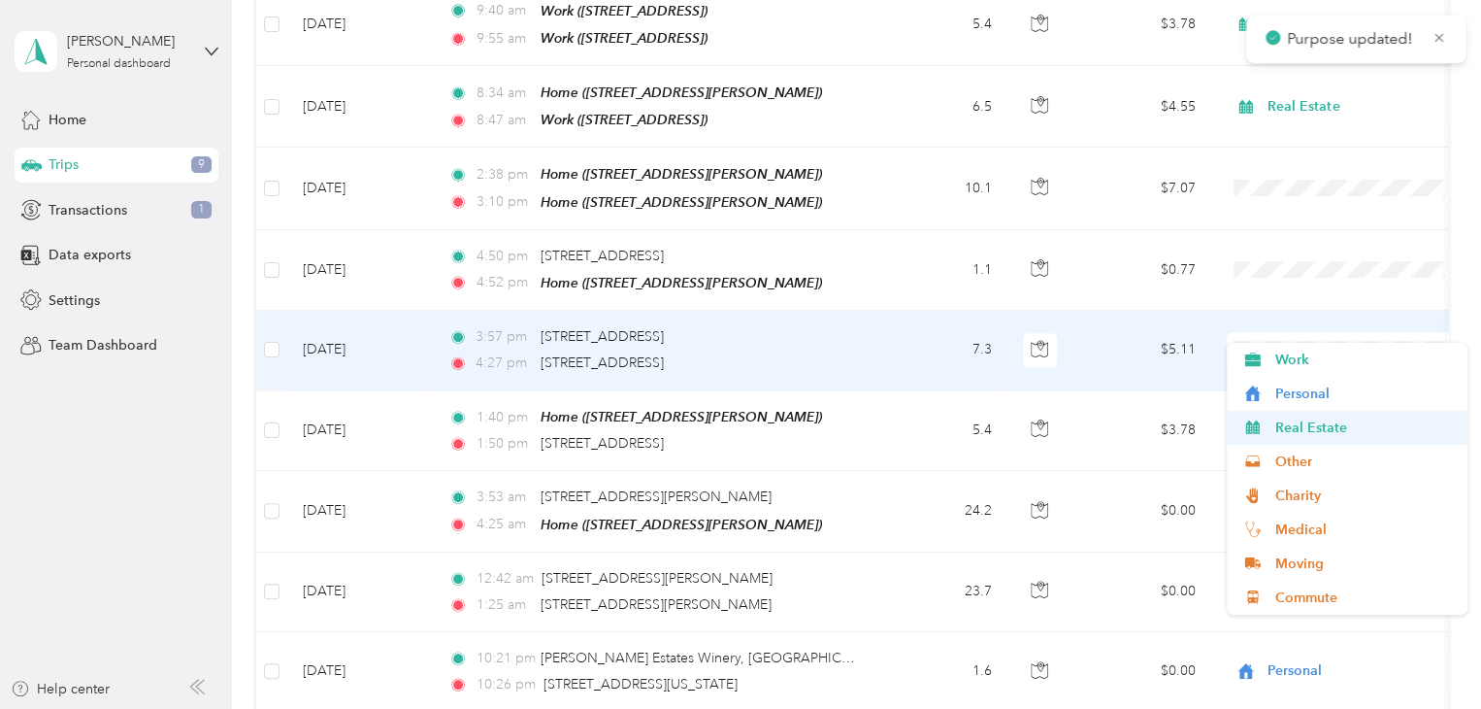
click at [1333, 427] on span "Real Estate" at bounding box center [1364, 427] width 180 height 20
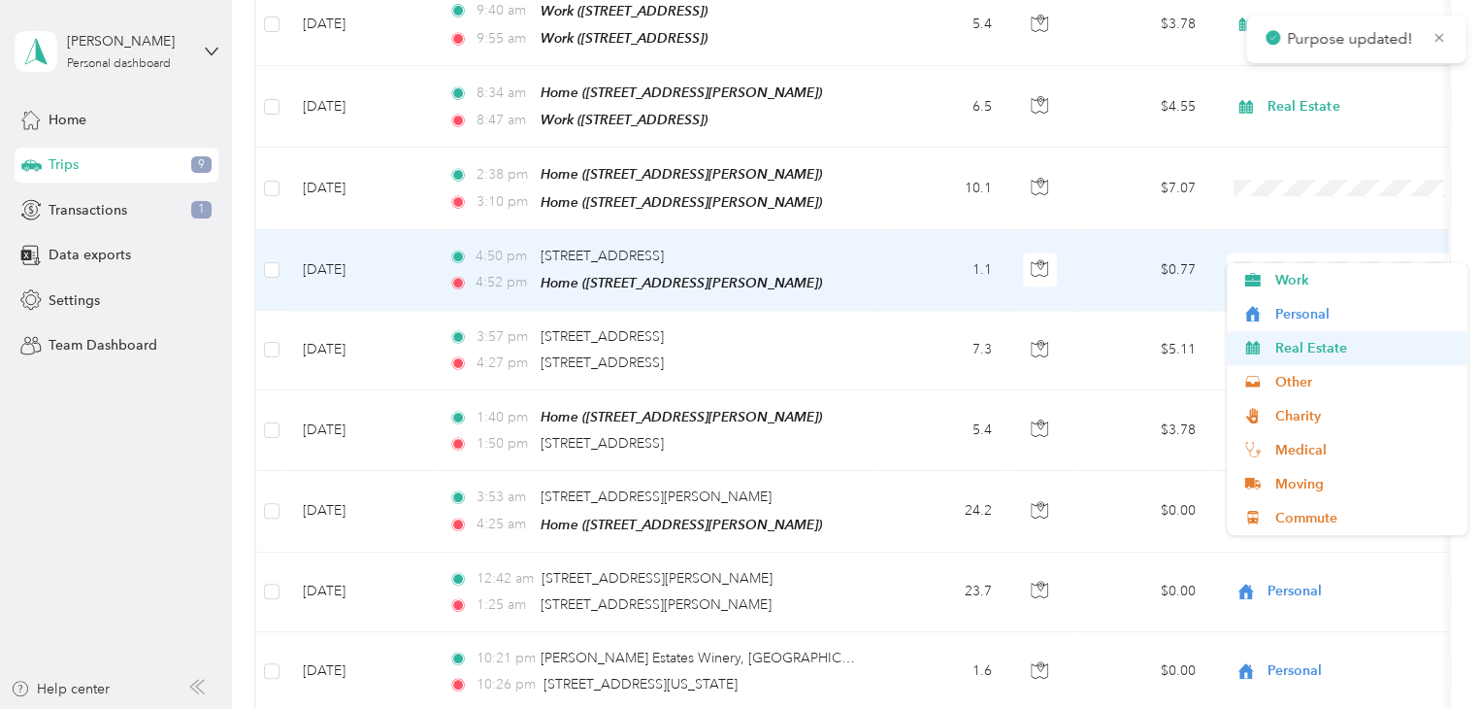
click at [1348, 348] on span "Real Estate" at bounding box center [1364, 348] width 180 height 20
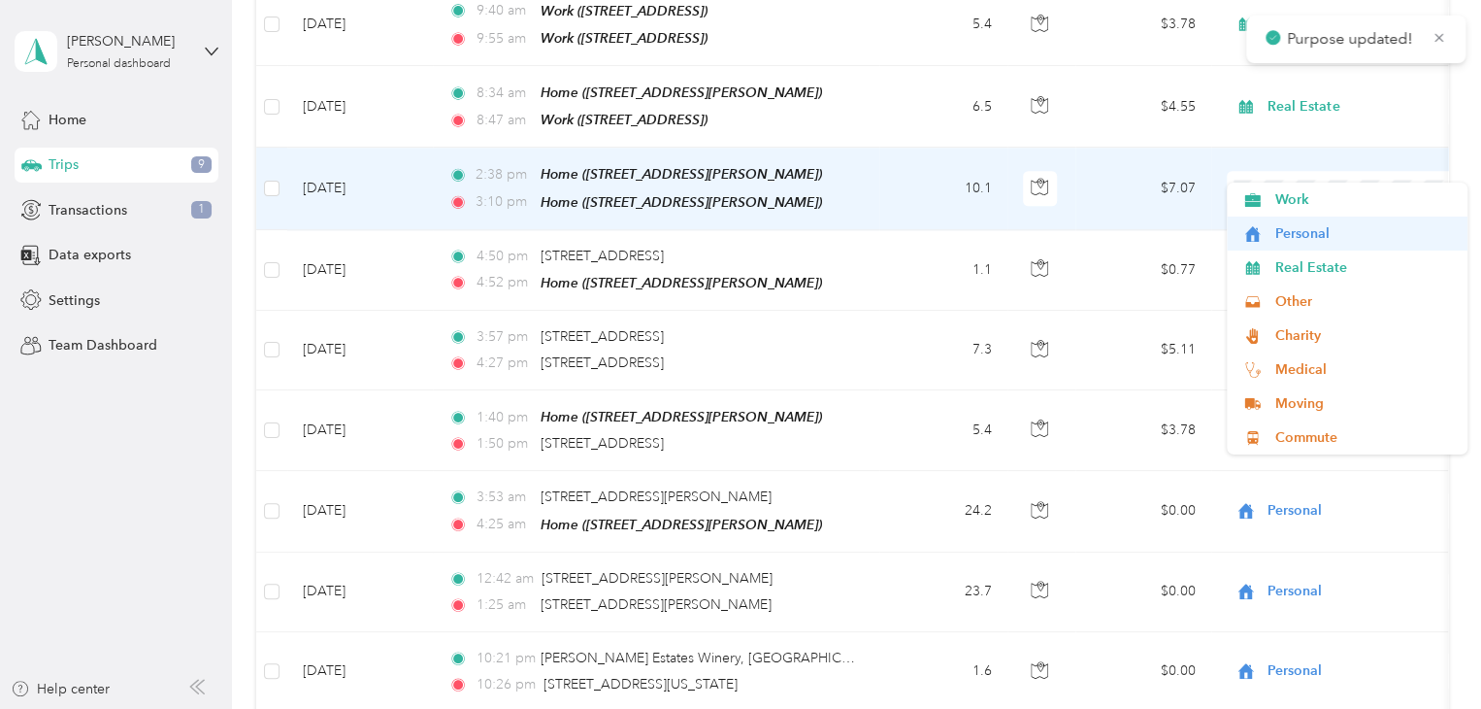
click at [1359, 230] on span "Personal" at bounding box center [1364, 233] width 180 height 20
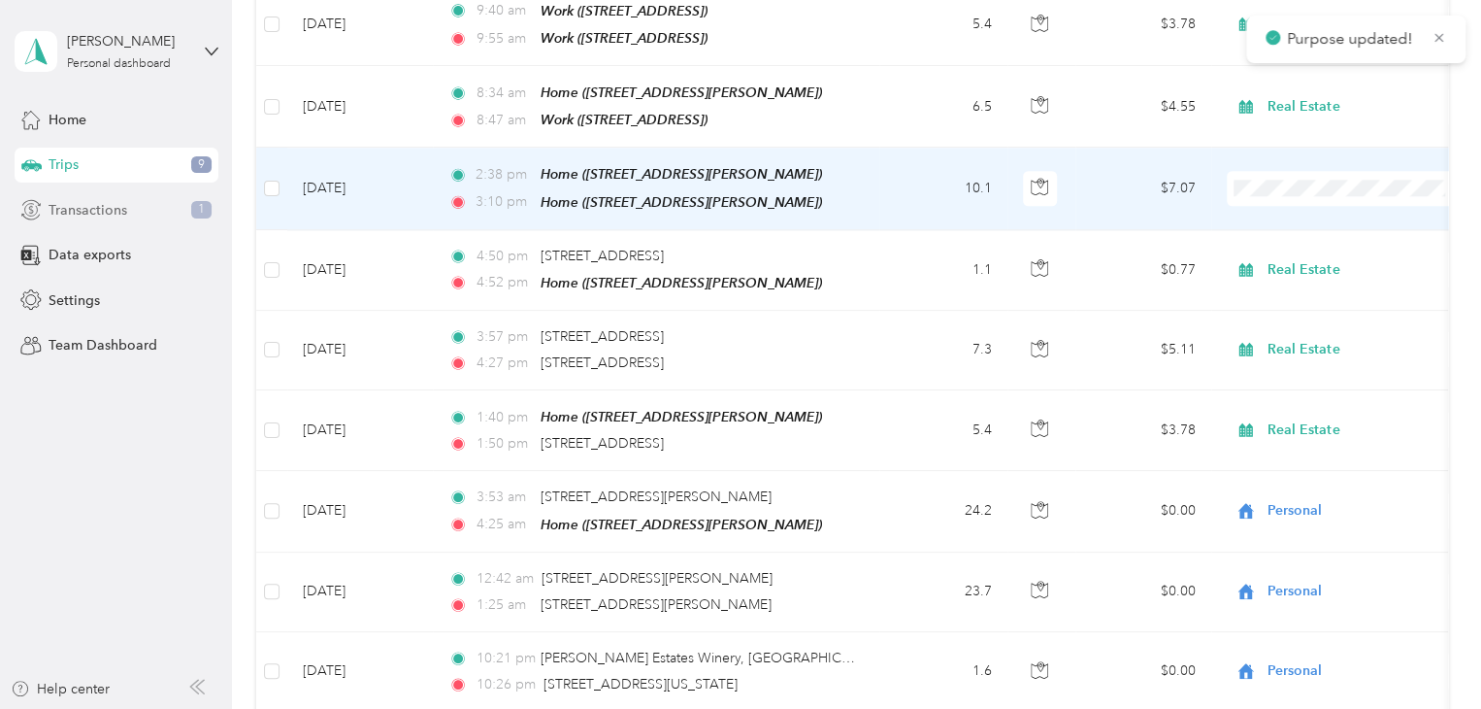
click at [155, 214] on div "Transactions 1" at bounding box center [117, 209] width 204 height 35
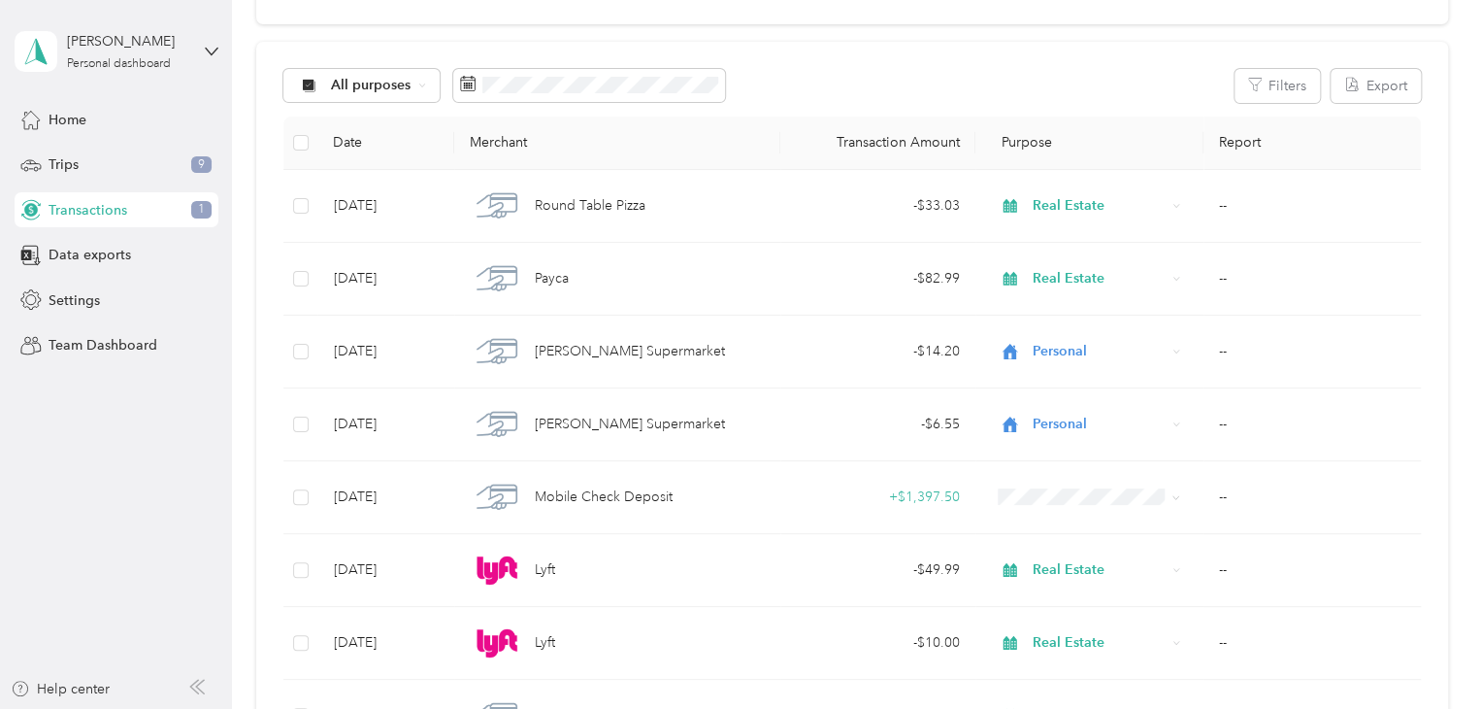
scroll to position [217, 0]
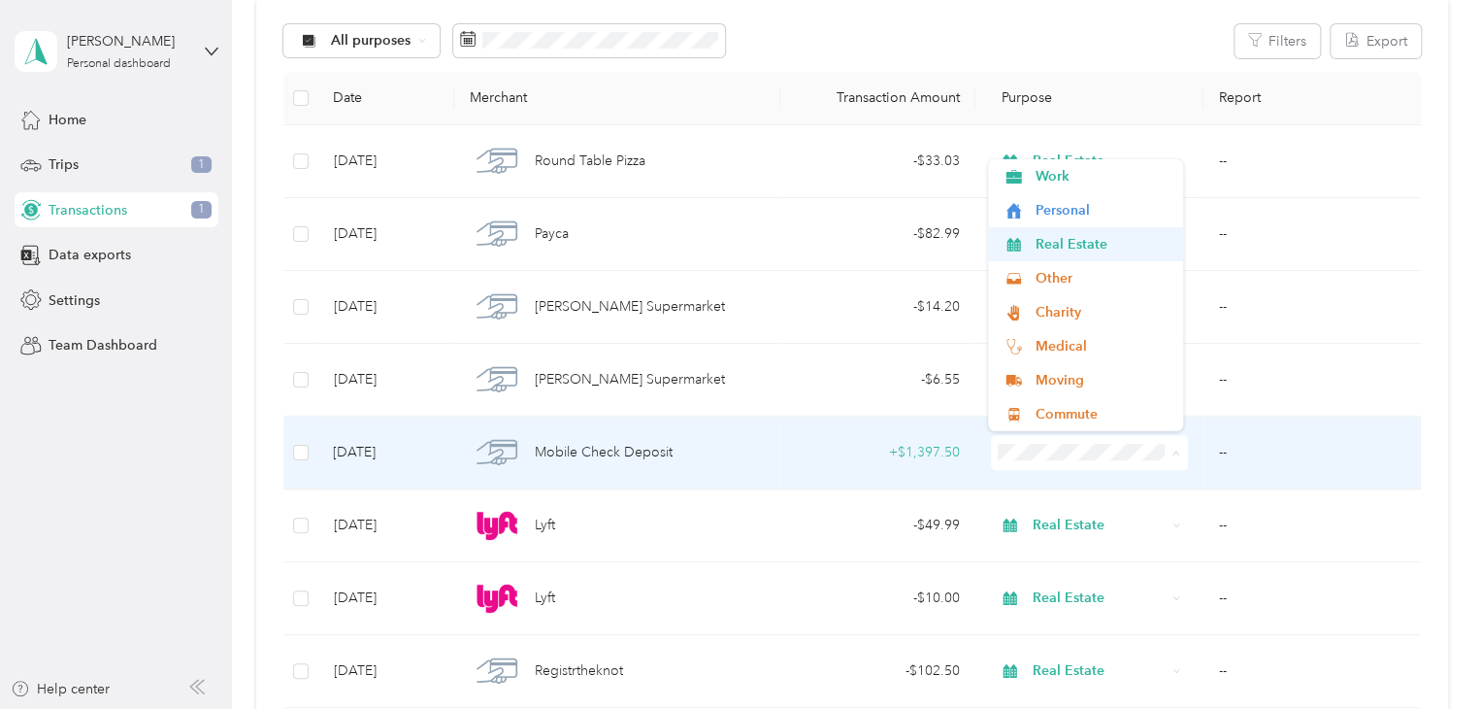
click at [1118, 248] on span "Real Estate" at bounding box center [1103, 244] width 134 height 20
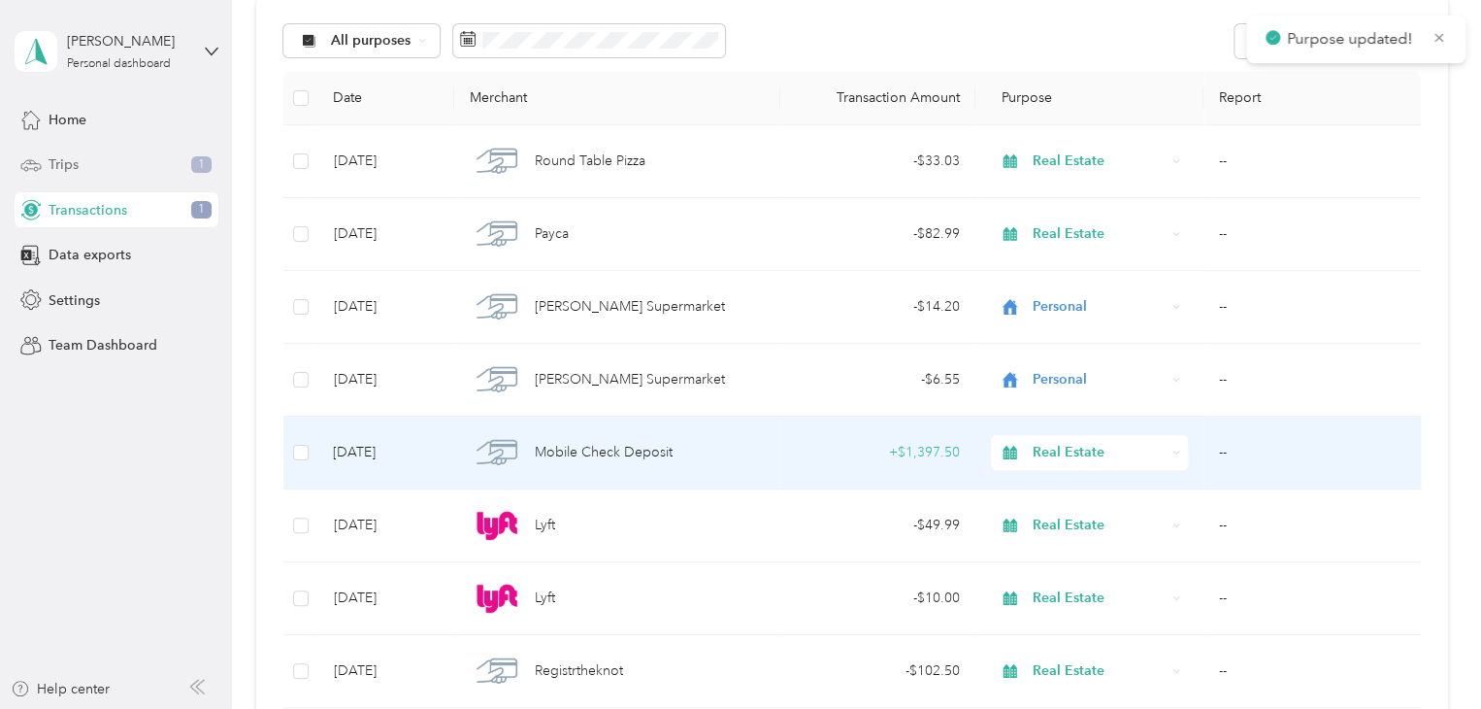
click at [159, 159] on div "Trips 1" at bounding box center [117, 165] width 204 height 35
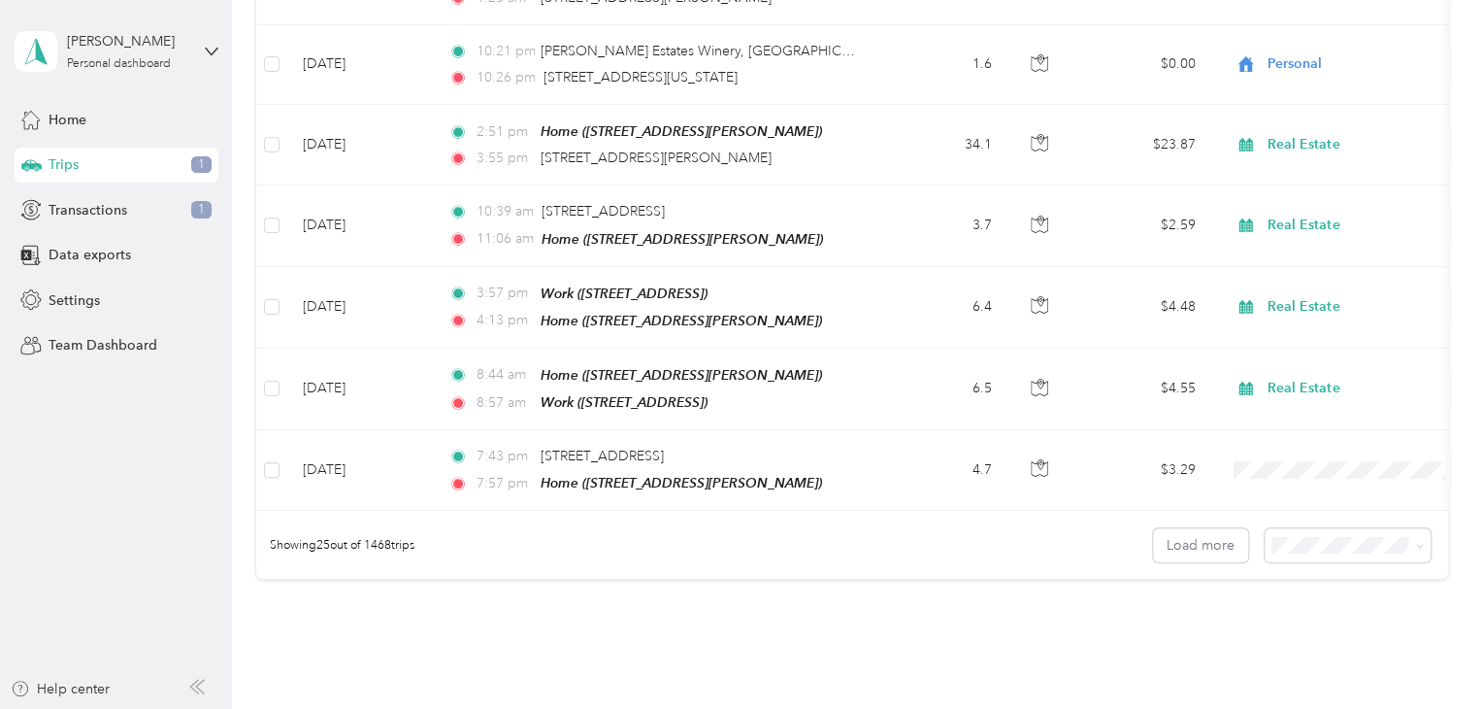
scroll to position [1847, 0]
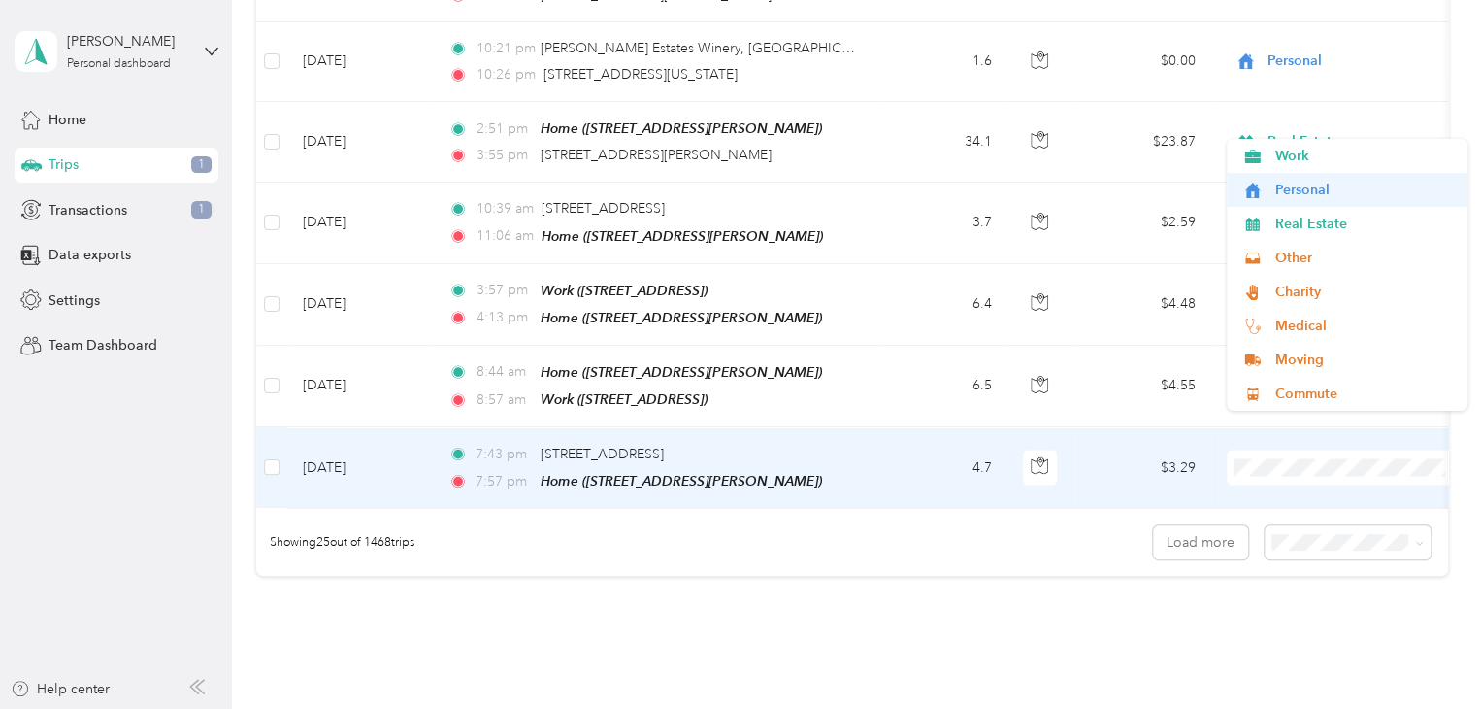
click at [1343, 192] on span "Personal" at bounding box center [1364, 190] width 180 height 20
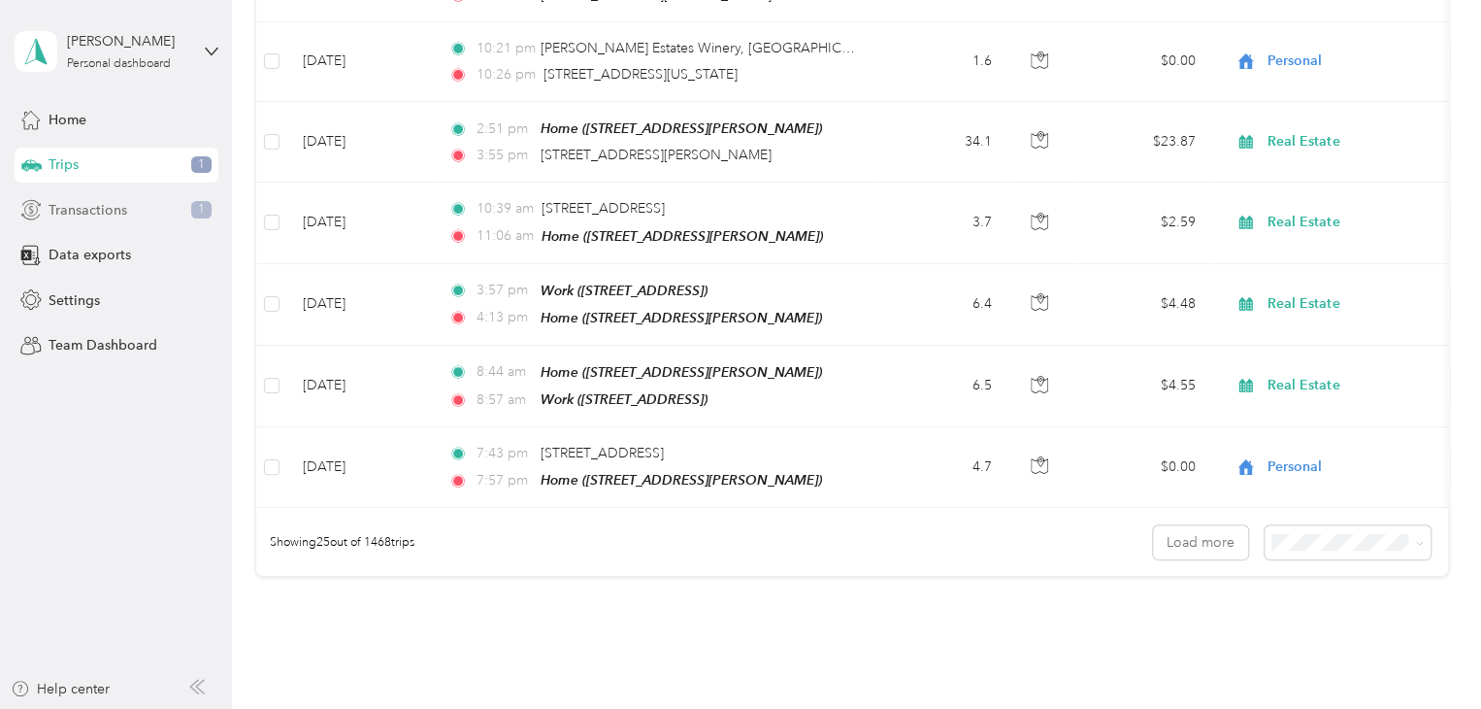
click at [167, 226] on div "Transactions 1" at bounding box center [117, 209] width 204 height 35
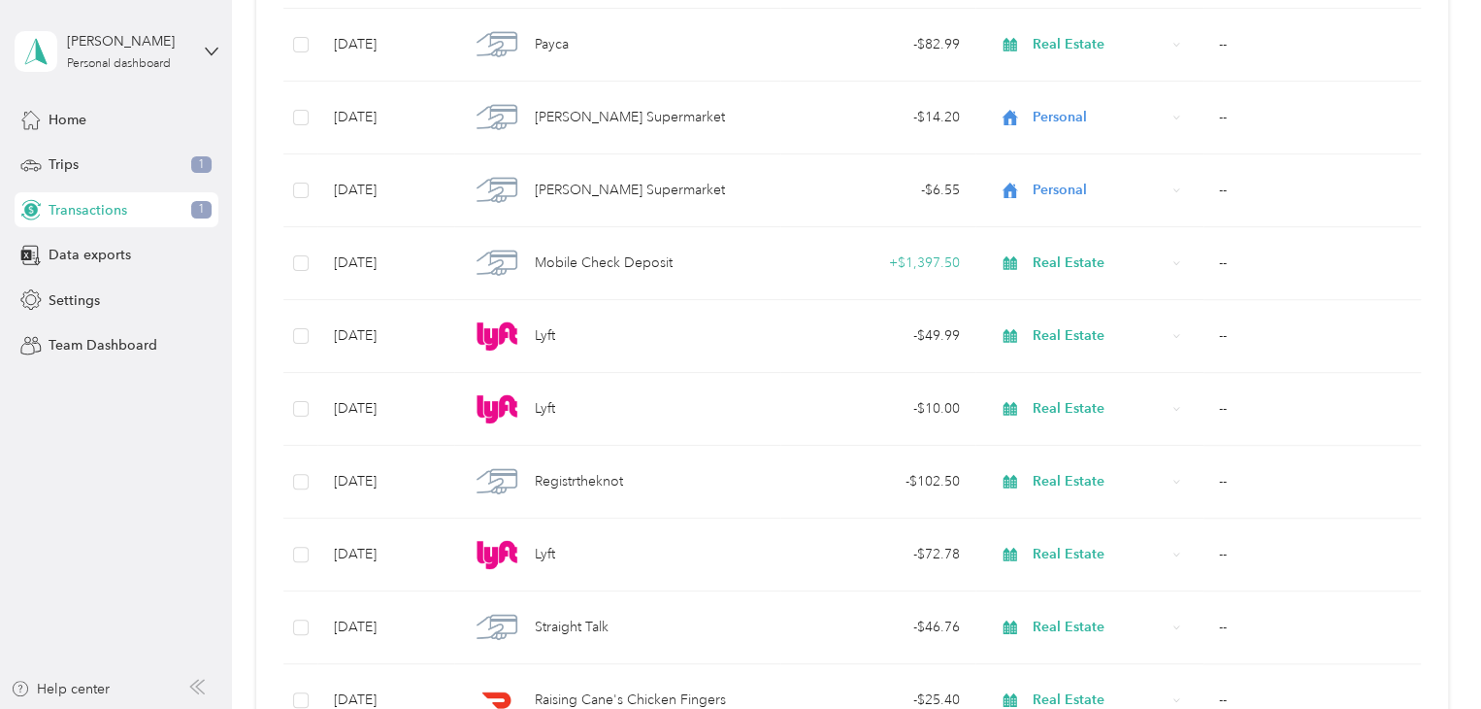
scroll to position [1728, 0]
